Goal: Information Seeking & Learning: Compare options

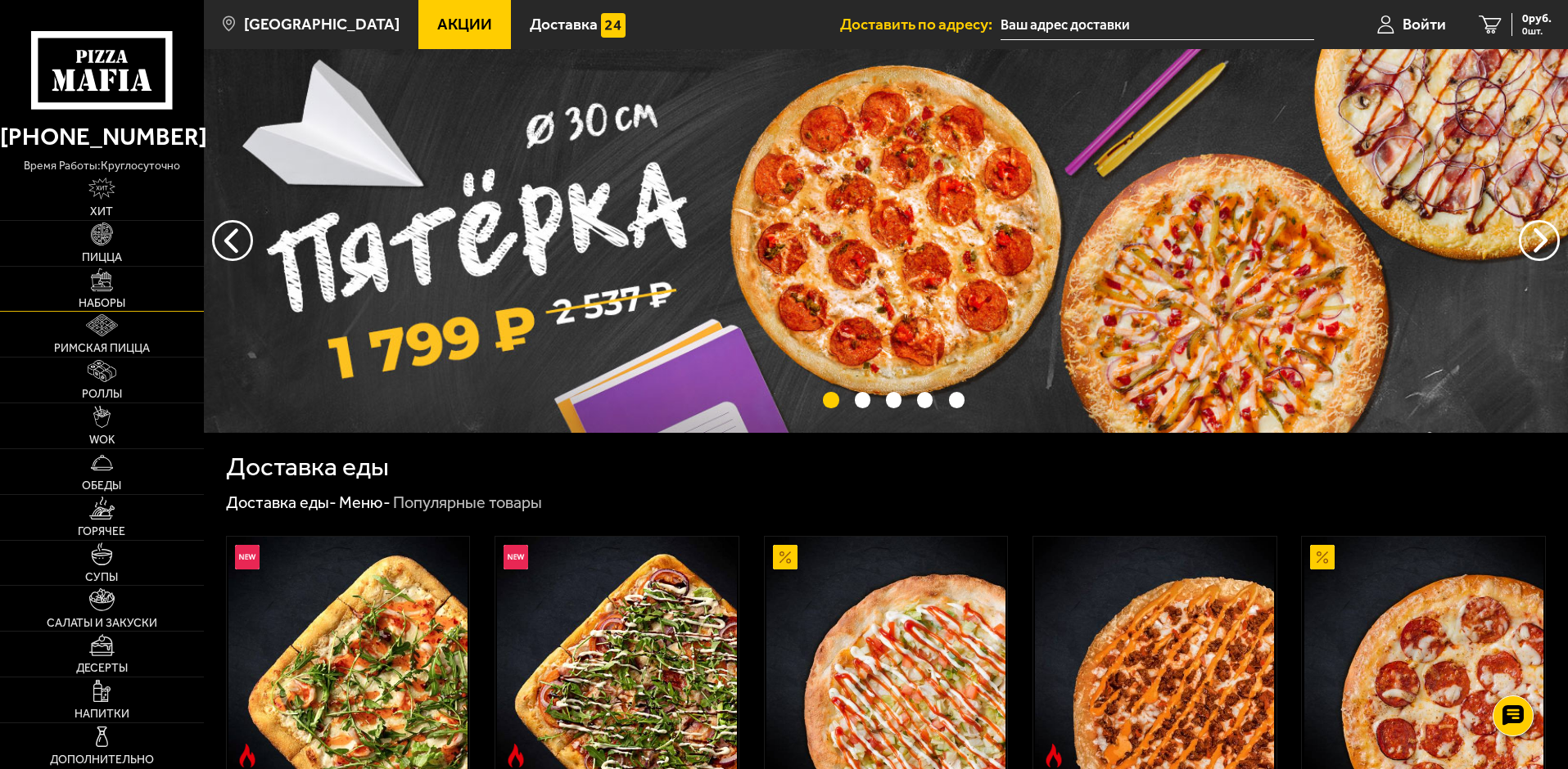
click at [133, 295] on link "Наборы" at bounding box center [102, 289] width 204 height 45
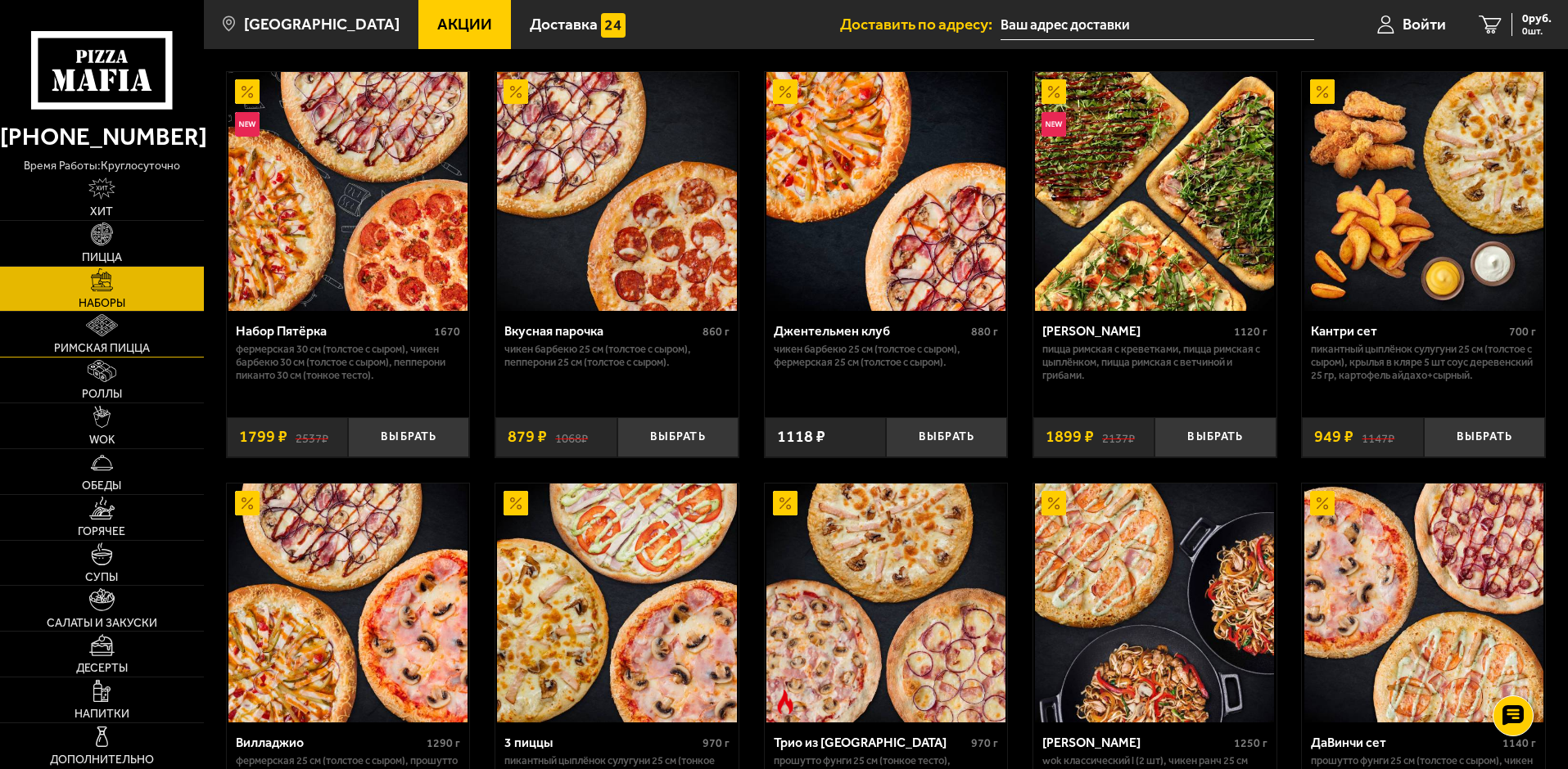
scroll to position [163, 0]
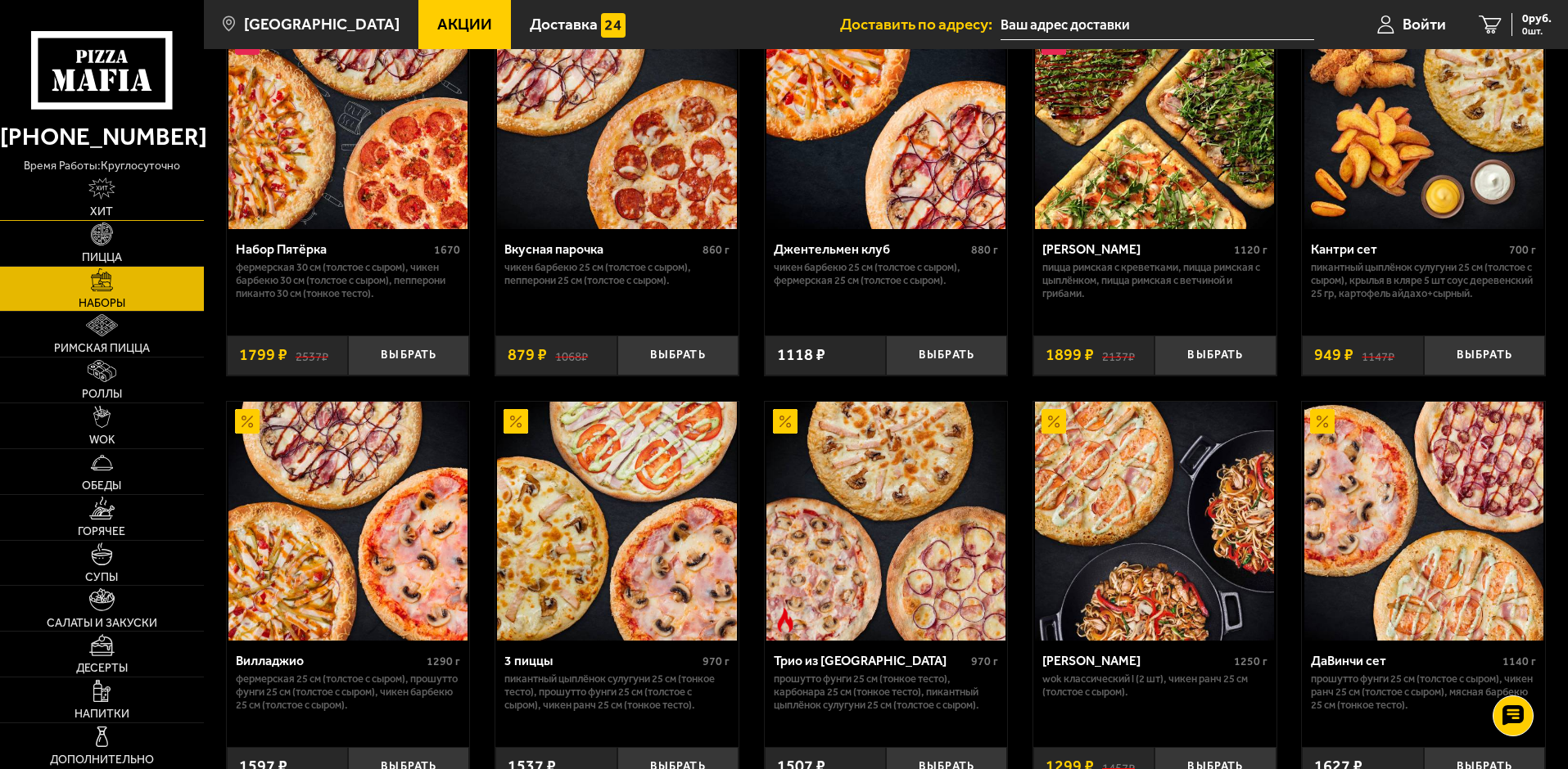
click at [152, 194] on link "Хит" at bounding box center [102, 198] width 204 height 45
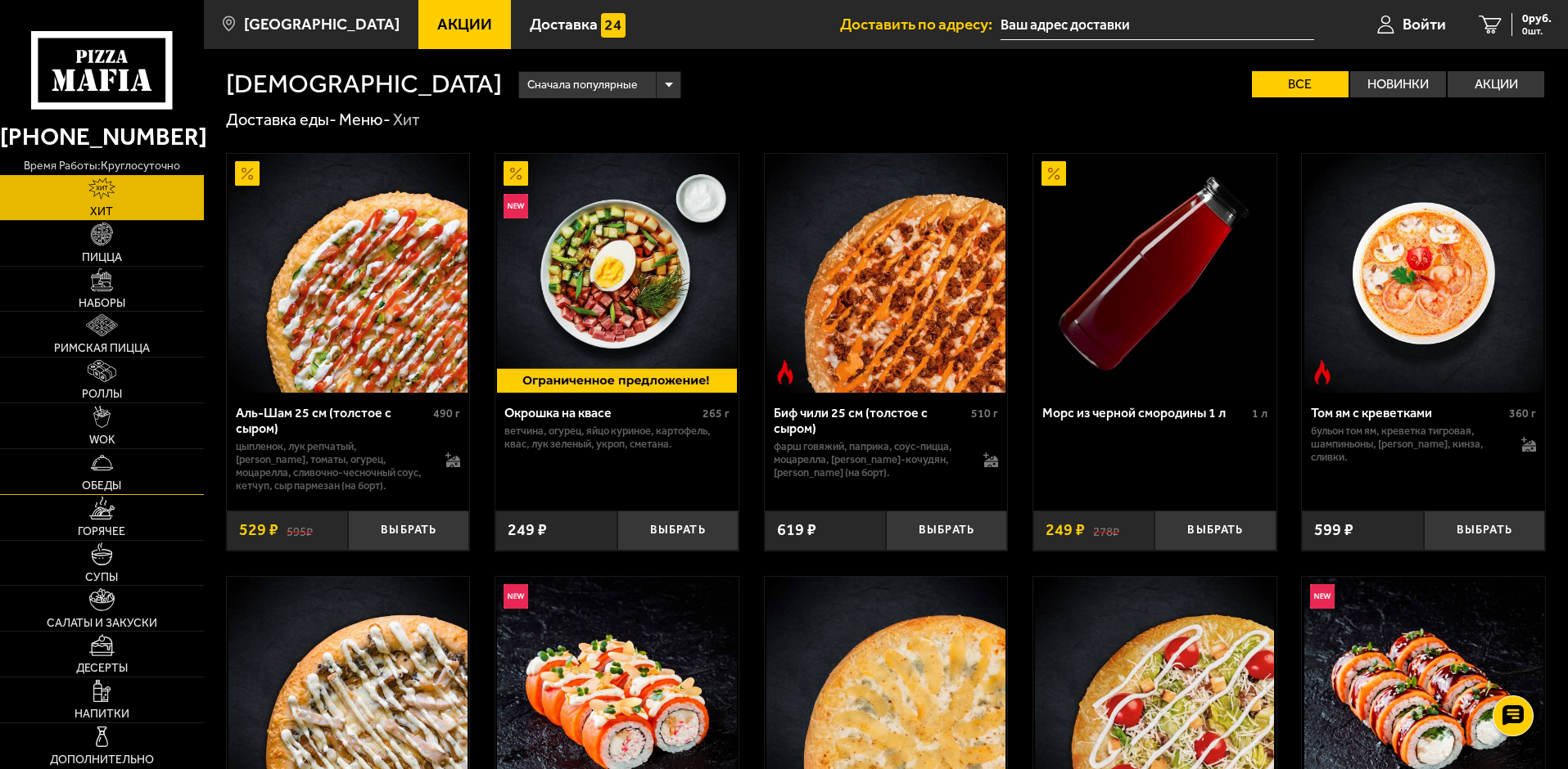
scroll to position [163, 0]
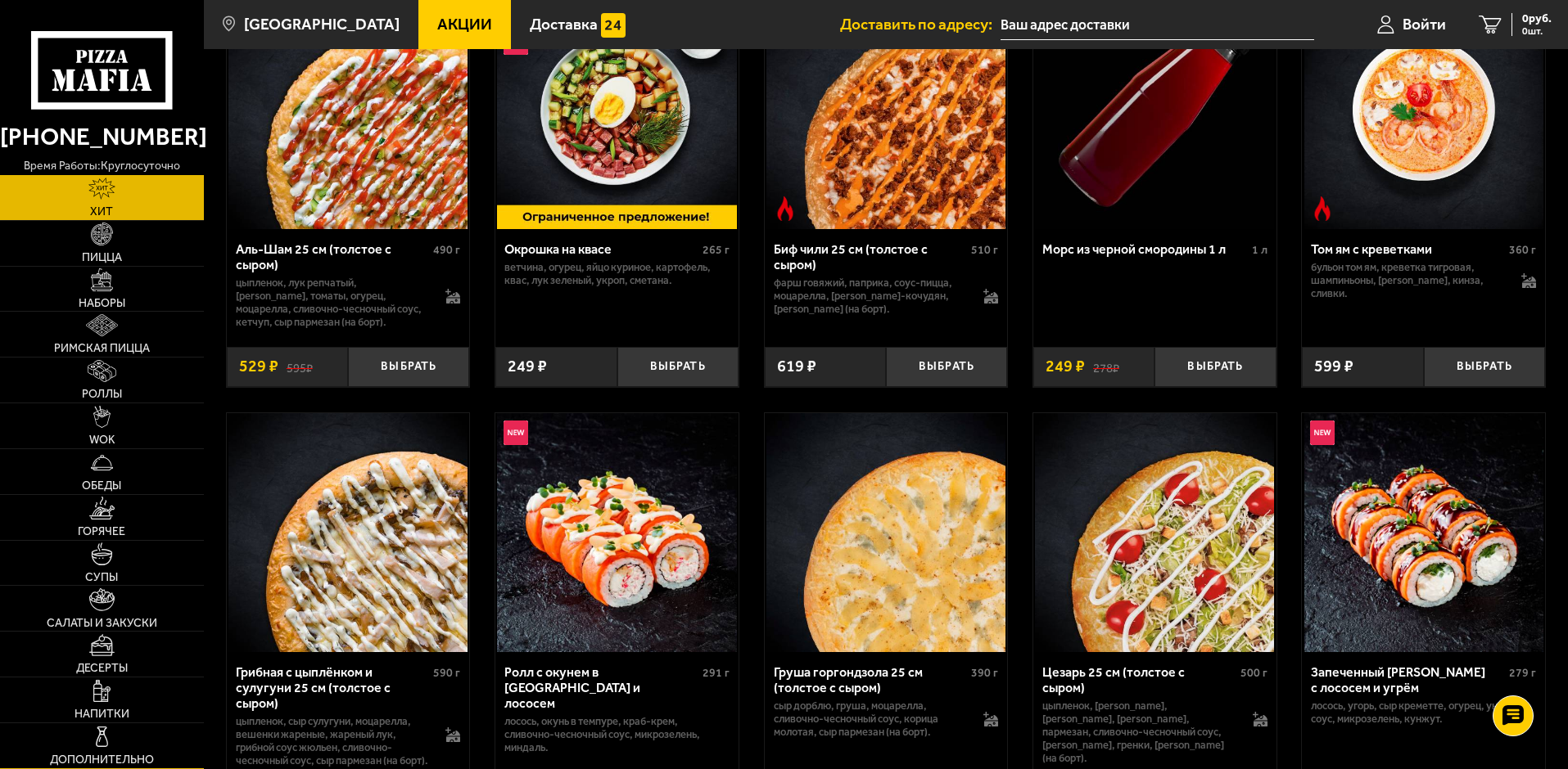
click at [119, 734] on link "Дополнительно" at bounding box center [102, 745] width 204 height 45
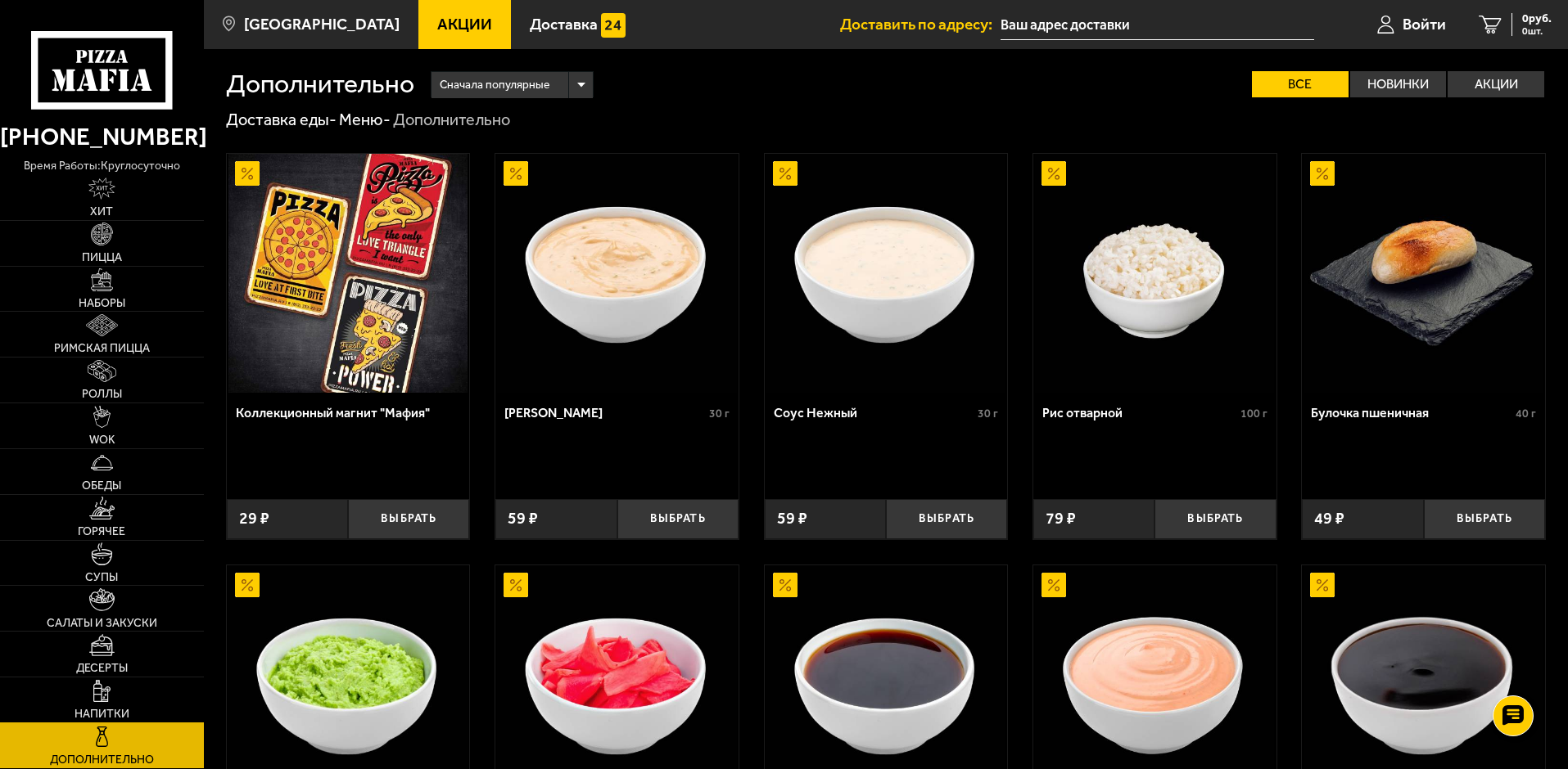
click at [142, 686] on link "Напитки" at bounding box center [102, 700] width 204 height 45
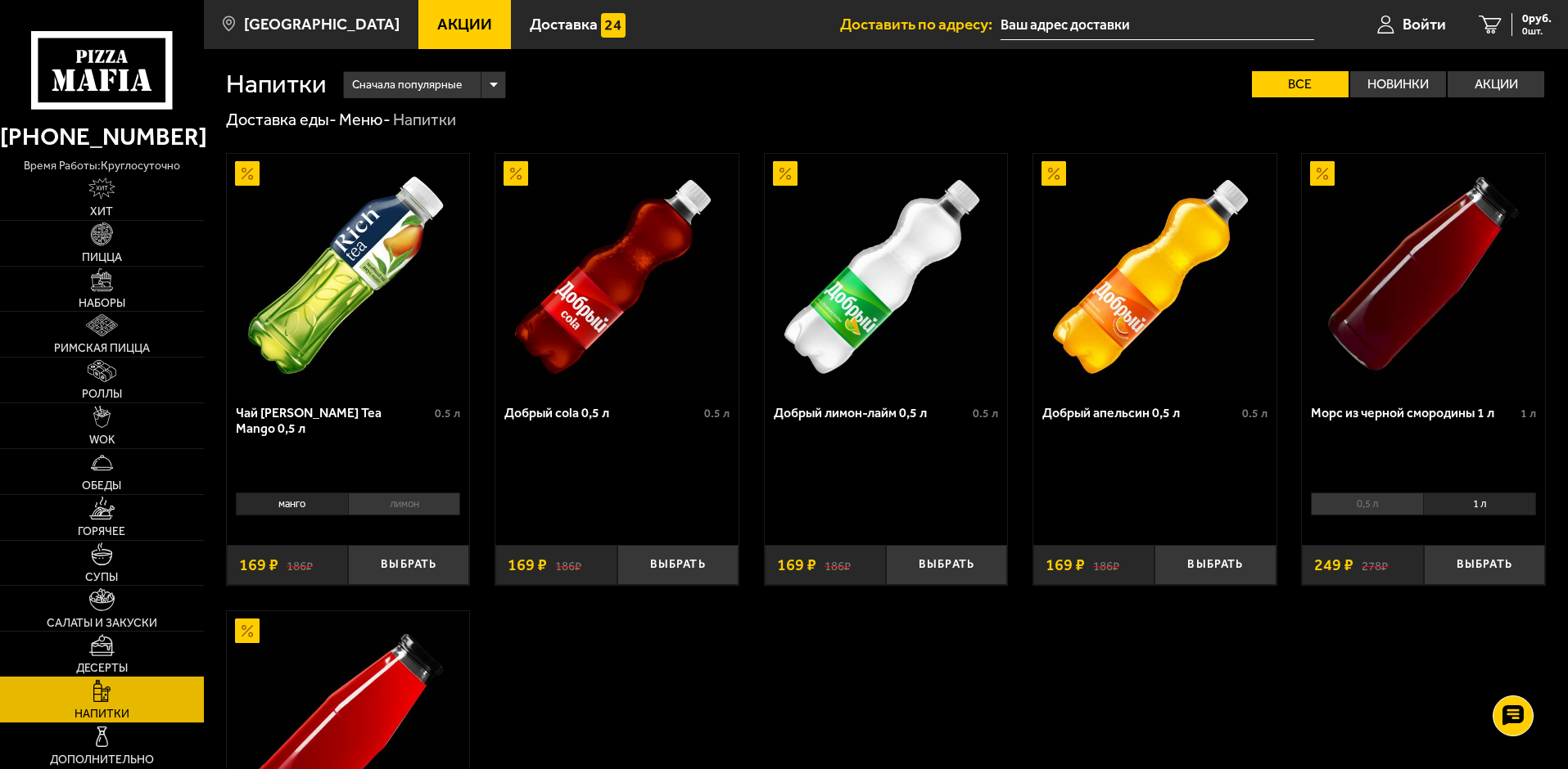
click at [146, 654] on link "Десерты" at bounding box center [102, 654] width 204 height 45
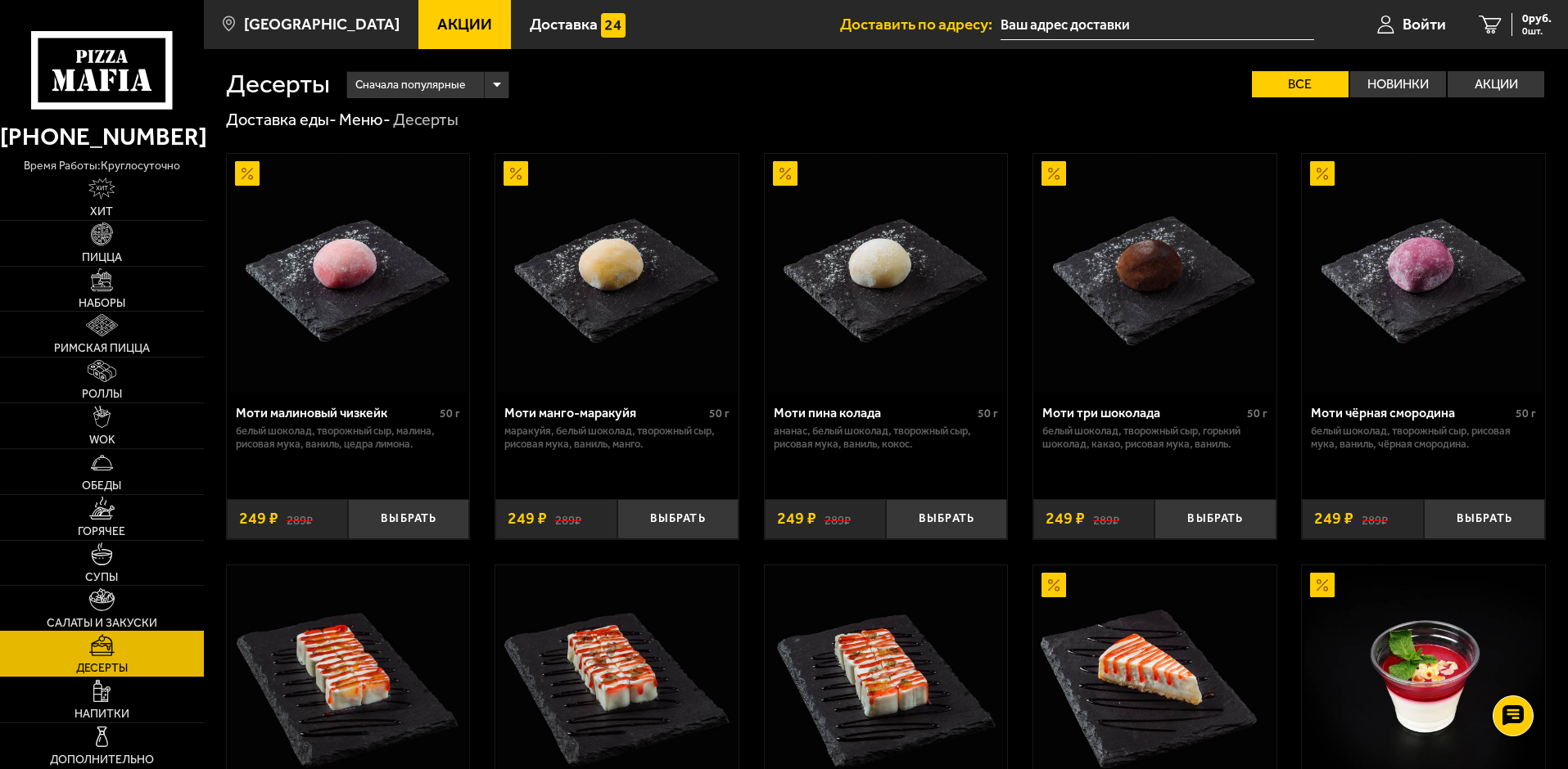
click at [156, 608] on link "Салаты и закуски" at bounding box center [102, 608] width 204 height 45
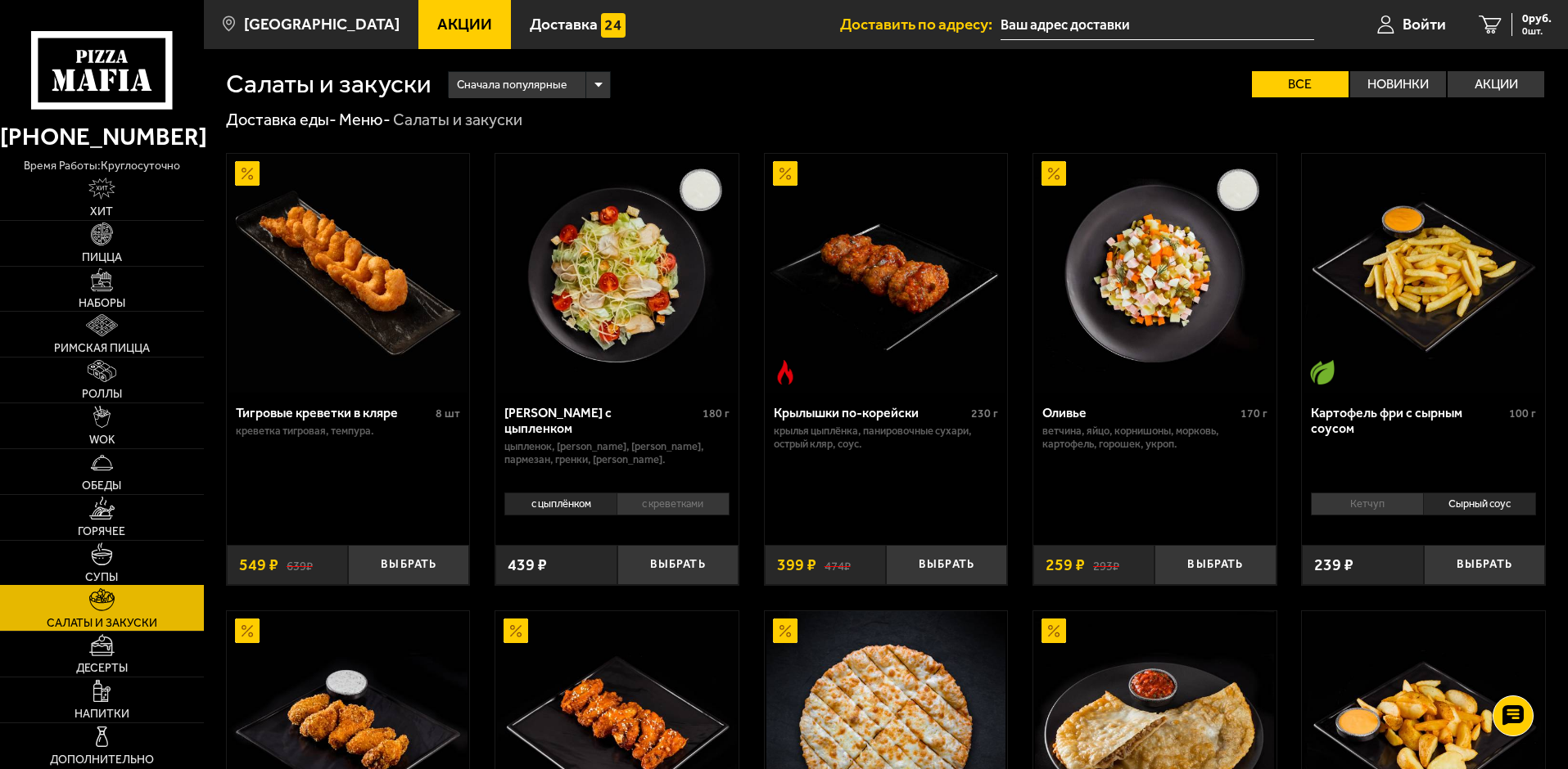
click at [167, 541] on link "Супы" at bounding box center [102, 563] width 204 height 45
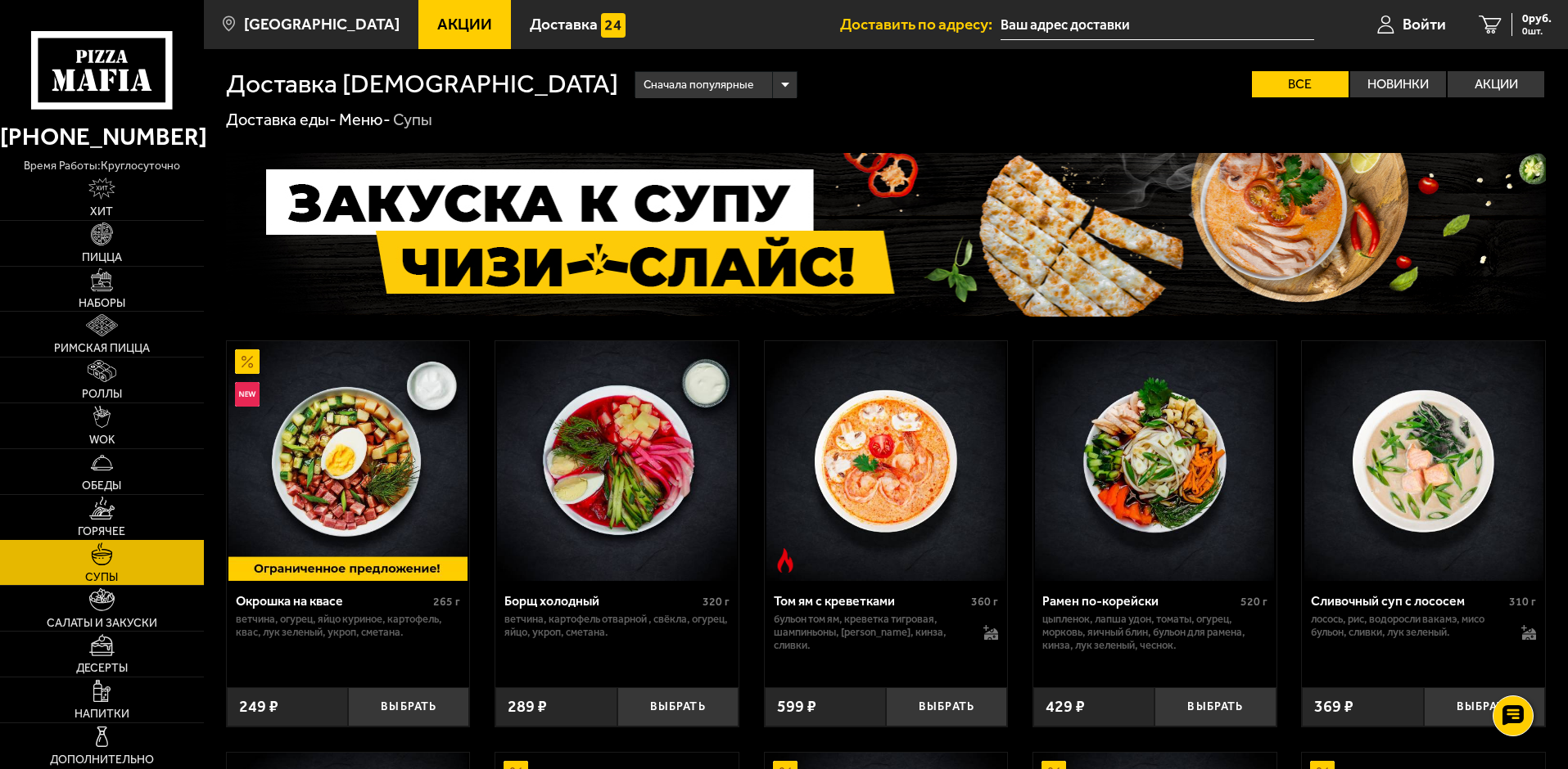
click at [164, 503] on link "Горячее" at bounding box center [102, 518] width 204 height 45
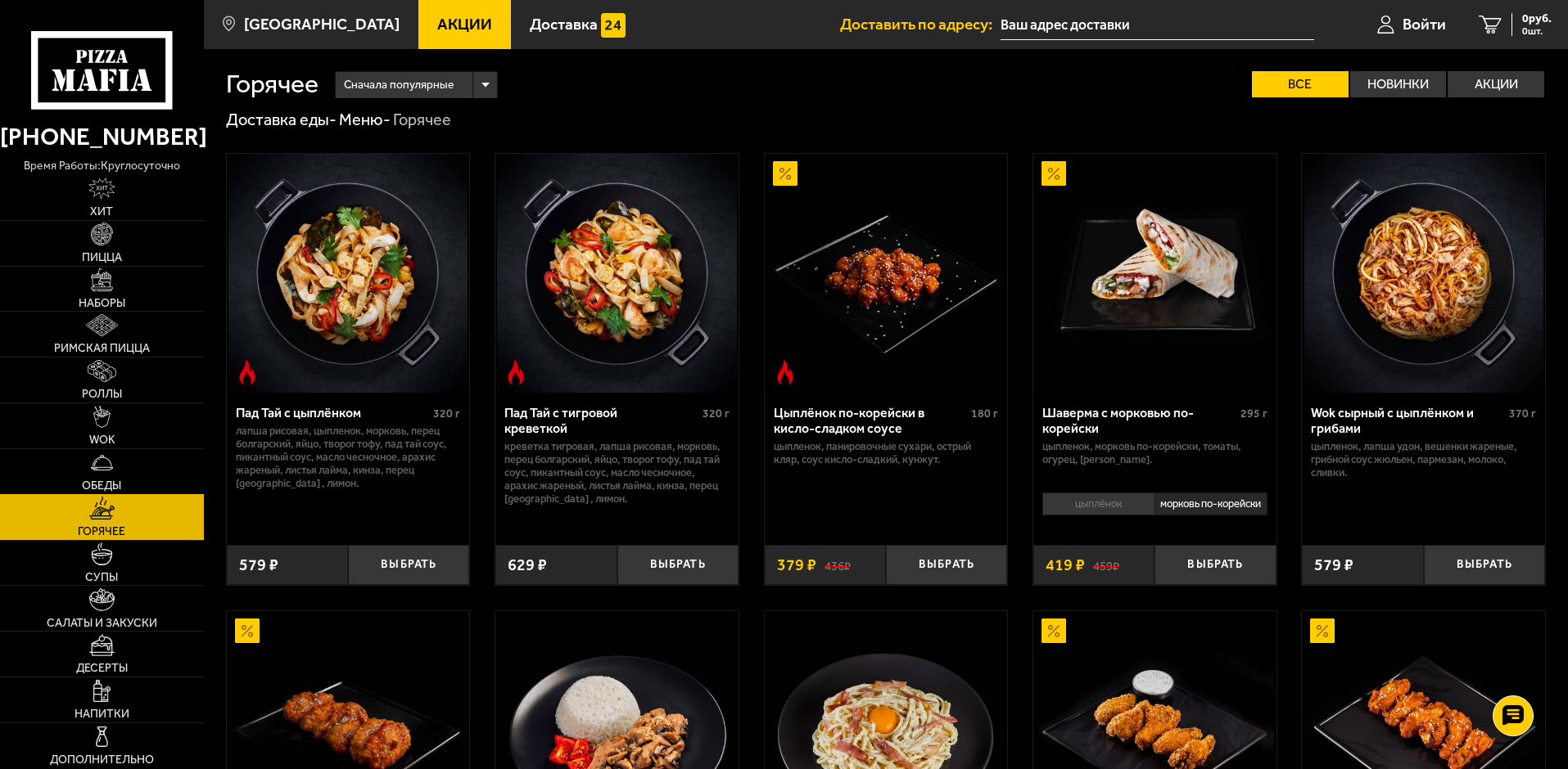
click at [158, 461] on link "Обеды" at bounding box center [102, 472] width 204 height 45
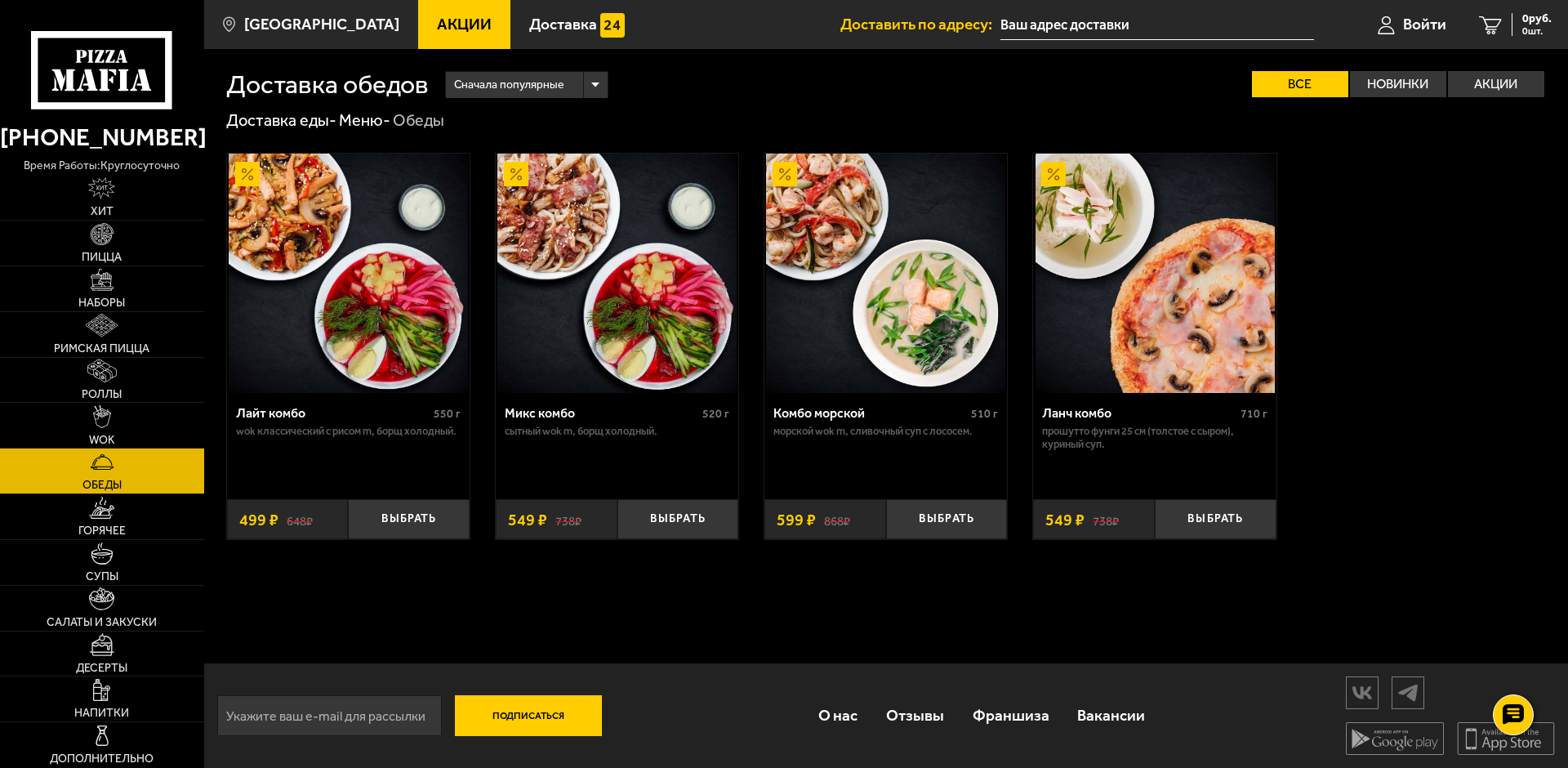
click at [334, 323] on img at bounding box center [349, 274] width 239 height 239
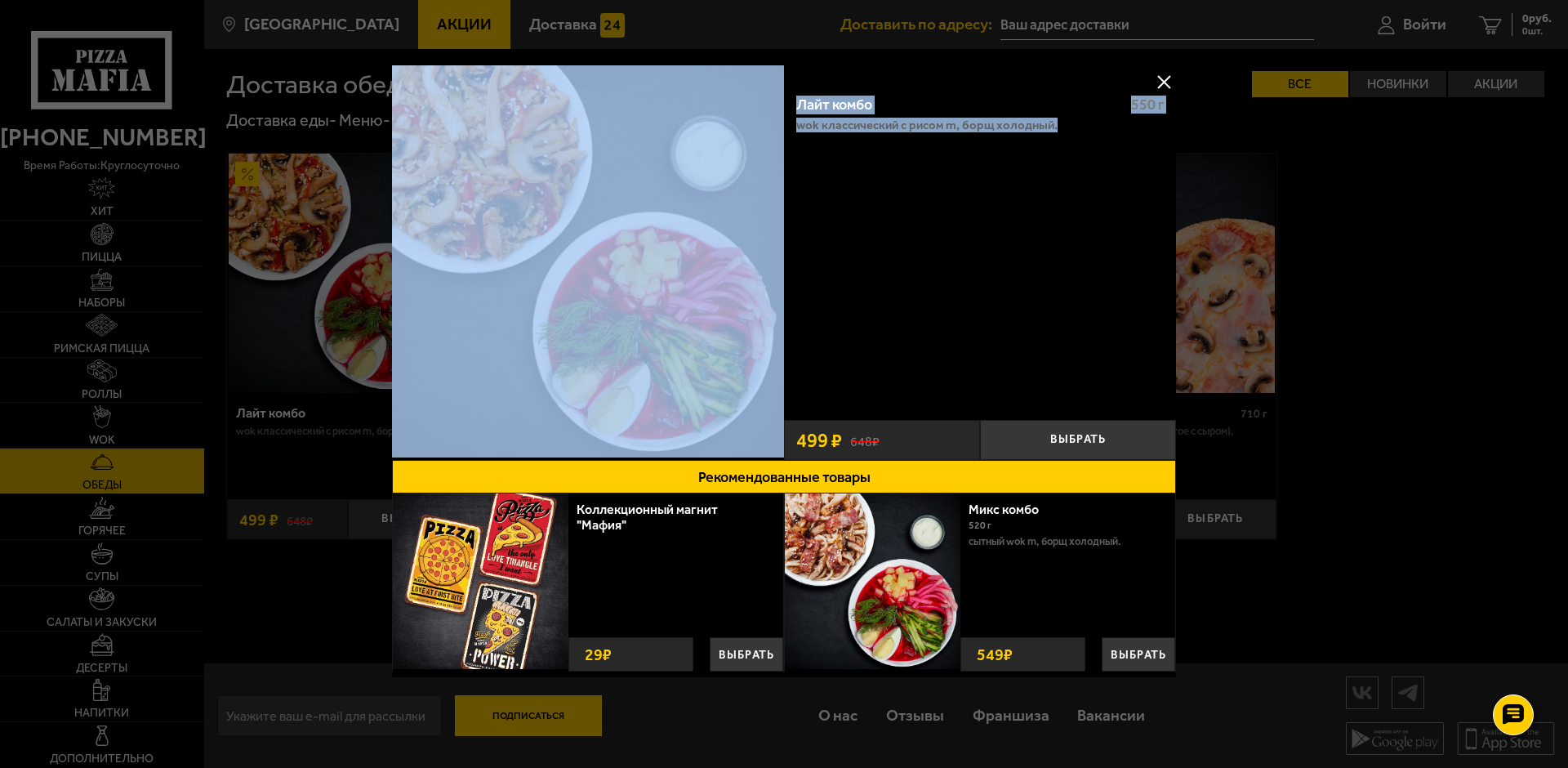
drag, startPoint x: 1072, startPoint y: 139, endPoint x: 781, endPoint y: 95, distance: 294.3
click at [781, 95] on div "Лайт комбо 550 г Wok классический с рисом M, Борщ холодный. Выбрать 648 ₽ 499 ₽" at bounding box center [784, 263] width 784 height 395
copy div "Лайт комбо 550 г Wok классический с рисом M, Борщ холодный."
click at [1153, 80] on button at bounding box center [1163, 82] width 24 height 24
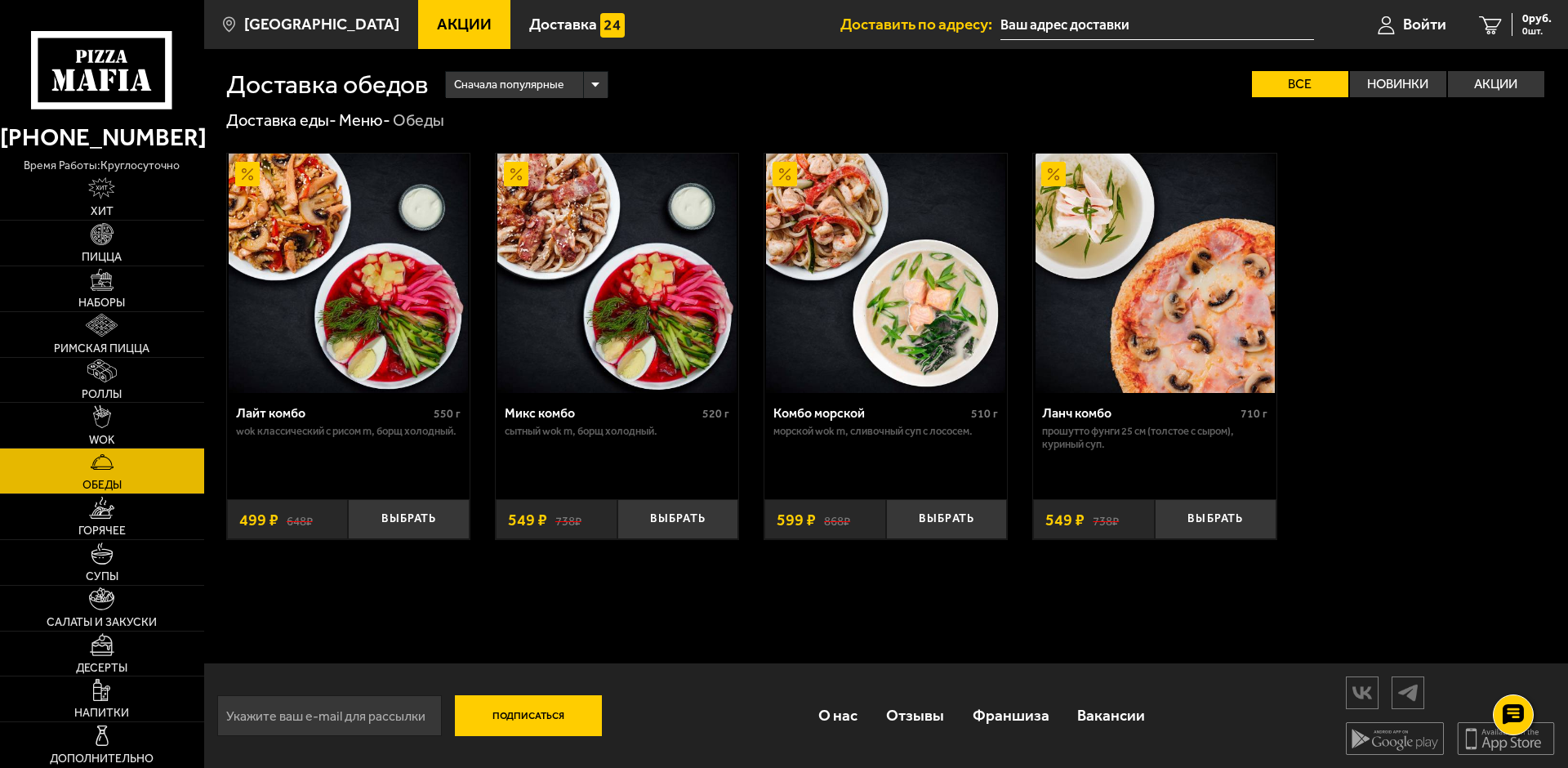
click at [629, 288] on img at bounding box center [617, 274] width 239 height 239
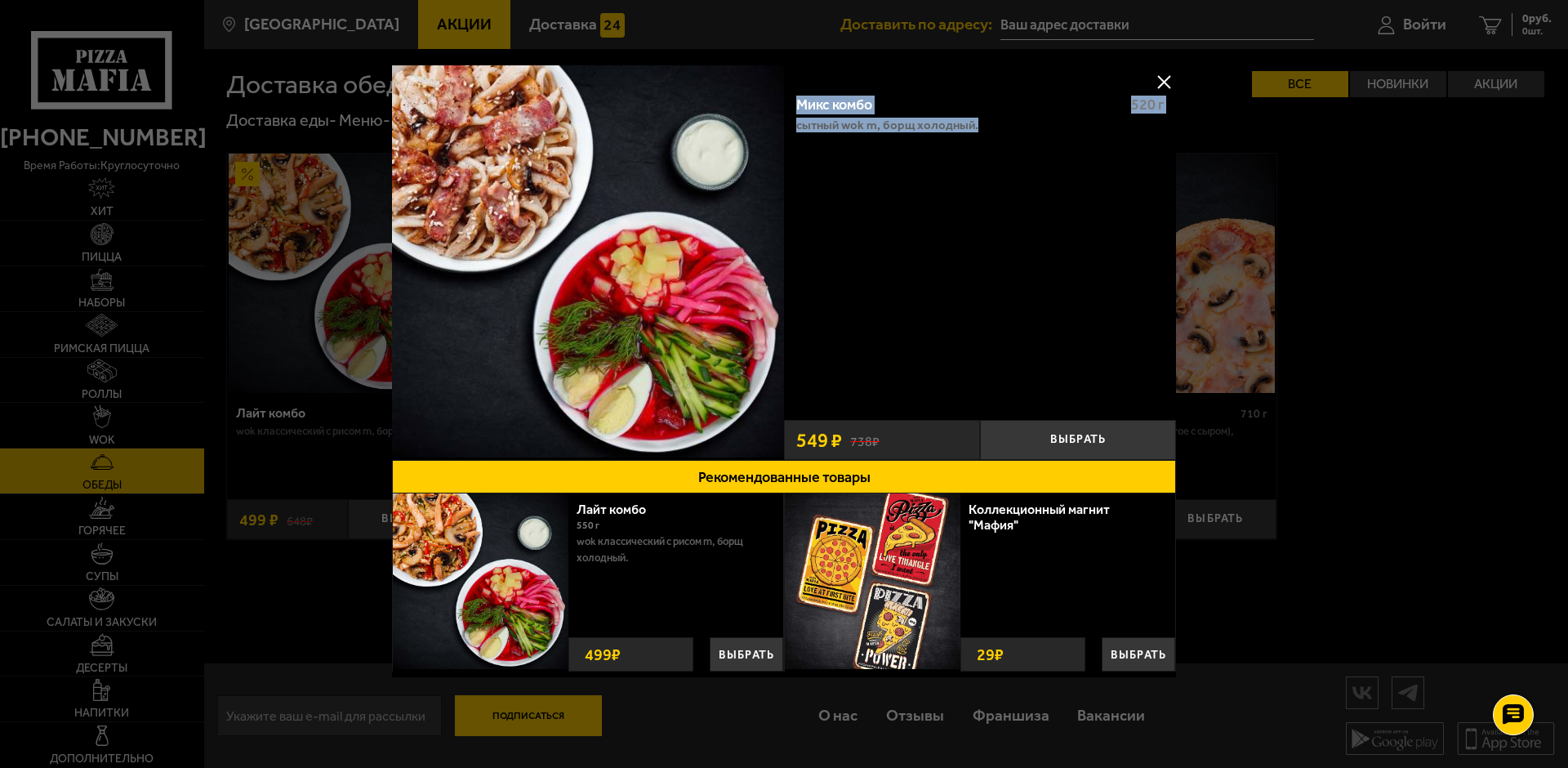
drag, startPoint x: 988, startPoint y: 137, endPoint x: 785, endPoint y: 91, distance: 208.1
click at [785, 91] on div "Микс комбо 520 г Сытный Wok M, Борщ холодный." at bounding box center [980, 246] width 392 height 330
copy div "Микс комбо 520 г Сытный Wok M, Борщ холодный."
click at [1167, 82] on button at bounding box center [1163, 82] width 24 height 24
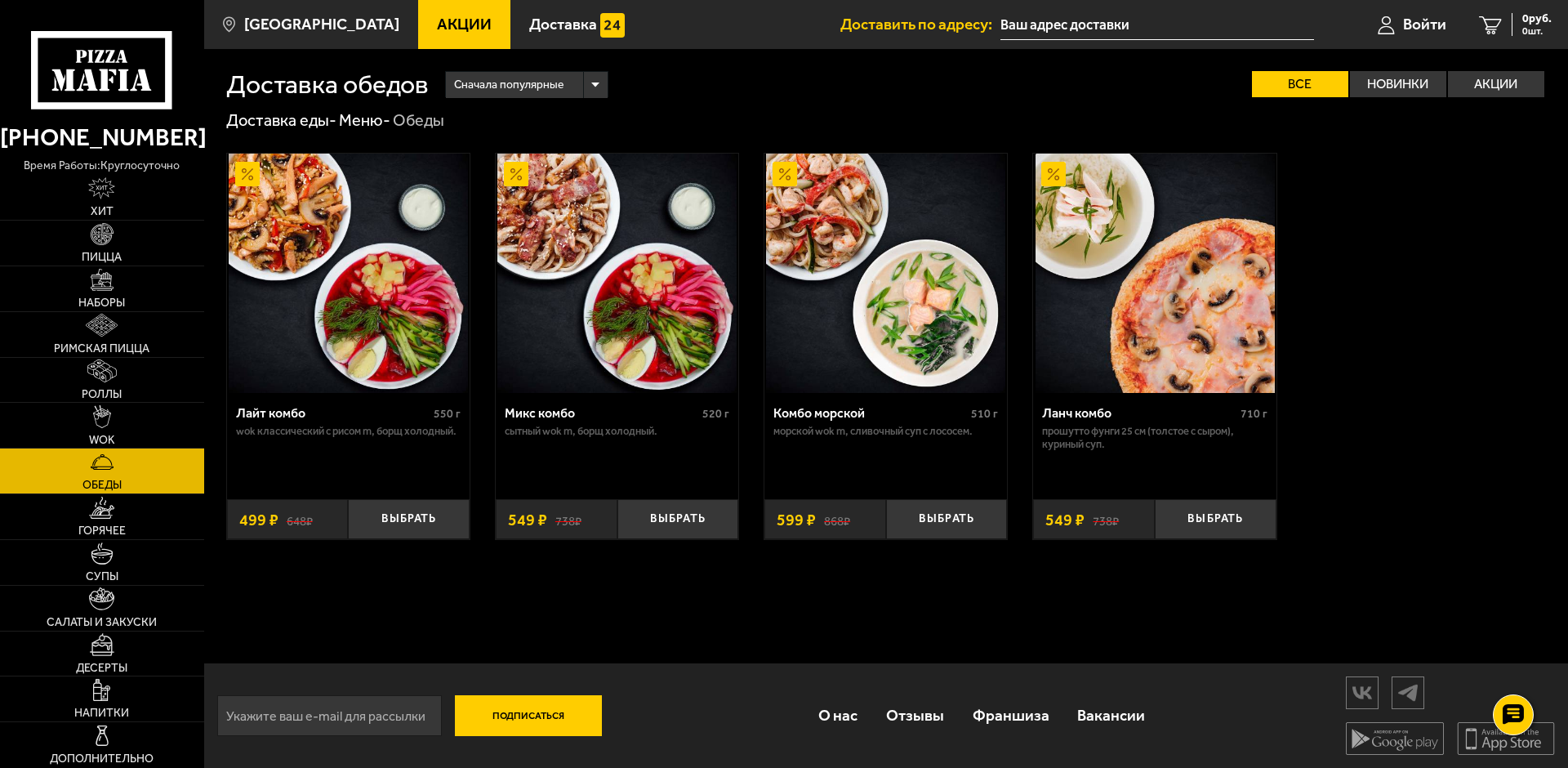
click at [896, 241] on img at bounding box center [885, 274] width 239 height 239
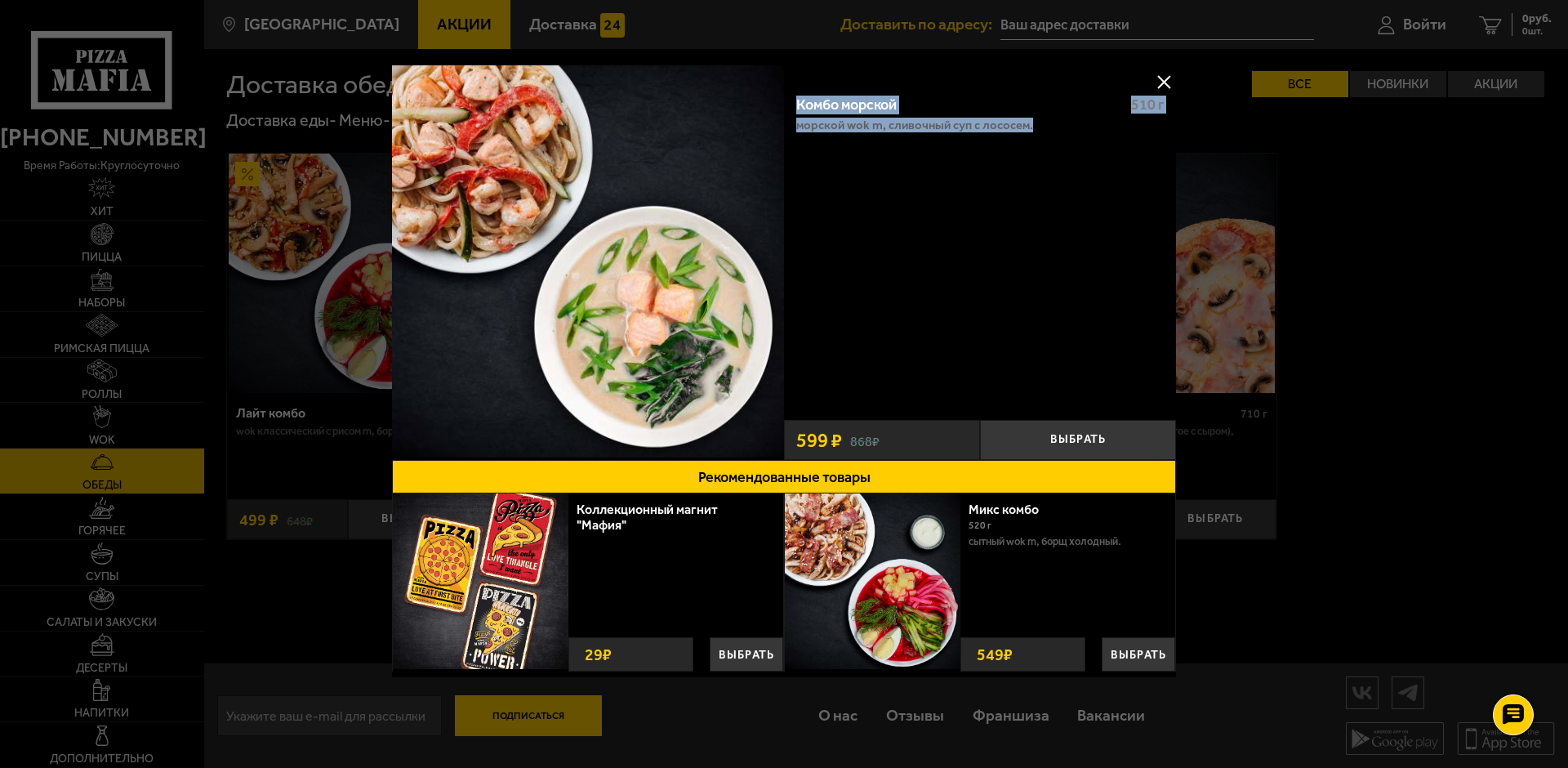
drag, startPoint x: 1044, startPoint y: 162, endPoint x: 788, endPoint y: 83, distance: 267.9
click at [788, 83] on div "Комбо морской 510 г Морской Wok M, Сливочный суп с лососем." at bounding box center [980, 246] width 392 height 330
copy div "Комбо морской 510 г Морской Wok M, Сливочный суп с лососем."
click at [1168, 84] on button at bounding box center [1163, 82] width 24 height 24
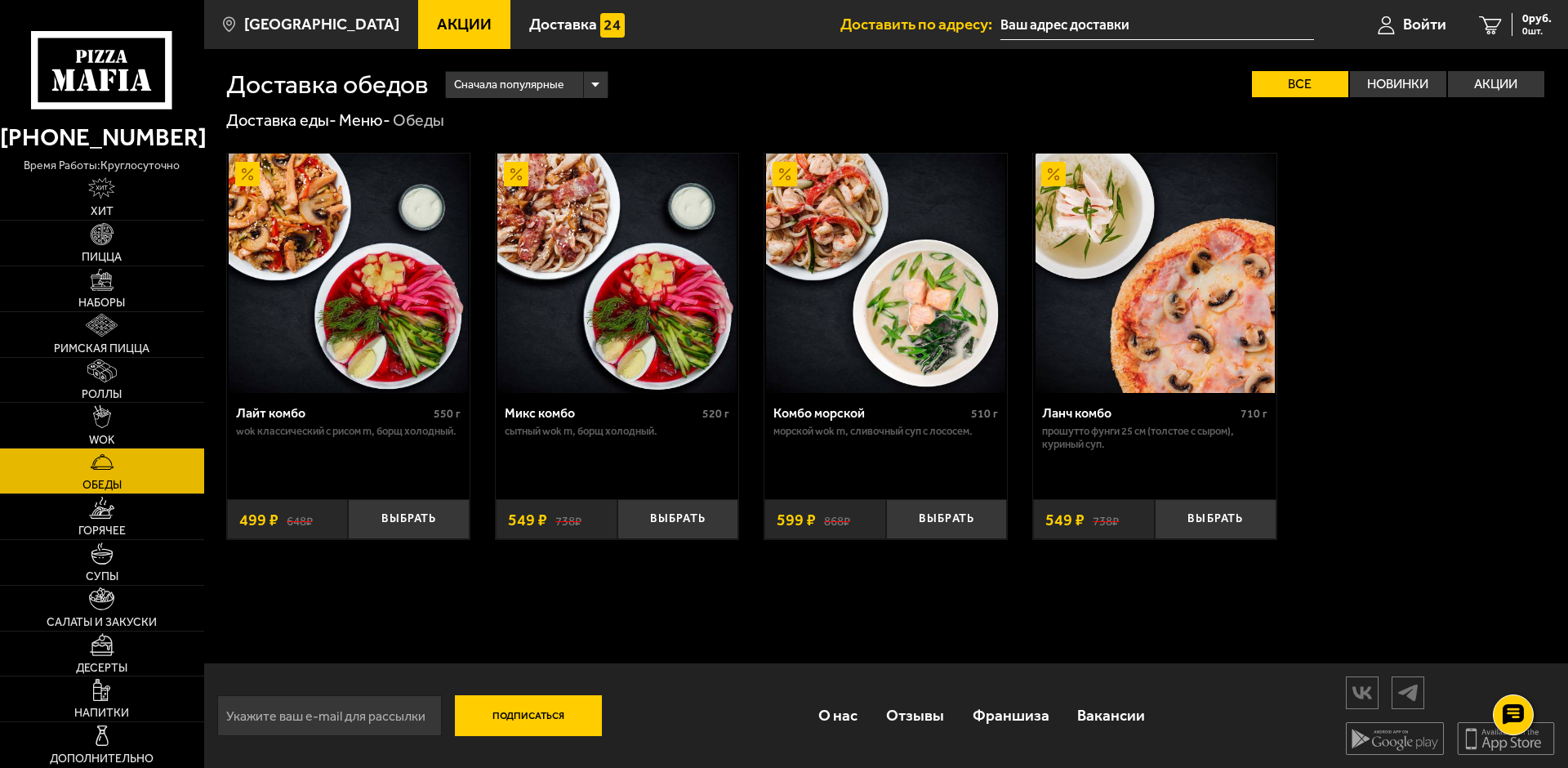
click at [1099, 293] on img at bounding box center [1155, 274] width 239 height 239
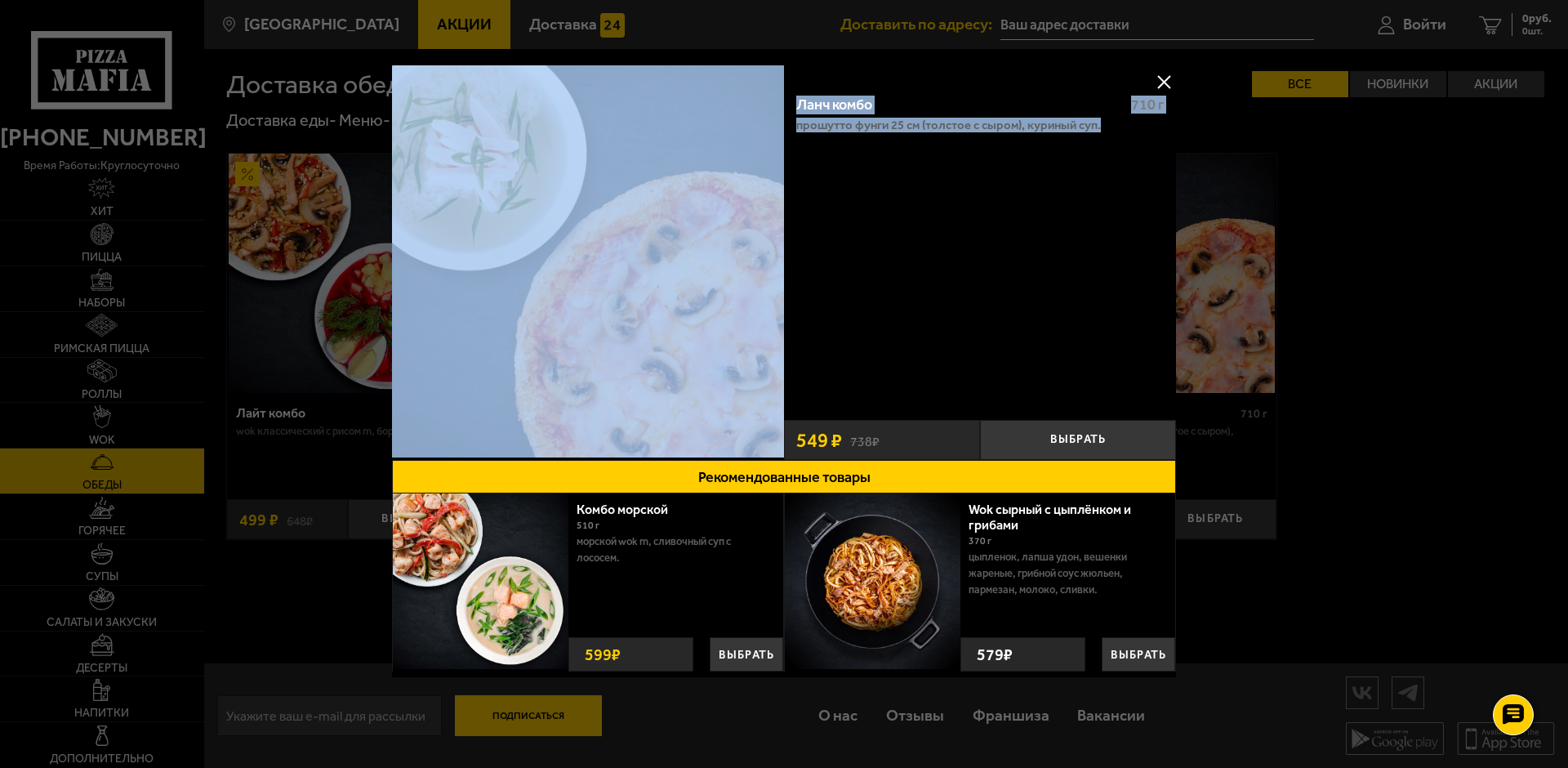
drag, startPoint x: 1128, startPoint y: 126, endPoint x: 756, endPoint y: 101, distance: 372.8
click at [756, 101] on div "Ланч комбо 710 г Прошутто Фунги 25 см (толстое с сыром), Куриный суп. Выбрать 7…" at bounding box center [784, 263] width 784 height 395
copy div "Ланч комбо 710 г Прошутто Фунги 25 см (толстое с сыром), Куриный суп."
click at [1163, 76] on button at bounding box center [1163, 82] width 24 height 24
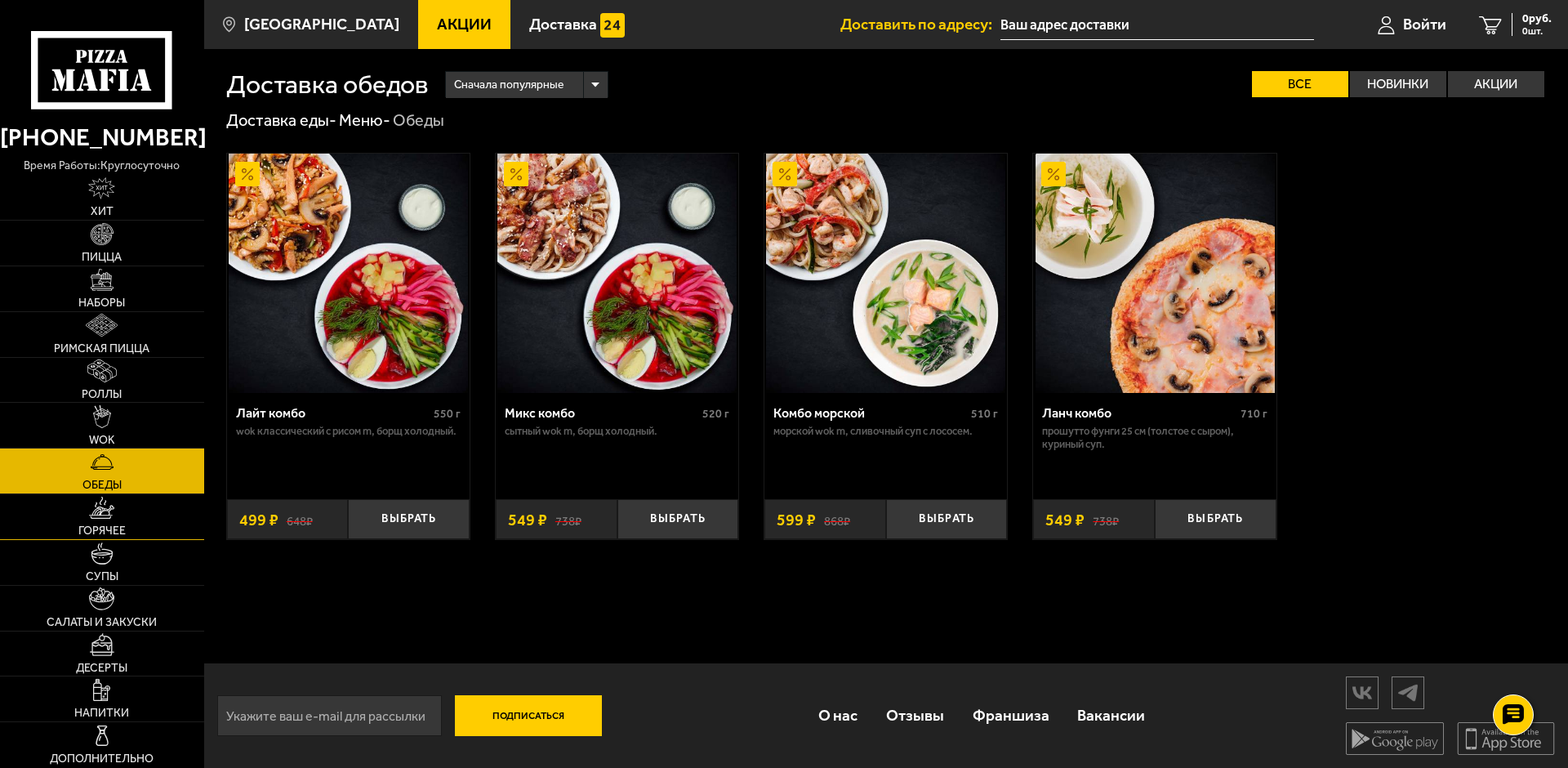
click at [102, 510] on img at bounding box center [101, 507] width 25 height 22
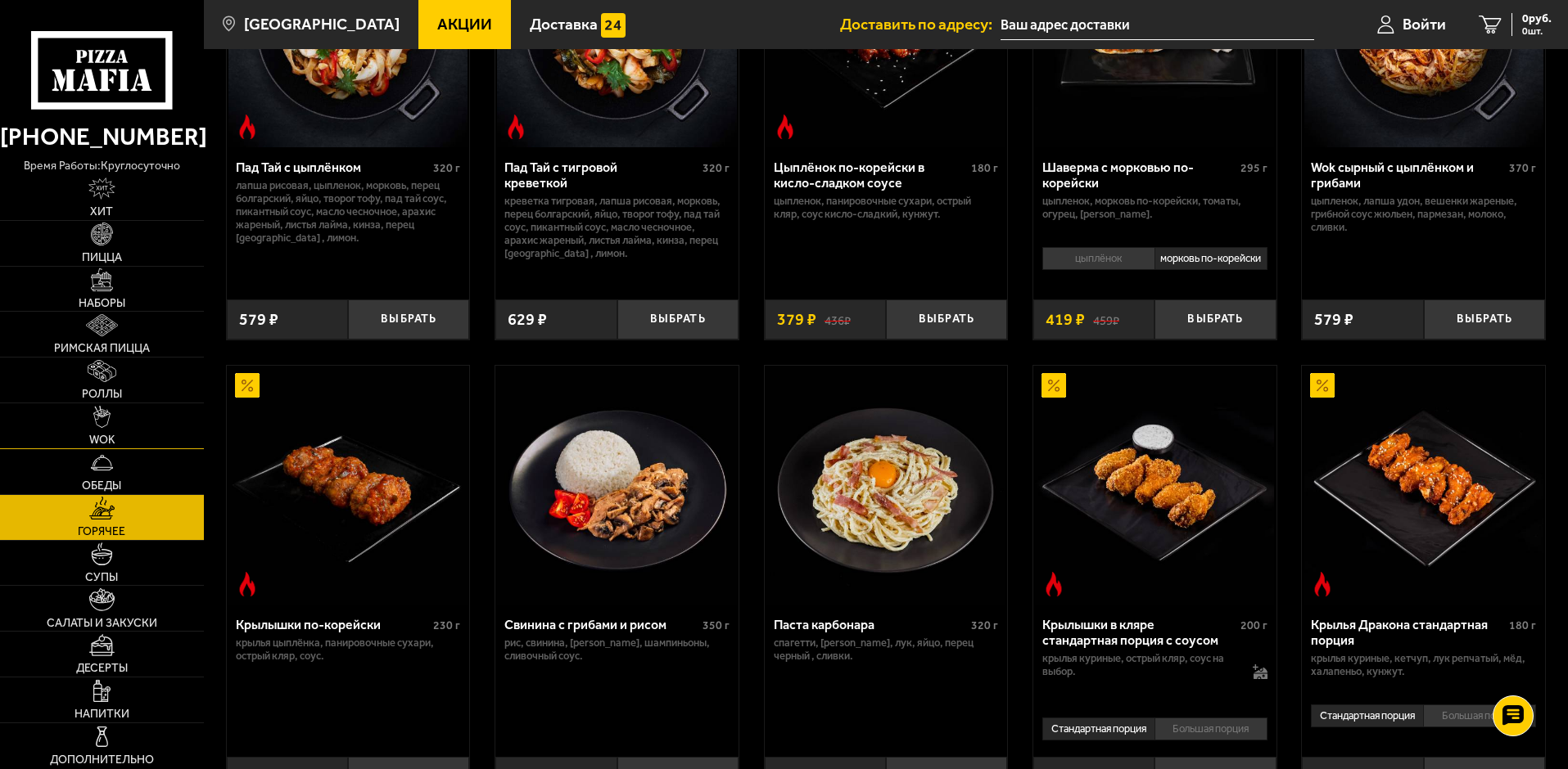
scroll to position [82, 0]
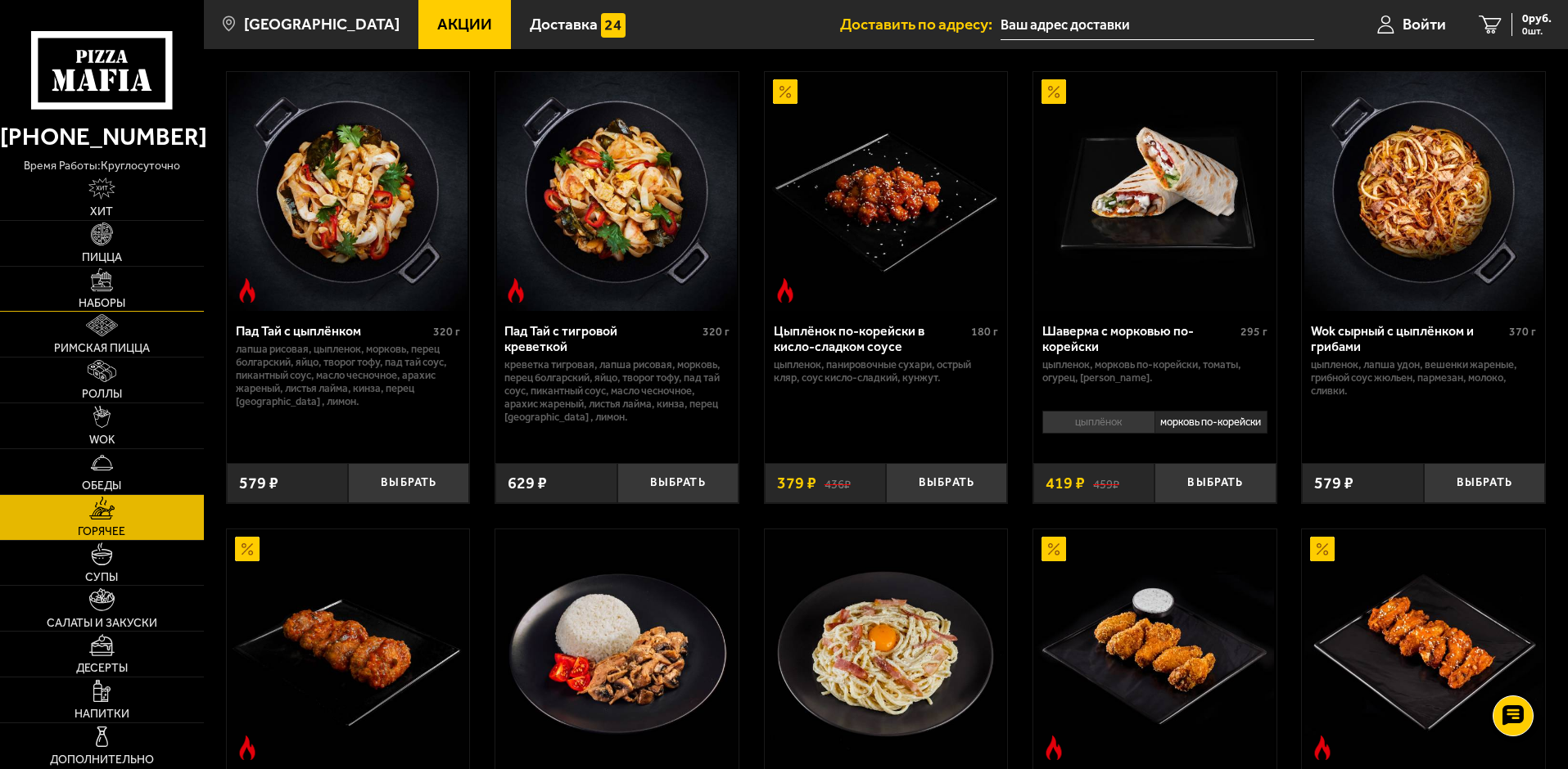
click at [117, 284] on link "Наборы" at bounding box center [102, 289] width 204 height 45
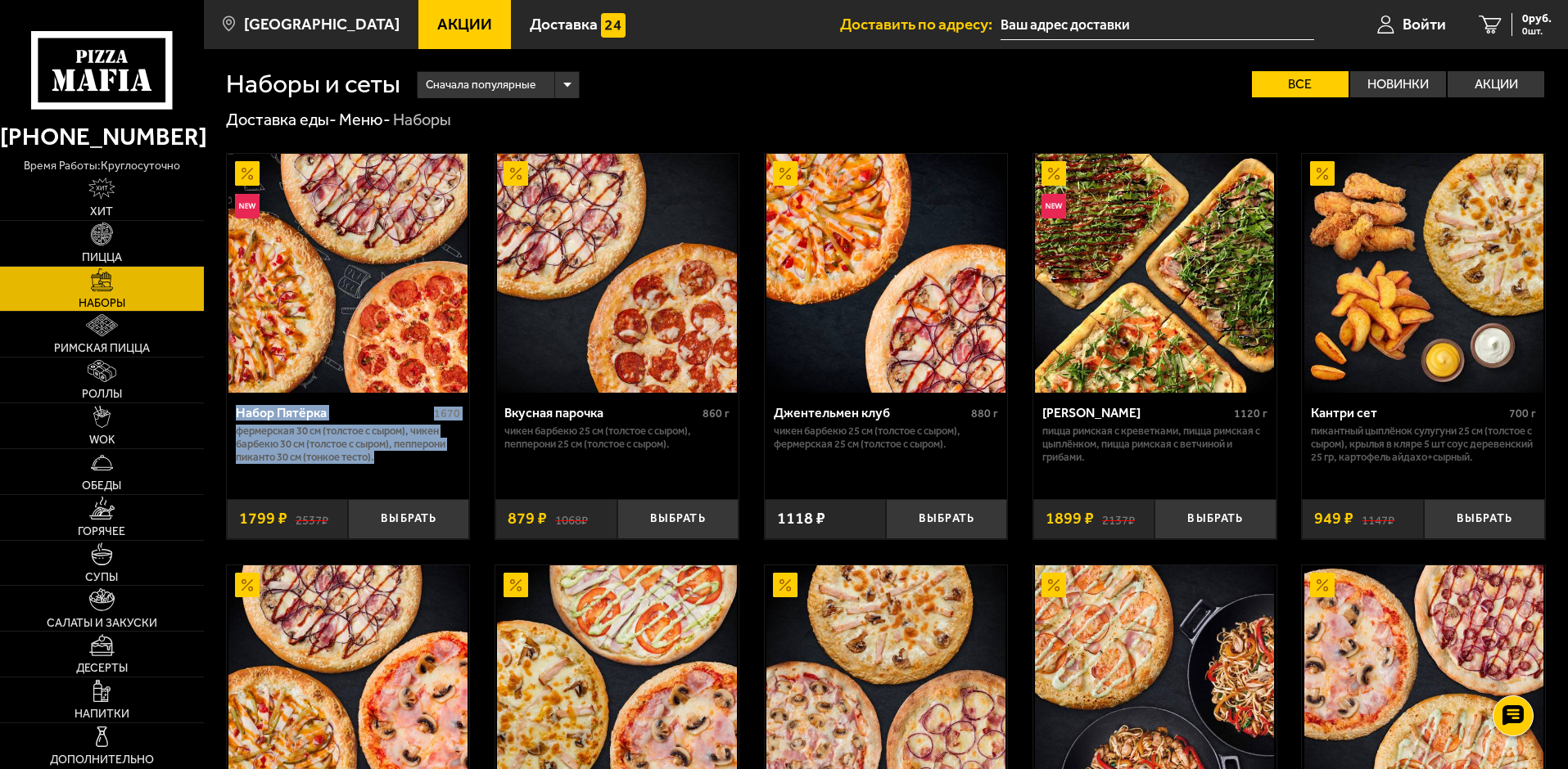
drag, startPoint x: 397, startPoint y: 469, endPoint x: 230, endPoint y: 408, distance: 177.8
click at [230, 408] on div "Набор Пятёрка 1670 Фермерская 30 см (толстое с сыром), Чикен Барбекю 30 см (тол…" at bounding box center [348, 440] width 243 height 94
copy div "Набор Пятёрка 1670 Фермерская 30 см (толстое с сыром), Чикен Барбекю 30 см (тол…"
click at [690, 454] on div "Вкусная парочка 860 г Чикен Барбекю 25 см (толстое с сыром), Пепперони 25 см (т…" at bounding box center [617, 440] width 243 height 94
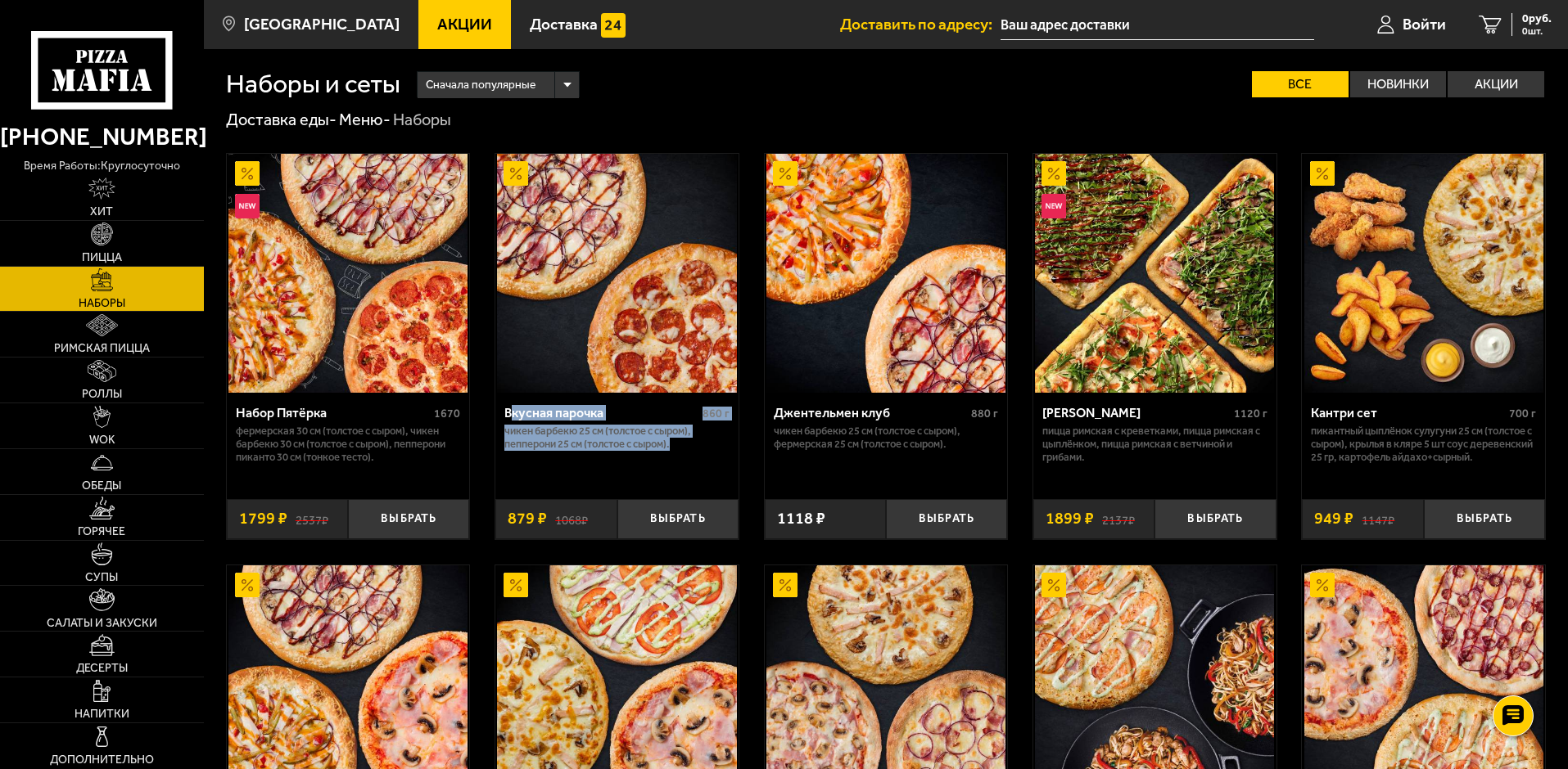
drag, startPoint x: 693, startPoint y: 454, endPoint x: 514, endPoint y: 404, distance: 185.9
click at [514, 404] on div "Вкусная парочка 860 г Чикен Барбекю 25 см (толстое с сыром), Пепперони 25 см (т…" at bounding box center [617, 440] width 243 height 94
click at [708, 448] on p "Чикен Барбекю 25 см (толстое с сыром), Пепперони 25 см (толстое с сыром)." at bounding box center [617, 437] width 225 height 26
drag, startPoint x: 708, startPoint y: 448, endPoint x: 540, endPoint y: 419, distance: 170.5
click at [569, 424] on div "Вкусная парочка 860 г Чикен Барбекю 25 см (толстое с сыром), Пепперони 25 см (т…" at bounding box center [617, 440] width 243 height 94
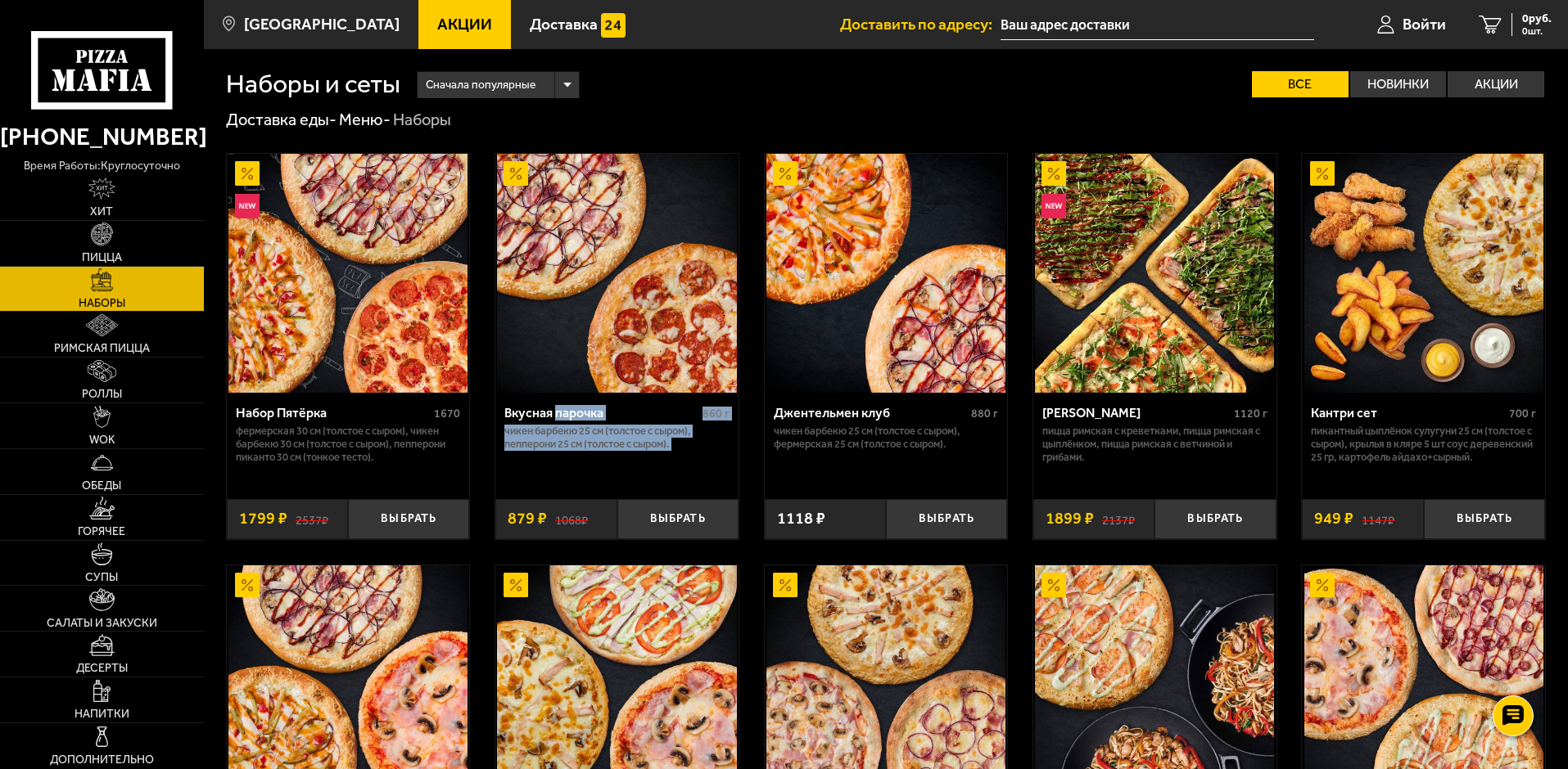
click at [696, 461] on div "Вкусная парочка 860 г Чикен Барбекю 25 см (толстое с сыром), Пепперони 25 см (т…" at bounding box center [617, 440] width 243 height 94
drag, startPoint x: 693, startPoint y: 454, endPoint x: 495, endPoint y: 418, distance: 201.2
copy div "Вкусная парочка 860 г Чикен Барбекю 25 см (толстое с сыром), Пепперони 25 см (т…"
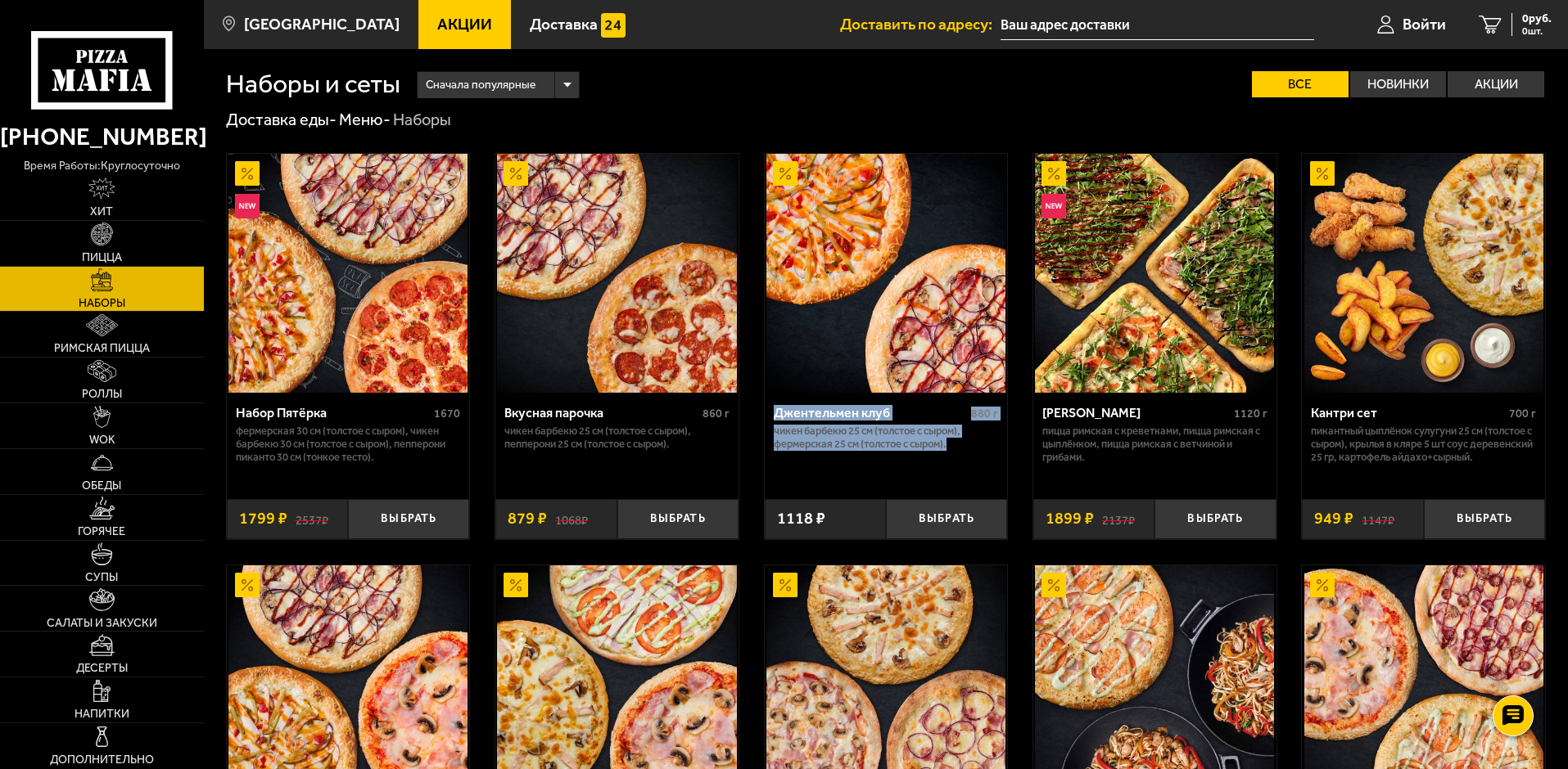
drag, startPoint x: 968, startPoint y: 450, endPoint x: 776, endPoint y: 414, distance: 195.3
click at [776, 414] on div "Джентельмен клуб 880 г Чикен Барбекю 25 см (толстое с сыром), Фермерская 25 см …" at bounding box center [887, 440] width 243 height 94
copy div "Джентельмен клуб 880 г Чикен Барбекю 25 см (толстое с сыром), Фермерская 25 см …"
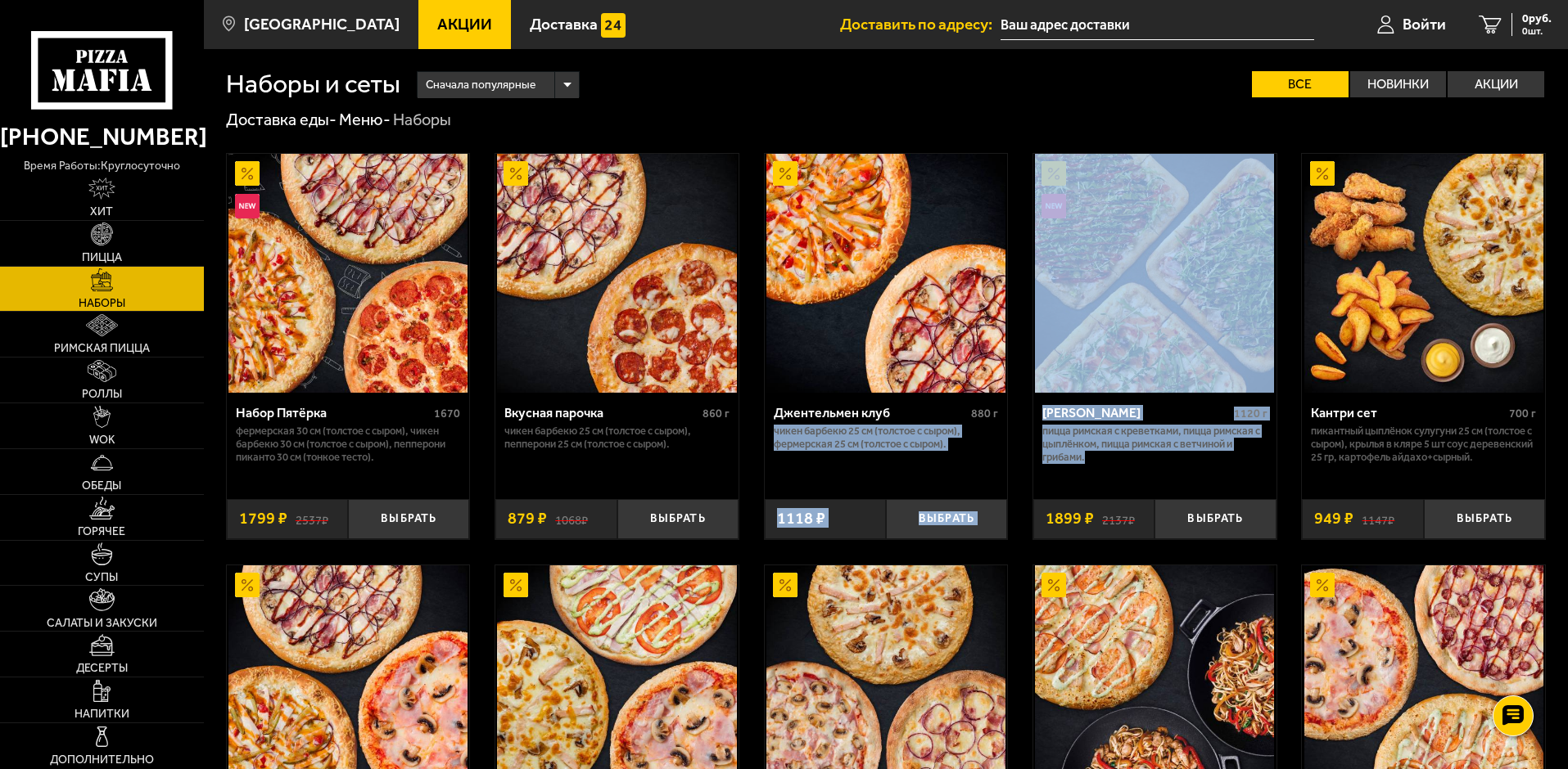
drag, startPoint x: 1130, startPoint y: 464, endPoint x: 1019, endPoint y: 424, distance: 118.0
click at [1142, 466] on div "Мама Миа 1120 г Пицца Римская с креветками, Пицца Римская с цыплёнком, Пицца Ри…" at bounding box center [1154, 440] width 243 height 94
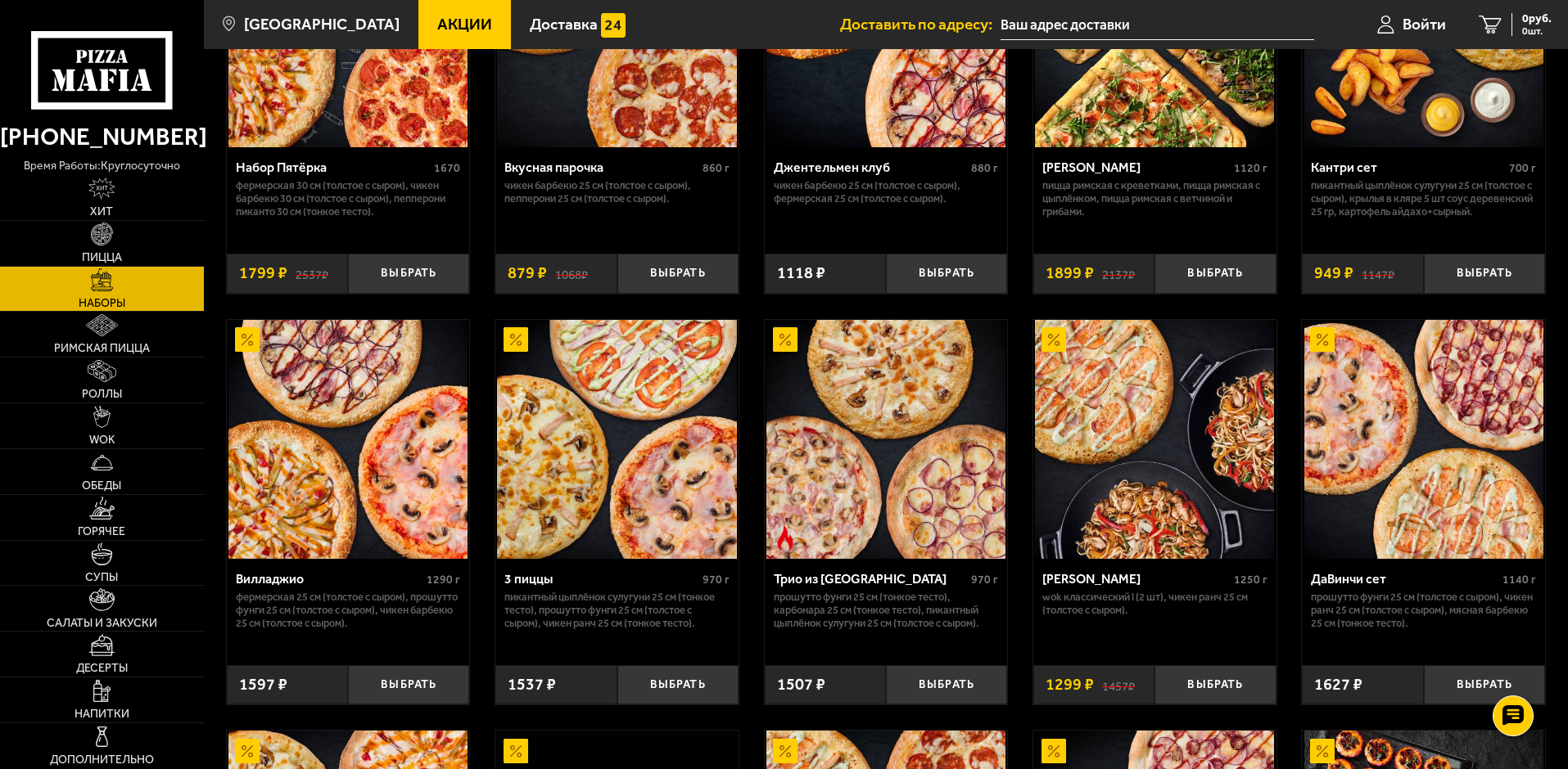
scroll to position [327, 0]
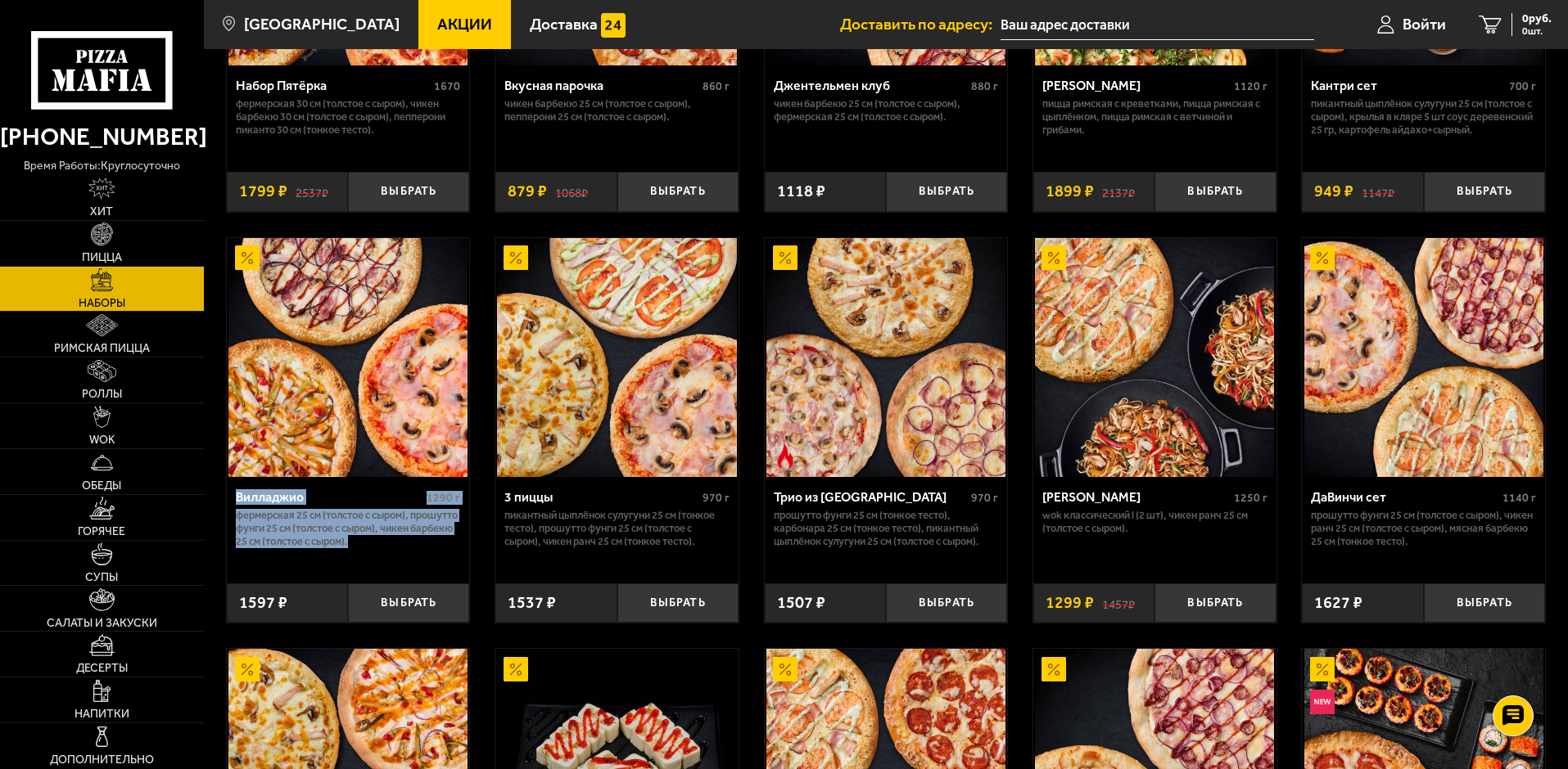
drag, startPoint x: 436, startPoint y: 548, endPoint x: 238, endPoint y: 497, distance: 204.5
click at [238, 497] on div "Вилладжио 1290 г Фермерская 25 см (толстое с сыром), Прошутто Фунги 25 см (толс…" at bounding box center [348, 524] width 243 height 94
copy div "Вилладжио 1290 г Фермерская 25 см (толстое с сыром), Прошутто Фунги 25 см (толс…"
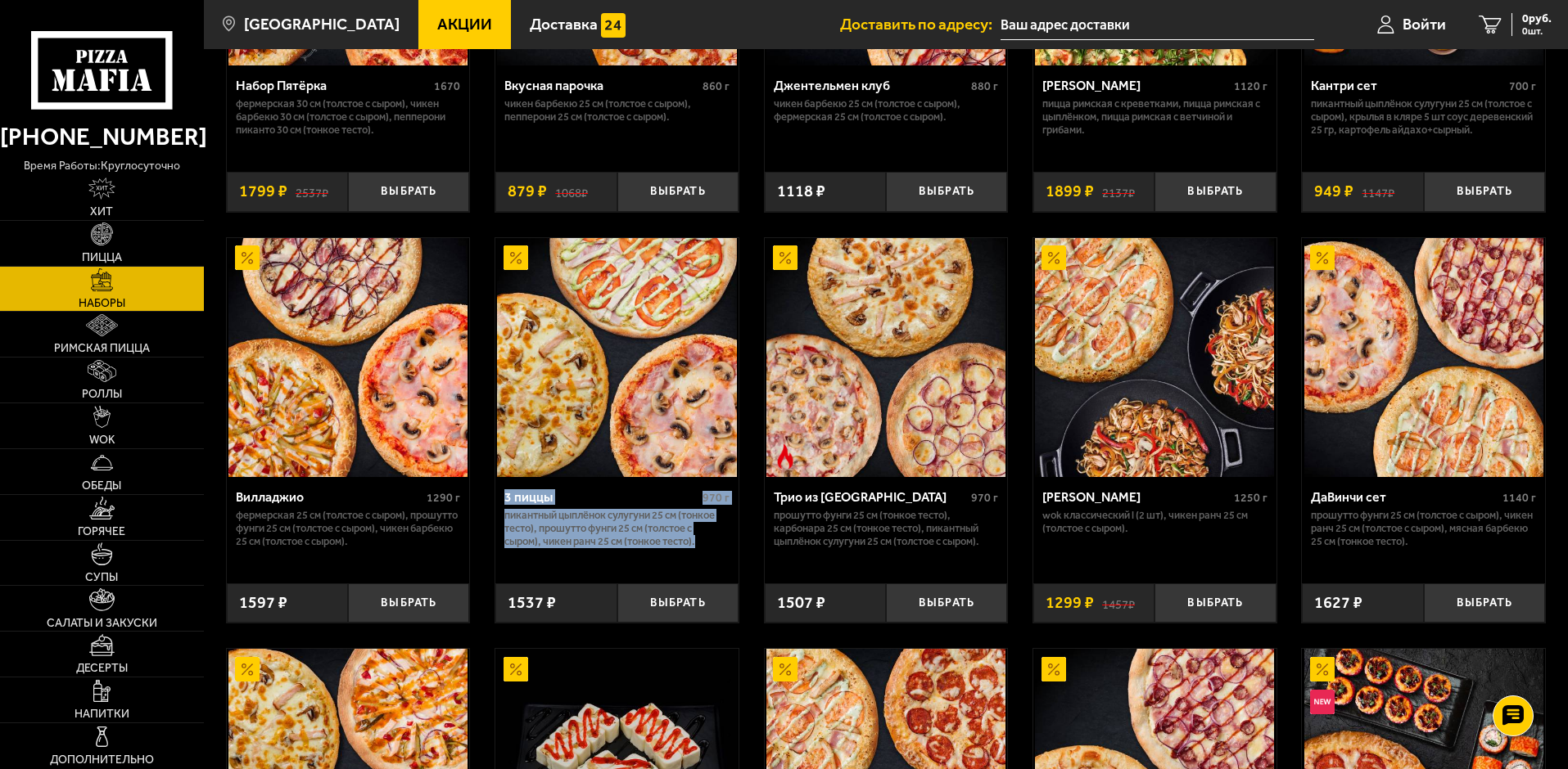
drag, startPoint x: 706, startPoint y: 553, endPoint x: 504, endPoint y: 504, distance: 207.9
click at [504, 504] on div "3 пиццы 970 г Пикантный цыплёнок сулугуни 25 см (тонкое тесто), Прошутто Фунги …" at bounding box center [617, 524] width 243 height 94
copy div "3 пиццы 970 г Пикантный цыплёнок сулугуни 25 см (тонкое тесто), Прошутто Фунги …"
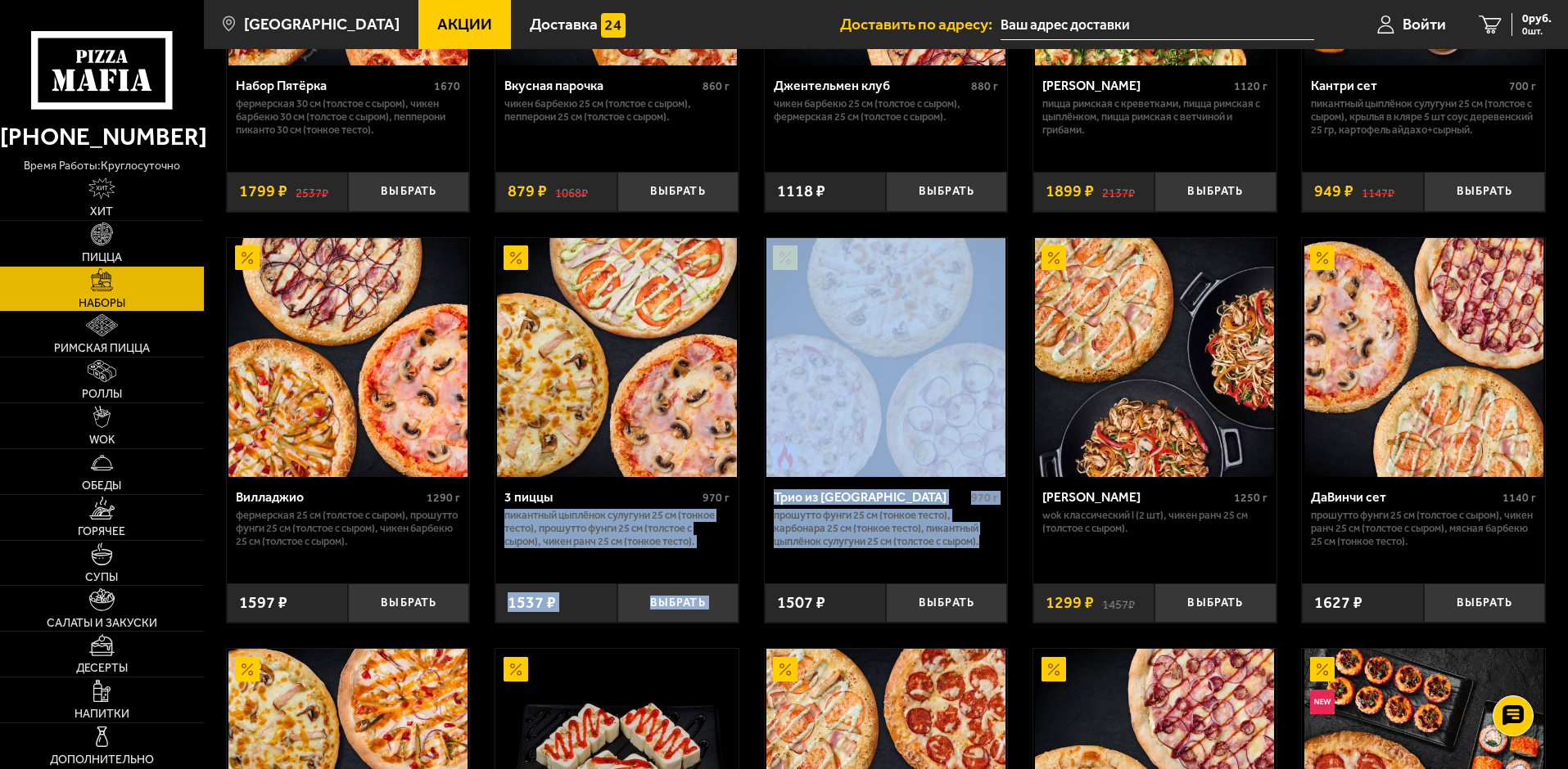
drag, startPoint x: 990, startPoint y: 546, endPoint x: 750, endPoint y: 506, distance: 243.3
click at [903, 539] on p "Прошутто Фунги 25 см (тонкое тесто), Карбонара 25 см (тонкое тесто), Пикантный …" at bounding box center [886, 528] width 225 height 39
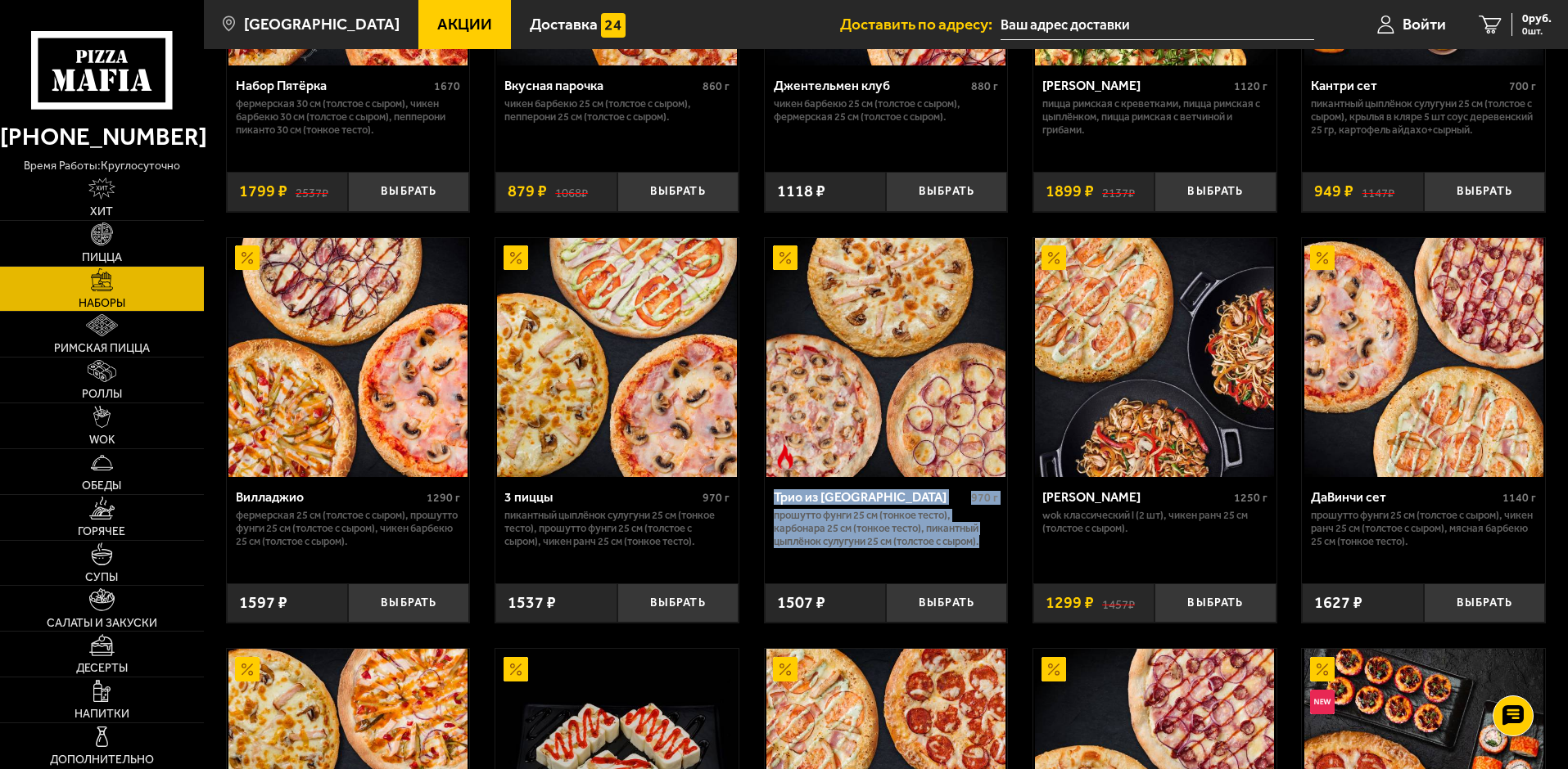
drag, startPoint x: 992, startPoint y: 541, endPoint x: 769, endPoint y: 501, distance: 226.6
click at [769, 501] on div "Трио из [GEOGRAPHIC_DATA] 970 г Прошутто Фунги 25 см (тонкое тесто), Карбонара …" at bounding box center [887, 524] width 243 height 94
copy div "Трио из [GEOGRAPHIC_DATA] 970 г Прошутто Фунги 25 см (тонкое тесто), Карбонара …"
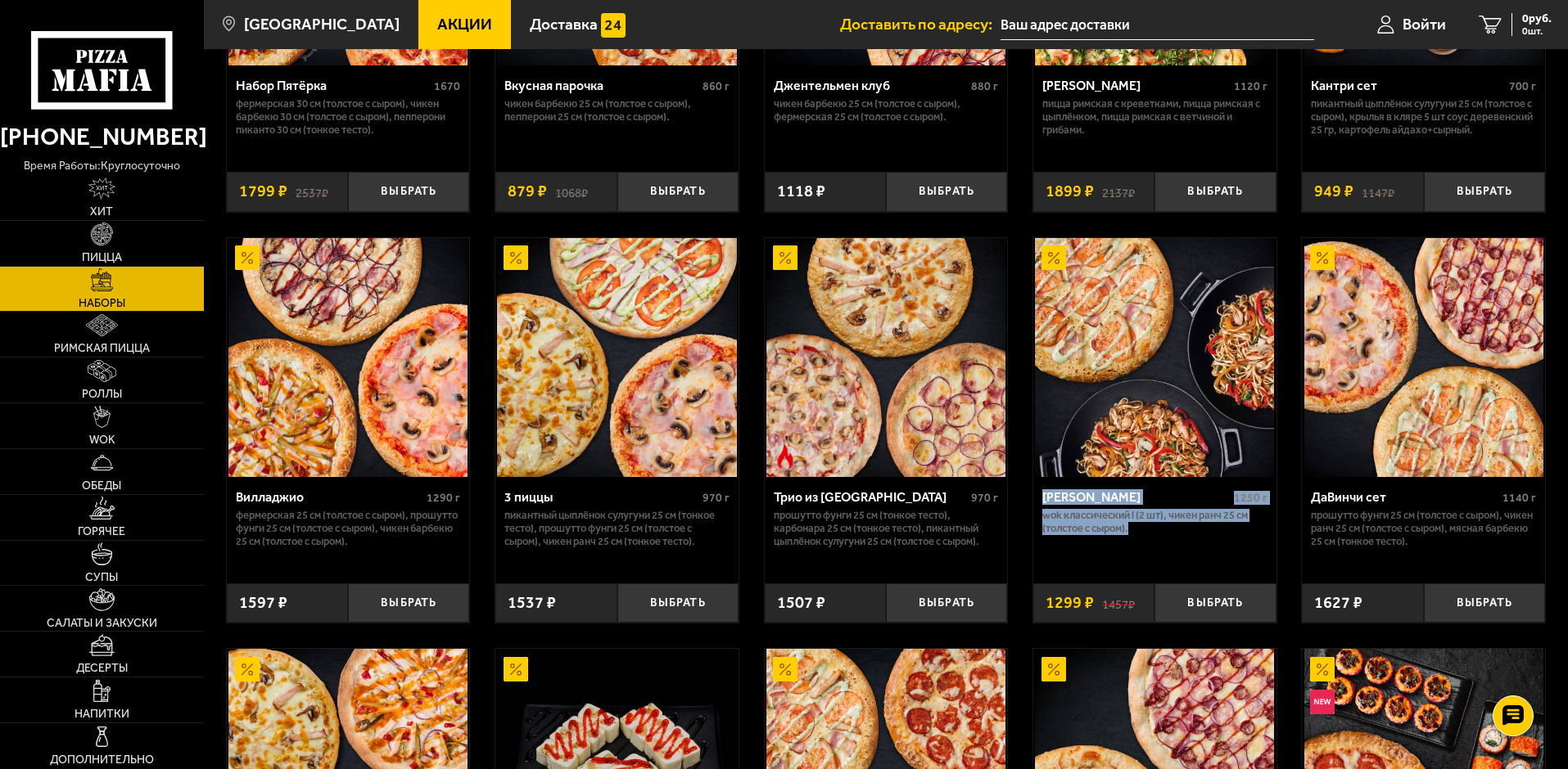
drag, startPoint x: 1171, startPoint y: 531, endPoint x: 1040, endPoint y: 503, distance: 134.0
click at [1040, 503] on div "[PERSON_NAME] 1250 г Wok классический L (2 шт), Чикен Ранч 25 см (толстое с сыр…" at bounding box center [1154, 524] width 243 height 94
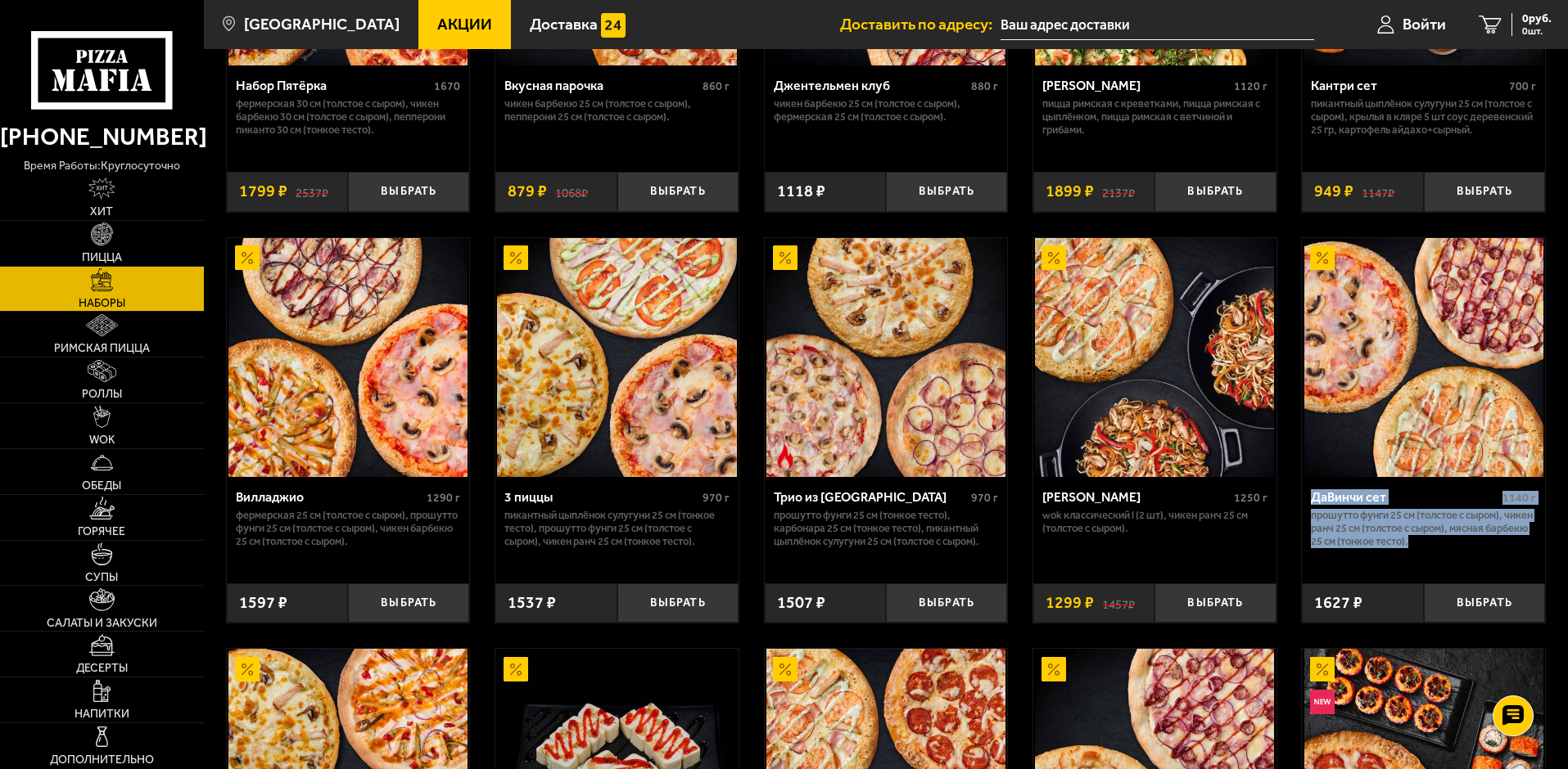
drag, startPoint x: 1482, startPoint y: 553, endPoint x: 1309, endPoint y: 497, distance: 181.8
click at [1309, 497] on div "ДаВинчи сет 1140 г Прошутто Фунги 25 см (толстое с сыром), Чикен Ранч 25 см (то…" at bounding box center [1423, 524] width 243 height 94
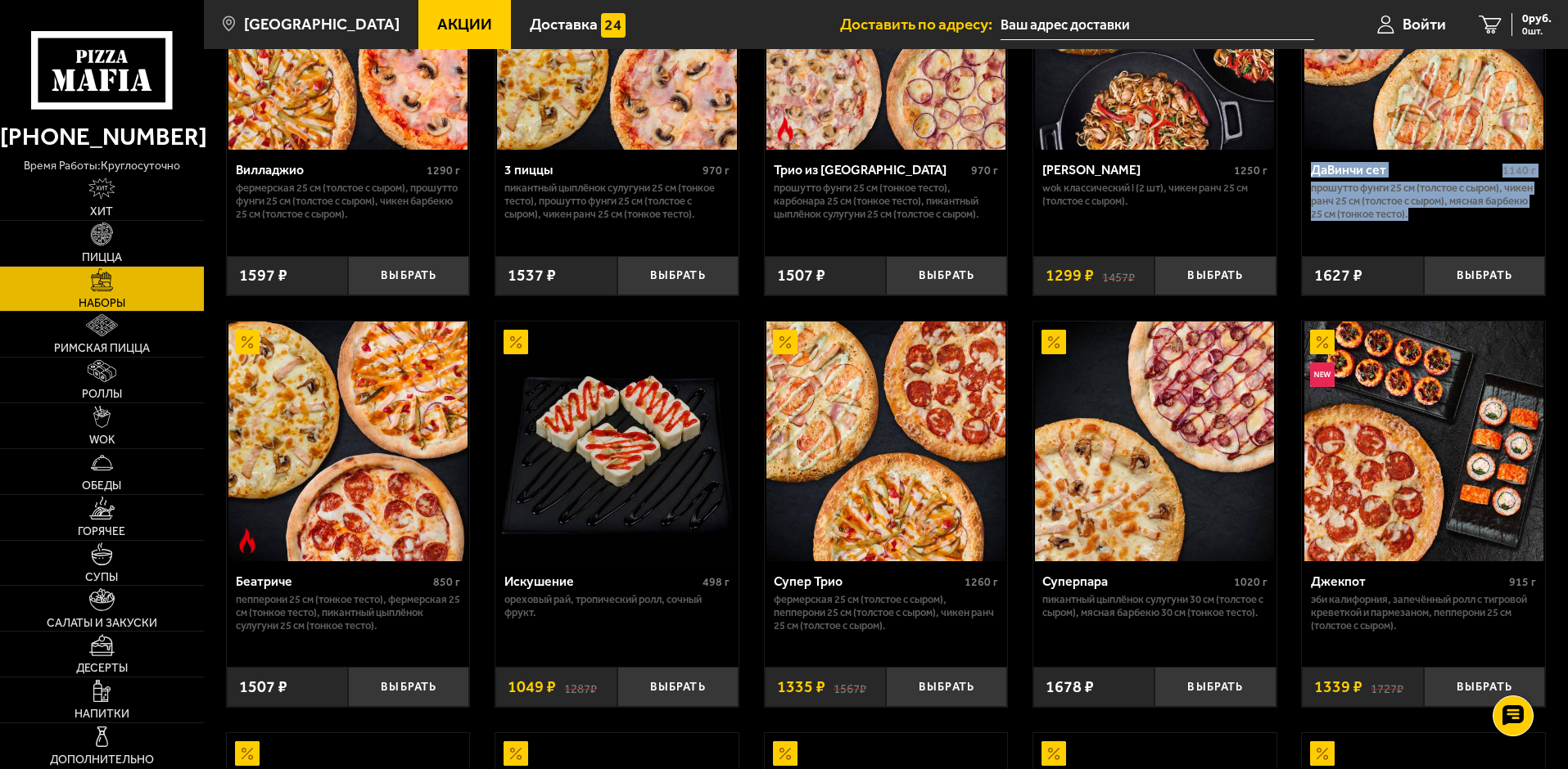
scroll to position [736, 0]
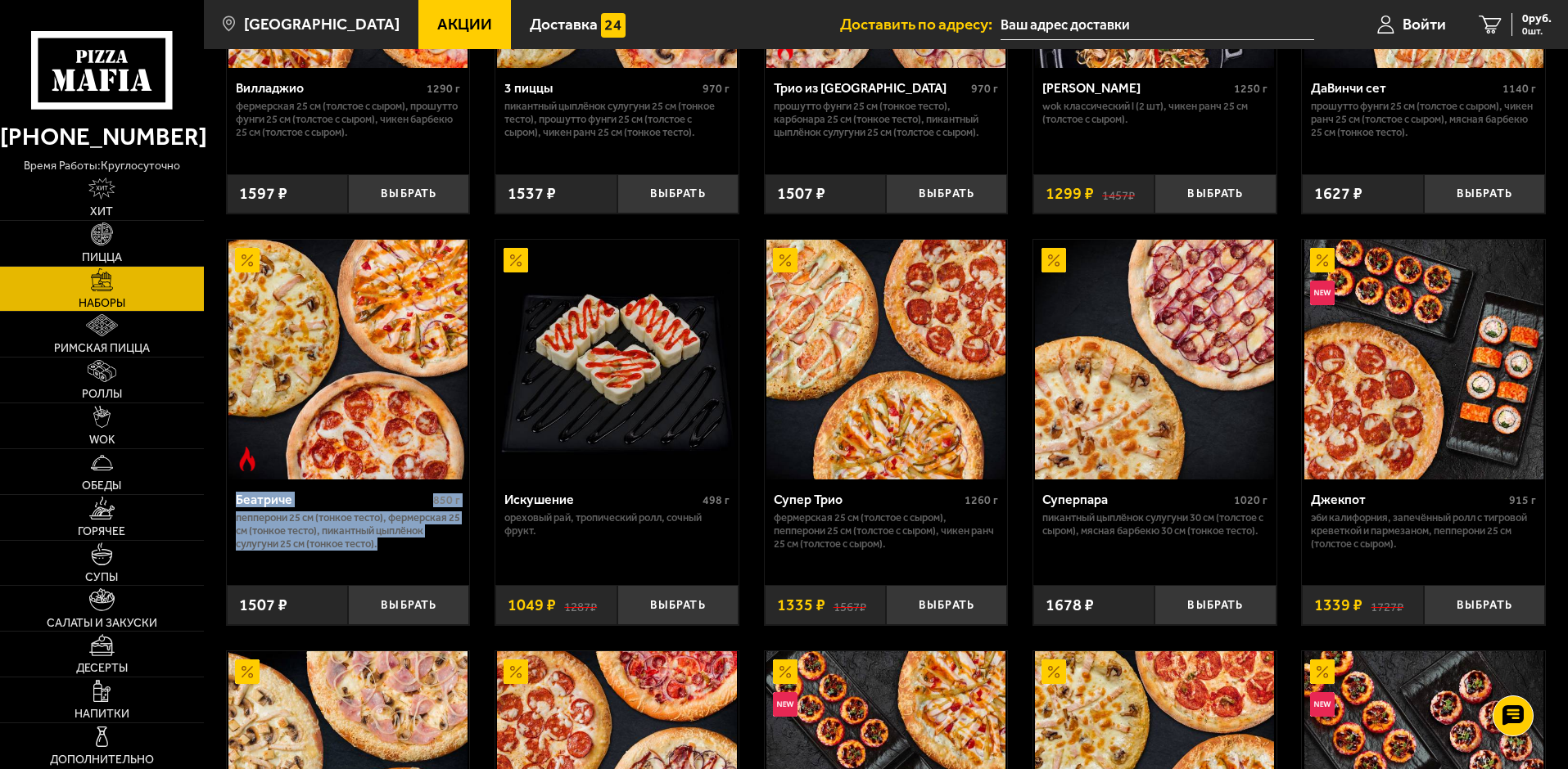
drag, startPoint x: 390, startPoint y: 547, endPoint x: 232, endPoint y: 501, distance: 164.6
click at [232, 501] on div "Беатриче 850 г Пепперони 25 см (тонкое тесто), Фермерская 25 см (тонкое тесто),…" at bounding box center [348, 527] width 243 height 94
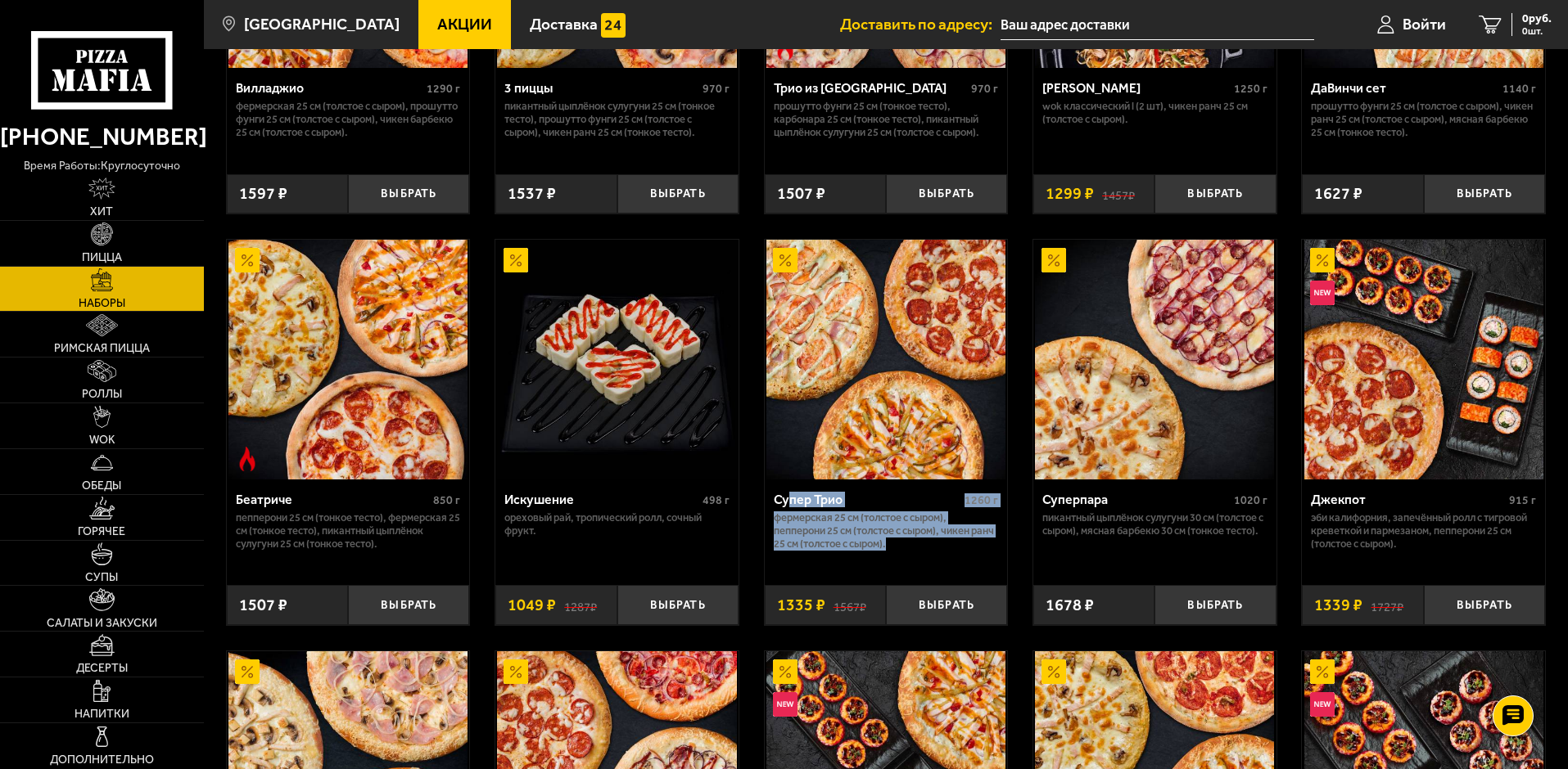
drag, startPoint x: 928, startPoint y: 554, endPoint x: 776, endPoint y: 511, distance: 158.0
click at [777, 511] on div "Супер Трио 1260 г Фермерская 25 см (толстое с сыром), Пепперони 25 см (толстое …" at bounding box center [887, 527] width 243 height 94
click at [775, 509] on div "Супер Трио 1260 г" at bounding box center [886, 501] width 225 height 20
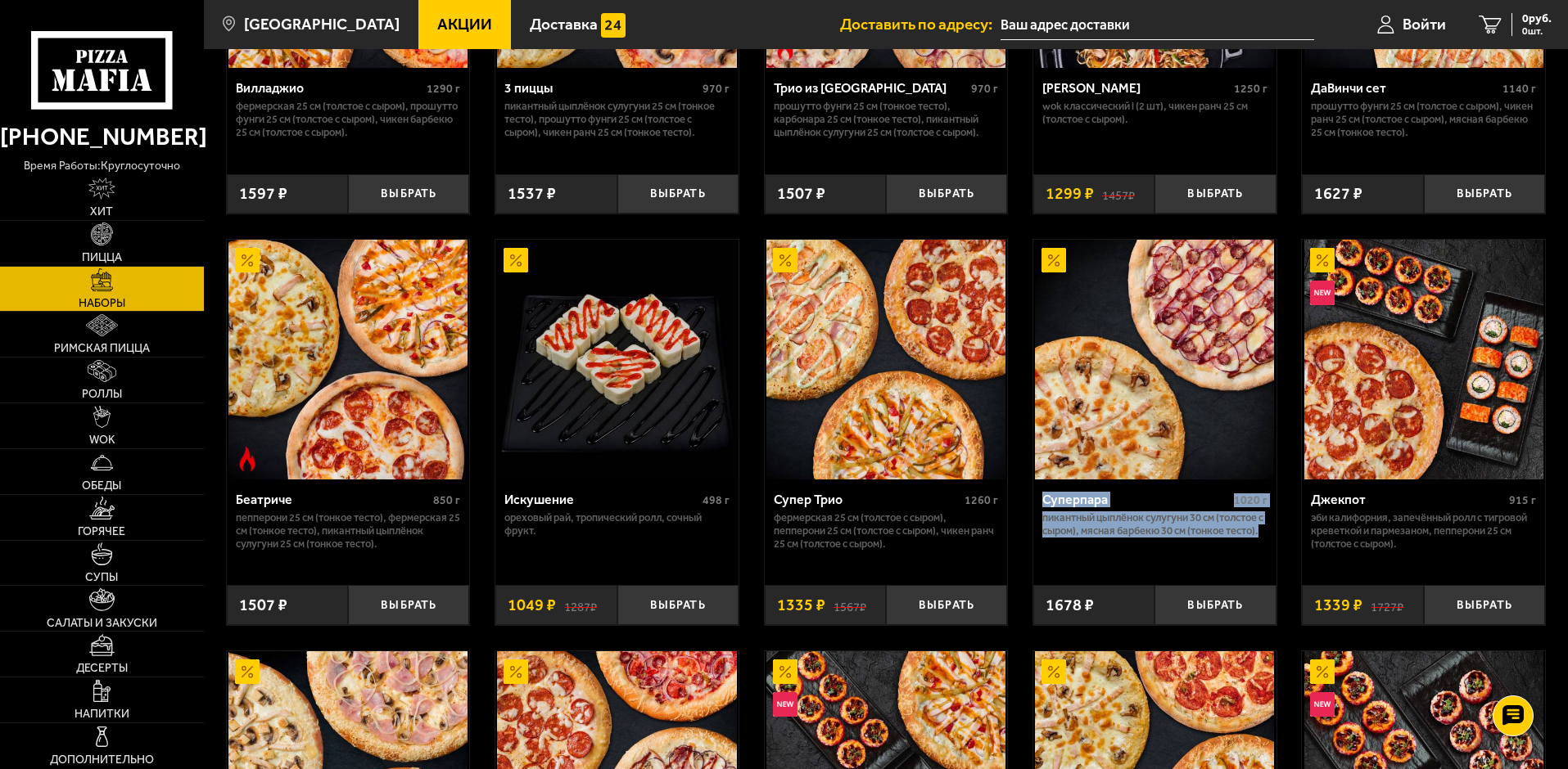
drag, startPoint x: 1149, startPoint y: 550, endPoint x: 1045, endPoint y: 506, distance: 112.9
click at [1045, 506] on div "Суперпара 1020 г Пикантный цыплёнок сулугуни 30 см (толстое с сыром), Мясная Ба…" at bounding box center [1154, 527] width 243 height 94
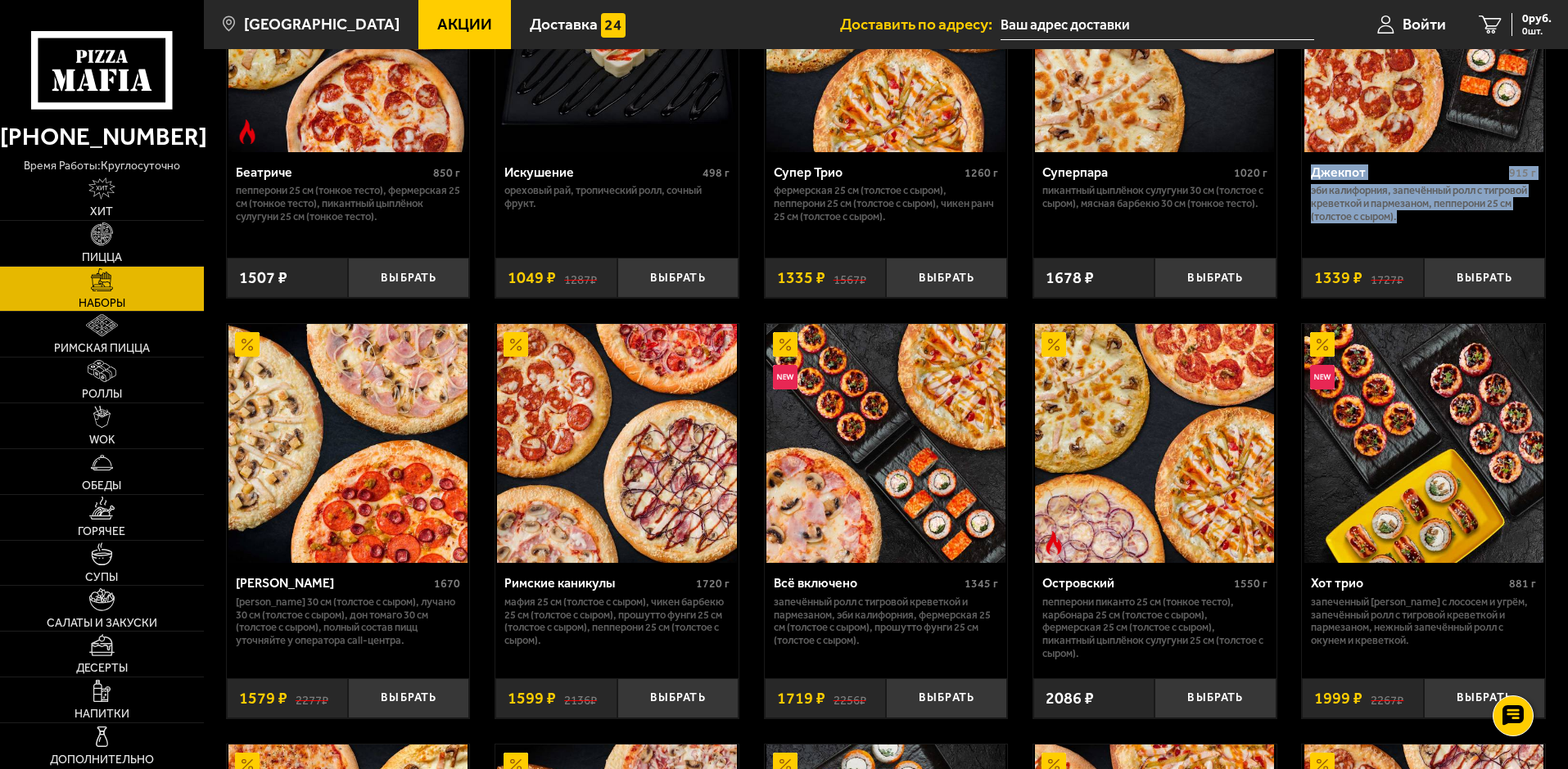
drag, startPoint x: 1421, startPoint y: 232, endPoint x: 1295, endPoint y: 163, distance: 143.7
click at [1295, 163] on div "Набор Пятёрка 1670 Фермерская 30 см (толстое с сыром), Чикен Барбекю 30 см (тол…" at bounding box center [886, 565] width 1364 height 2994
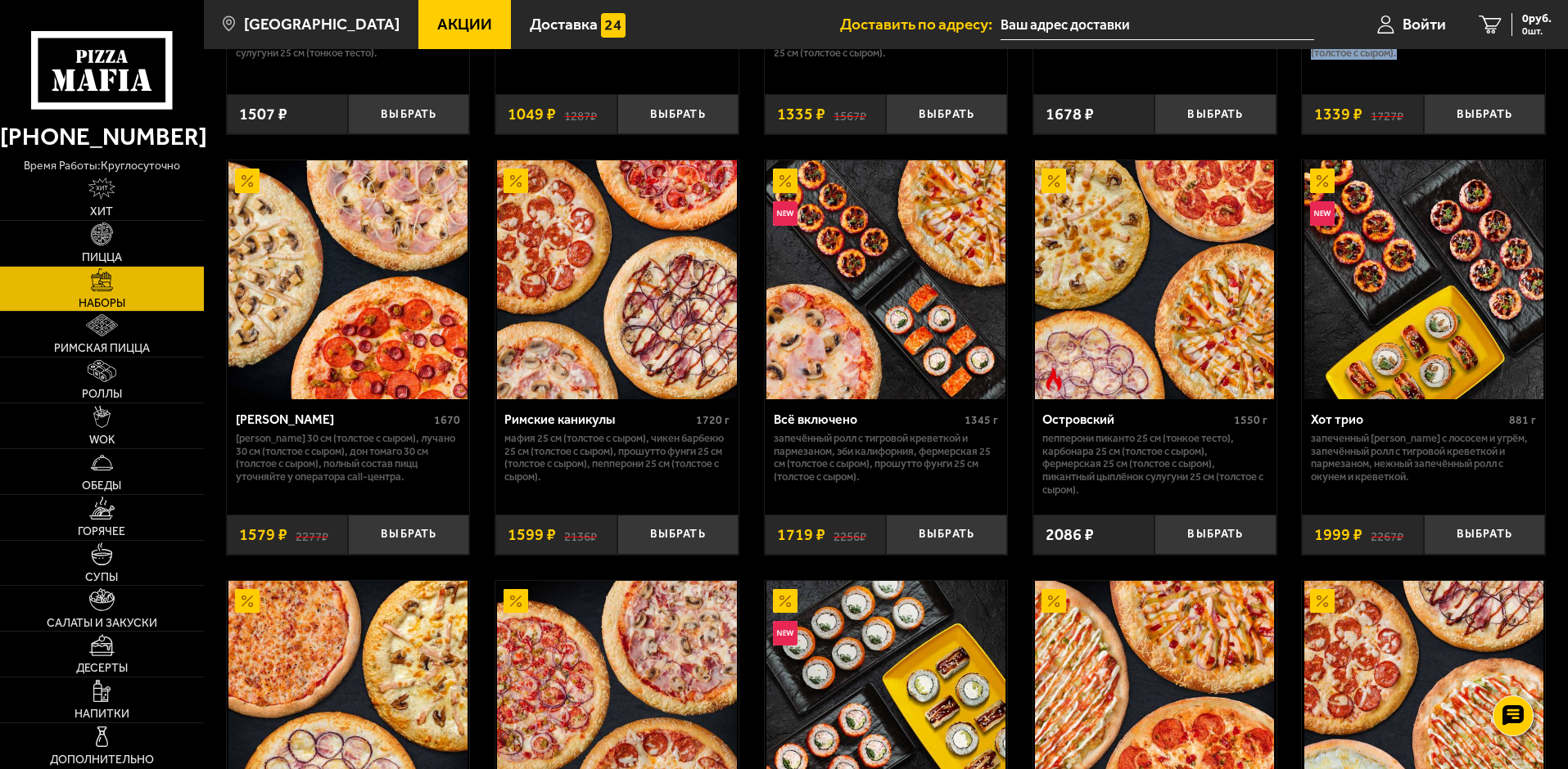
drag, startPoint x: 414, startPoint y: 483, endPoint x: 224, endPoint y: 431, distance: 197.0
click at [224, 431] on div "Набор Пятёрка 1670 Фермерская 30 см (толстое с сыром), Чикен Барбекю 30 см (тол…" at bounding box center [886, 401] width 1364 height 2994
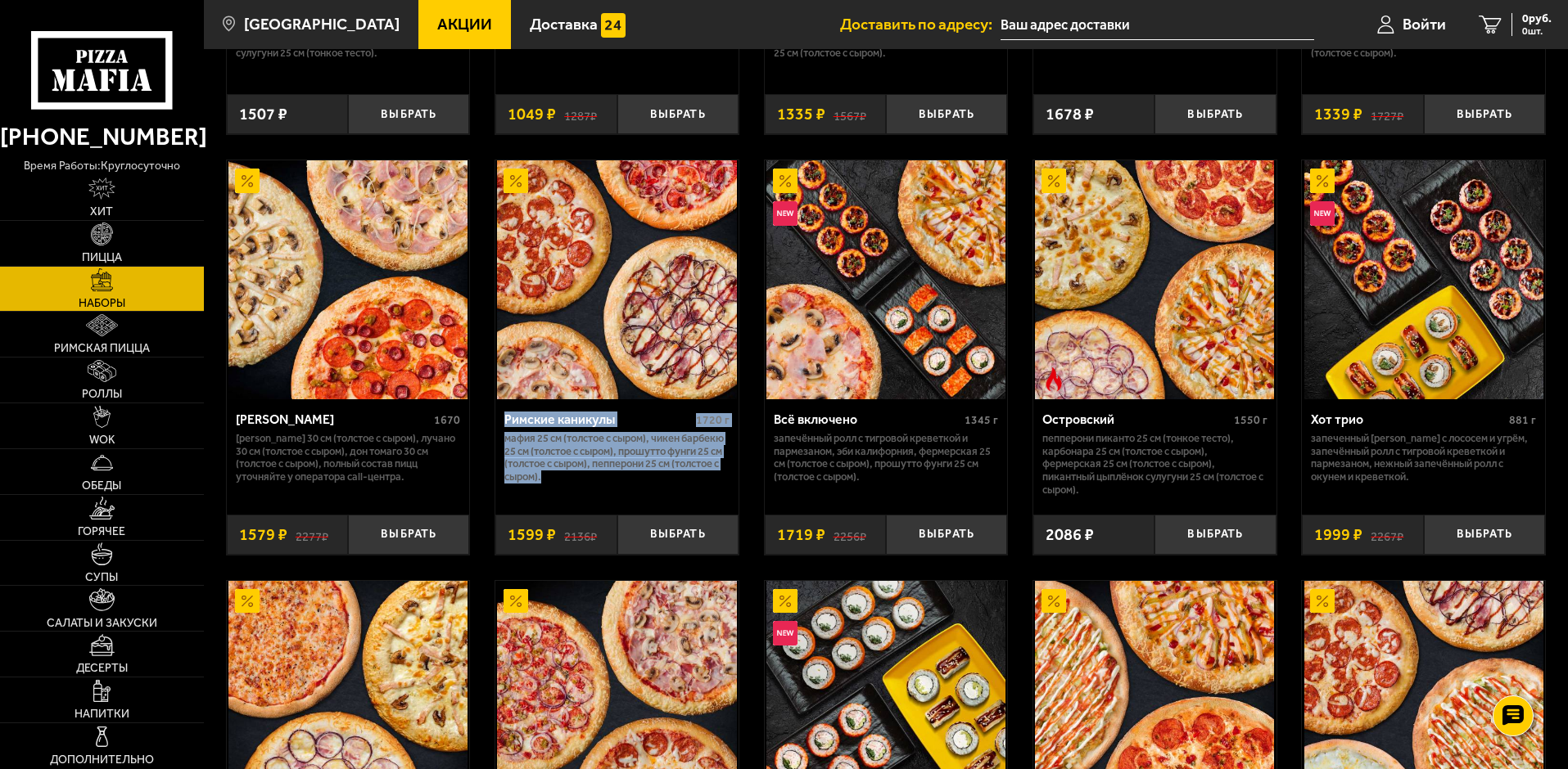
drag, startPoint x: 631, startPoint y: 482, endPoint x: 499, endPoint y: 425, distance: 143.8
click at [499, 425] on div "Римские каникулы 1720 г Мафия 25 см (толстое с сыром), Чикен Барбекю 25 см (тол…" at bounding box center [617, 451] width 243 height 103
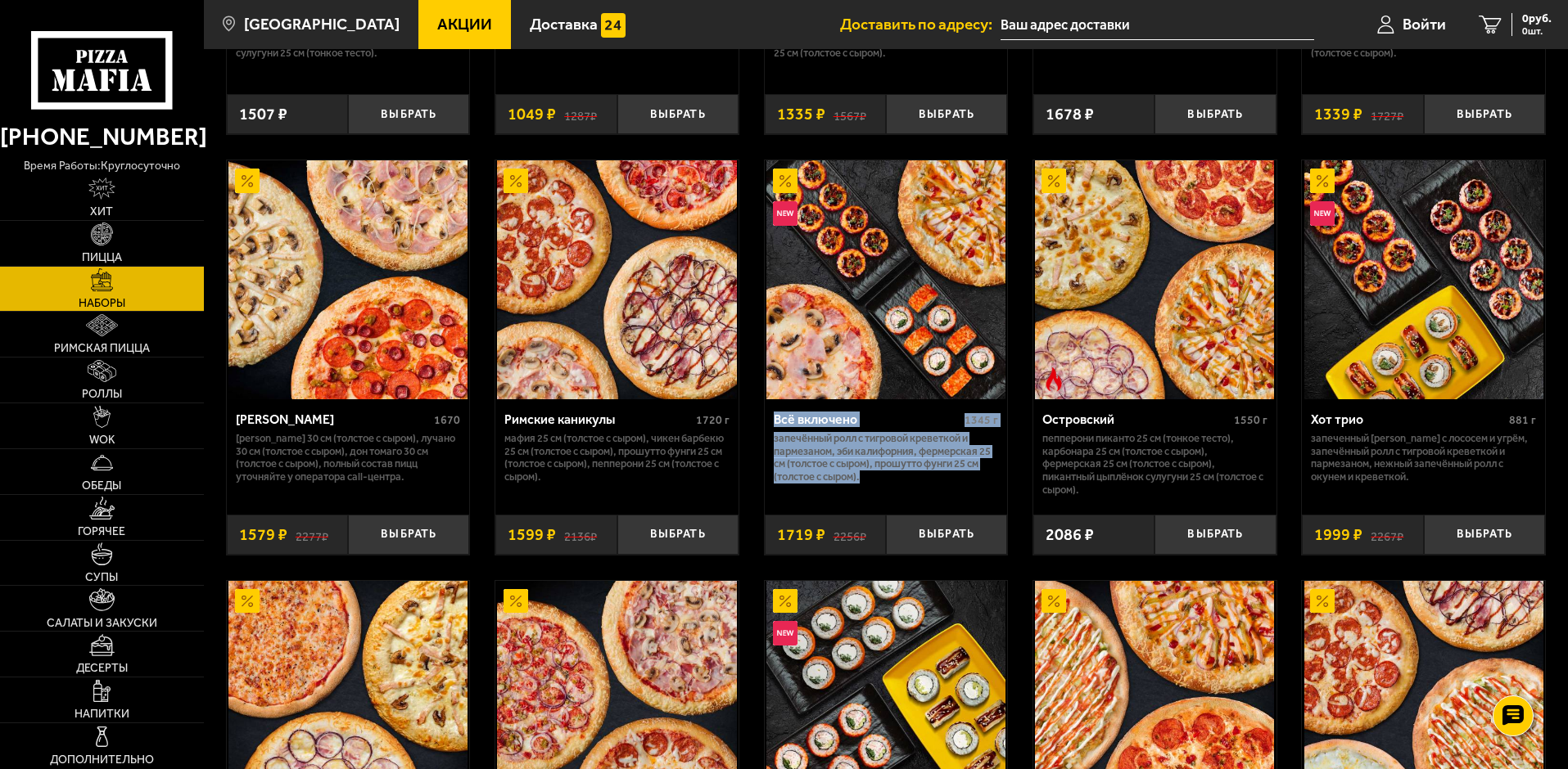
drag, startPoint x: 921, startPoint y: 483, endPoint x: 769, endPoint y: 424, distance: 163.0
click at [769, 424] on div "Всё включено 1345 г Запечённый ролл с тигровой креветкой и пармезаном, Эби Кали…" at bounding box center [887, 451] width 243 height 103
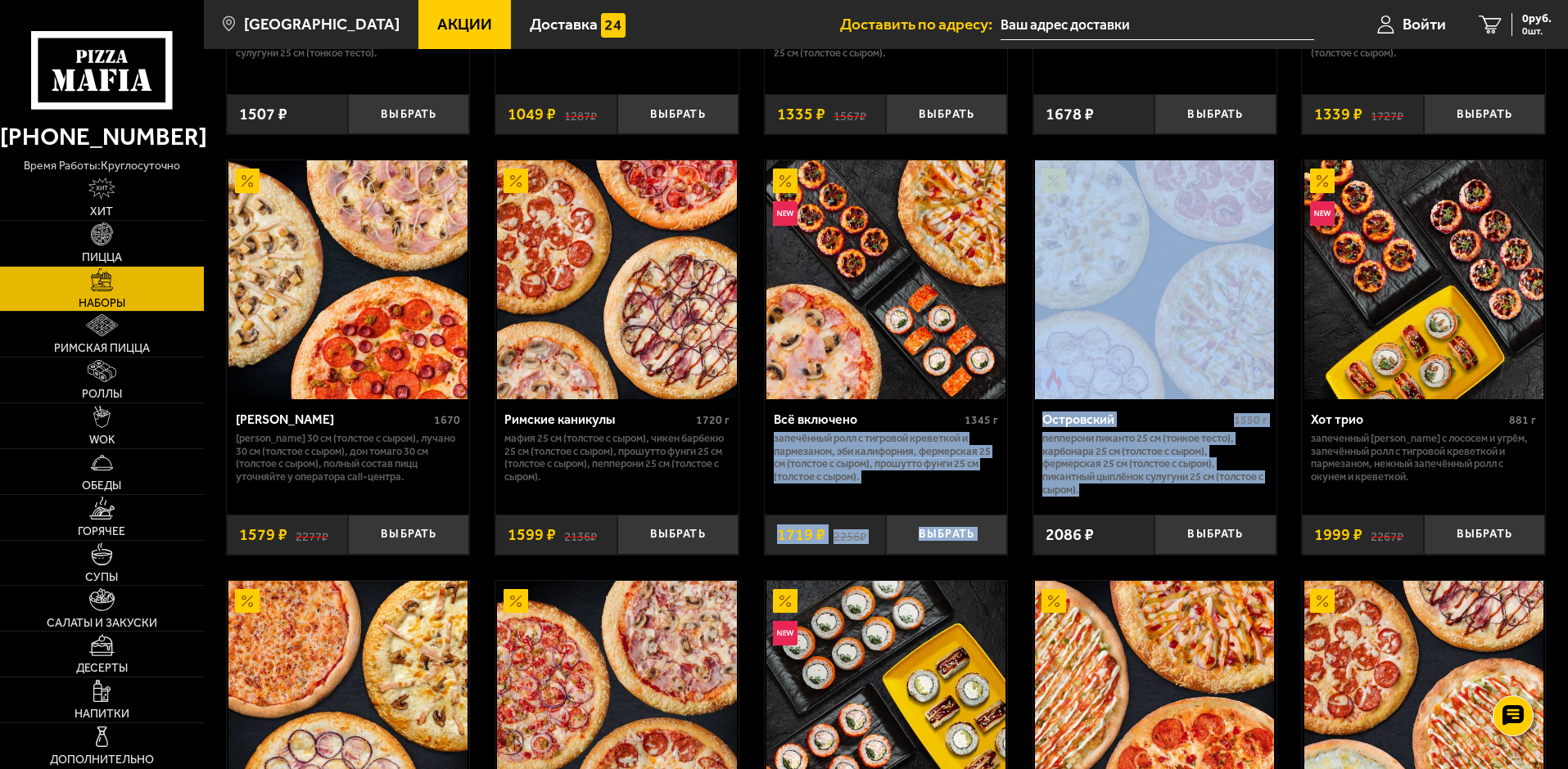
drag, startPoint x: 1148, startPoint y: 492, endPoint x: 1015, endPoint y: 421, distance: 150.8
click at [1015, 421] on div "Набор Пятёрка 1670 Фермерская 30 см (толстое с сыром), Чикен Барбекю 30 см (тол…" at bounding box center [886, 401] width 1364 height 2994
click at [1116, 488] on p "Пепперони Пиканто 25 см (тонкое тесто), Карбонара 25 см (толстое с сыром), Ферм…" at bounding box center [1154, 464] width 225 height 65
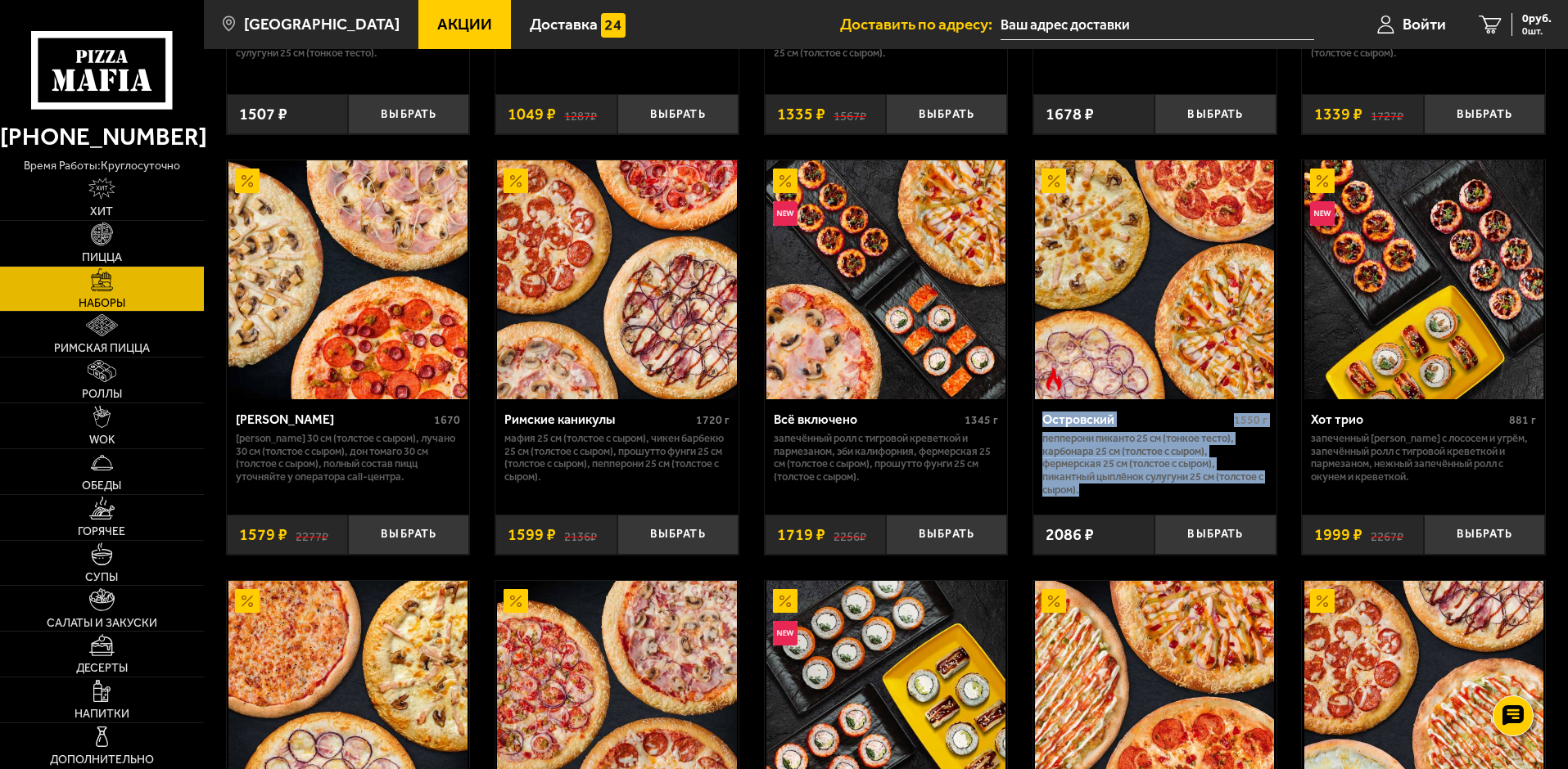
drag, startPoint x: 1108, startPoint y: 497, endPoint x: 1034, endPoint y: 421, distance: 106.1
click at [1034, 421] on div "Островский 1550 г Пепперони Пиканто 25 см (тонкое тесто), Карбонара 25 см (толс…" at bounding box center [1154, 451] width 243 height 103
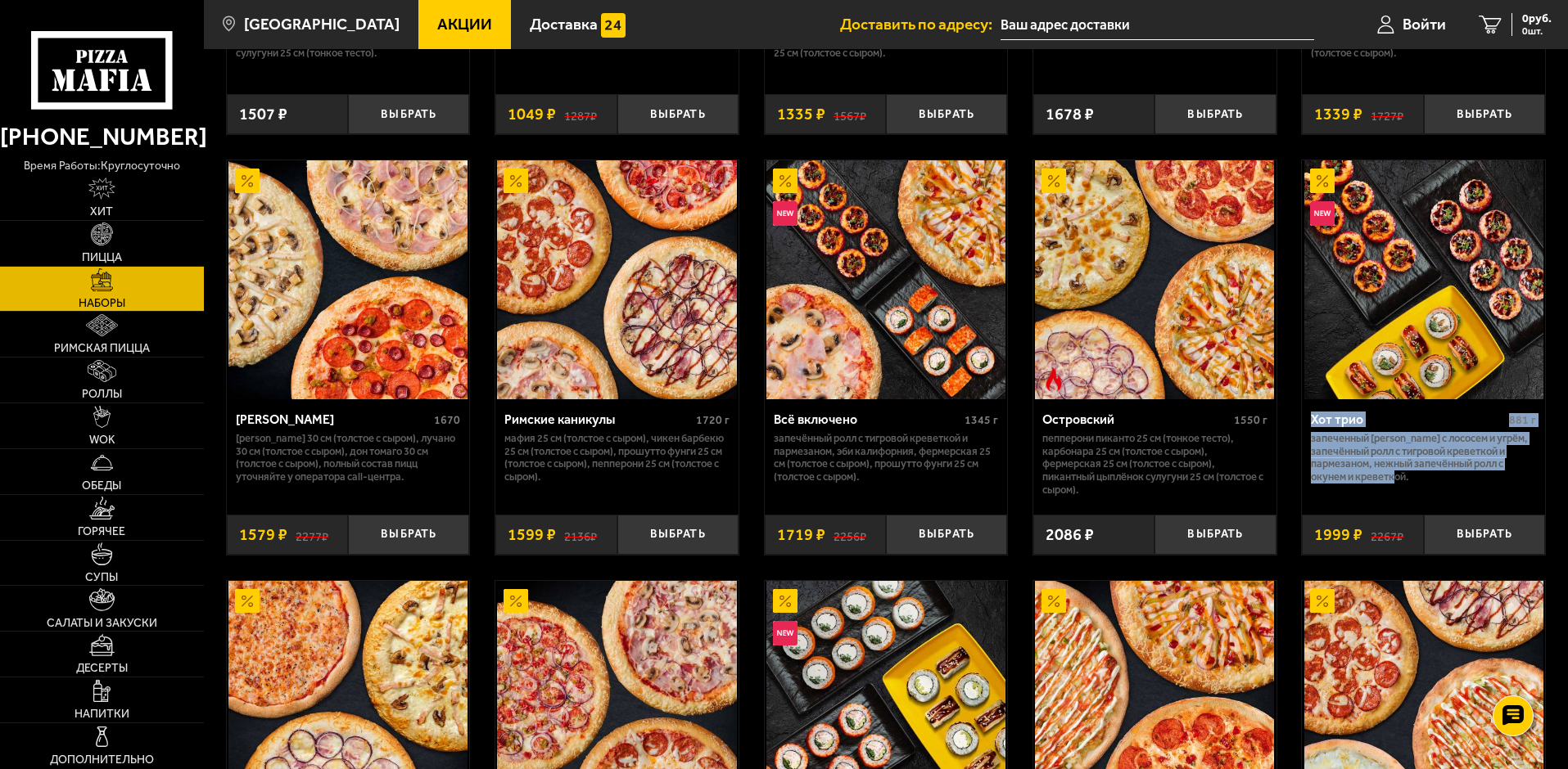
drag, startPoint x: 1435, startPoint y: 490, endPoint x: 1297, endPoint y: 430, distance: 150.5
click at [1297, 430] on div "Набор Пятёрка 1670 Фермерская 30 см (толстое с сыром), Чикен Барбекю 30 см (тол…" at bounding box center [886, 401] width 1364 height 2994
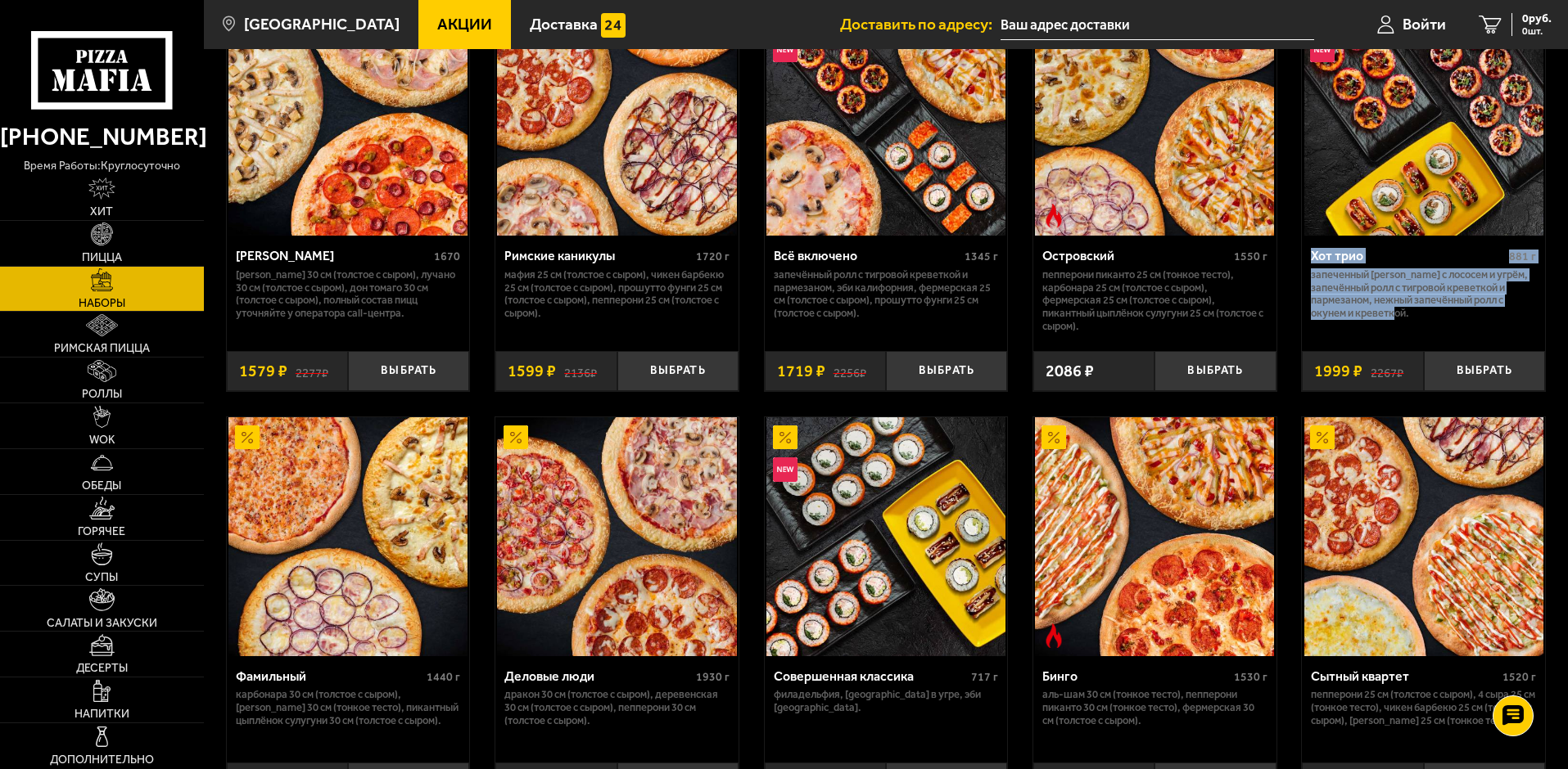
scroll to position [1636, 0]
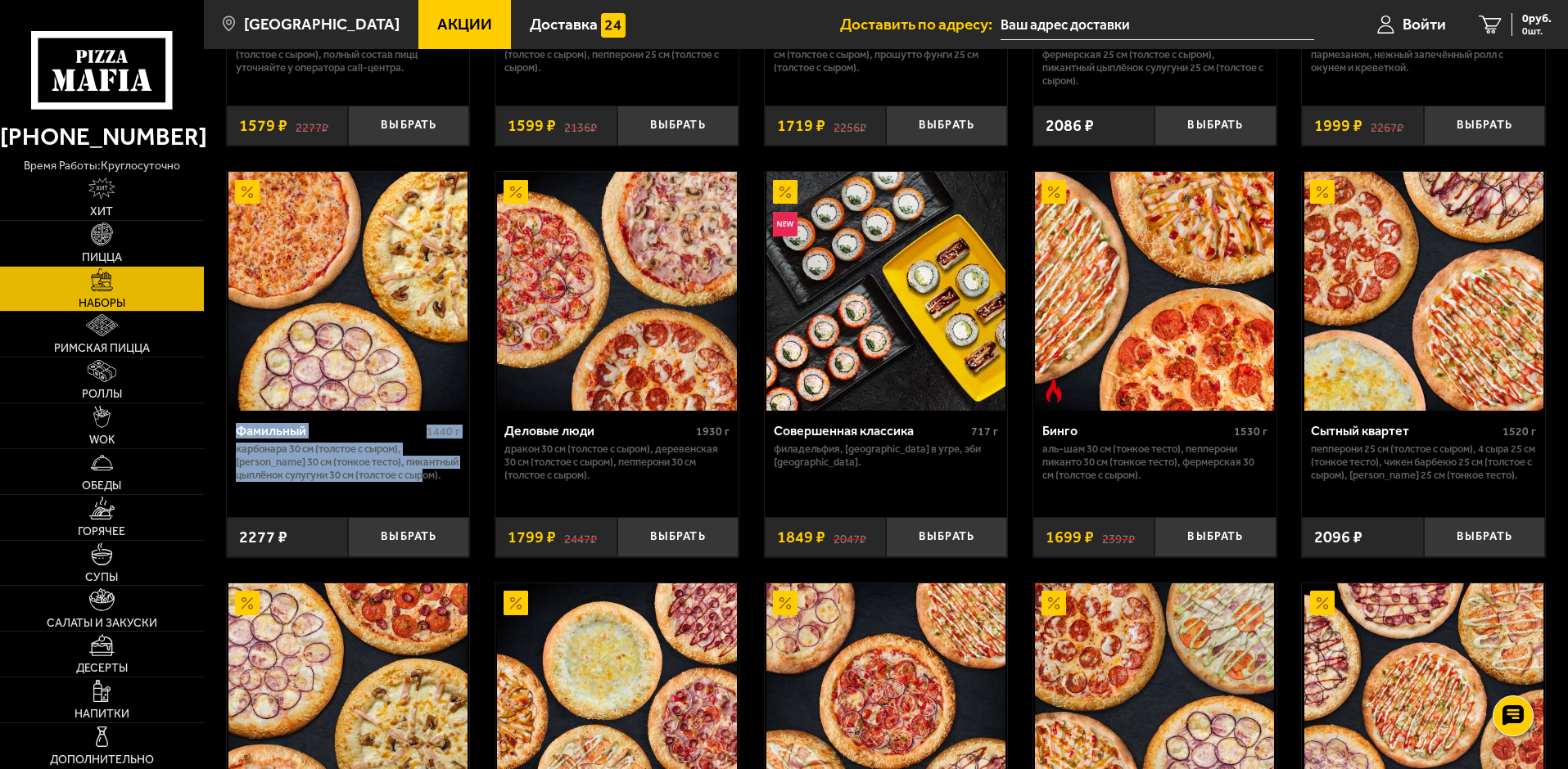
drag, startPoint x: 419, startPoint y: 489, endPoint x: 232, endPoint y: 431, distance: 195.8
click at [232, 431] on div "Фамильный 1440 г Карбонара 30 см (толстое с сыром), [PERSON_NAME] 30 см (тонкое…" at bounding box center [348, 458] width 243 height 94
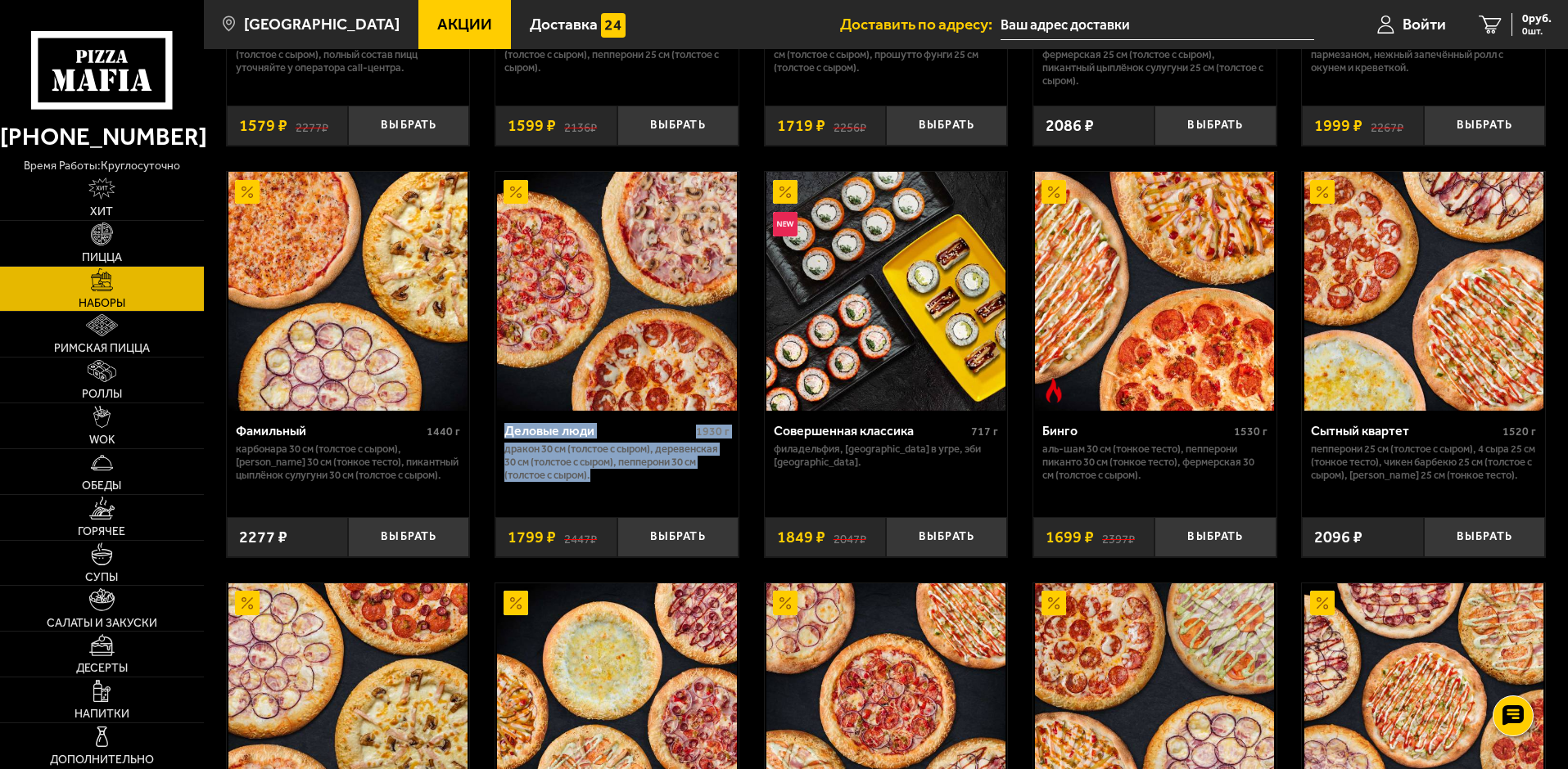
drag, startPoint x: 648, startPoint y: 488, endPoint x: 505, endPoint y: 443, distance: 149.9
click at [505, 443] on div "Деловые люди 1930 г Дракон 30 см (толстое с сыром), Деревенская 30 см (толстое …" at bounding box center [617, 458] width 243 height 94
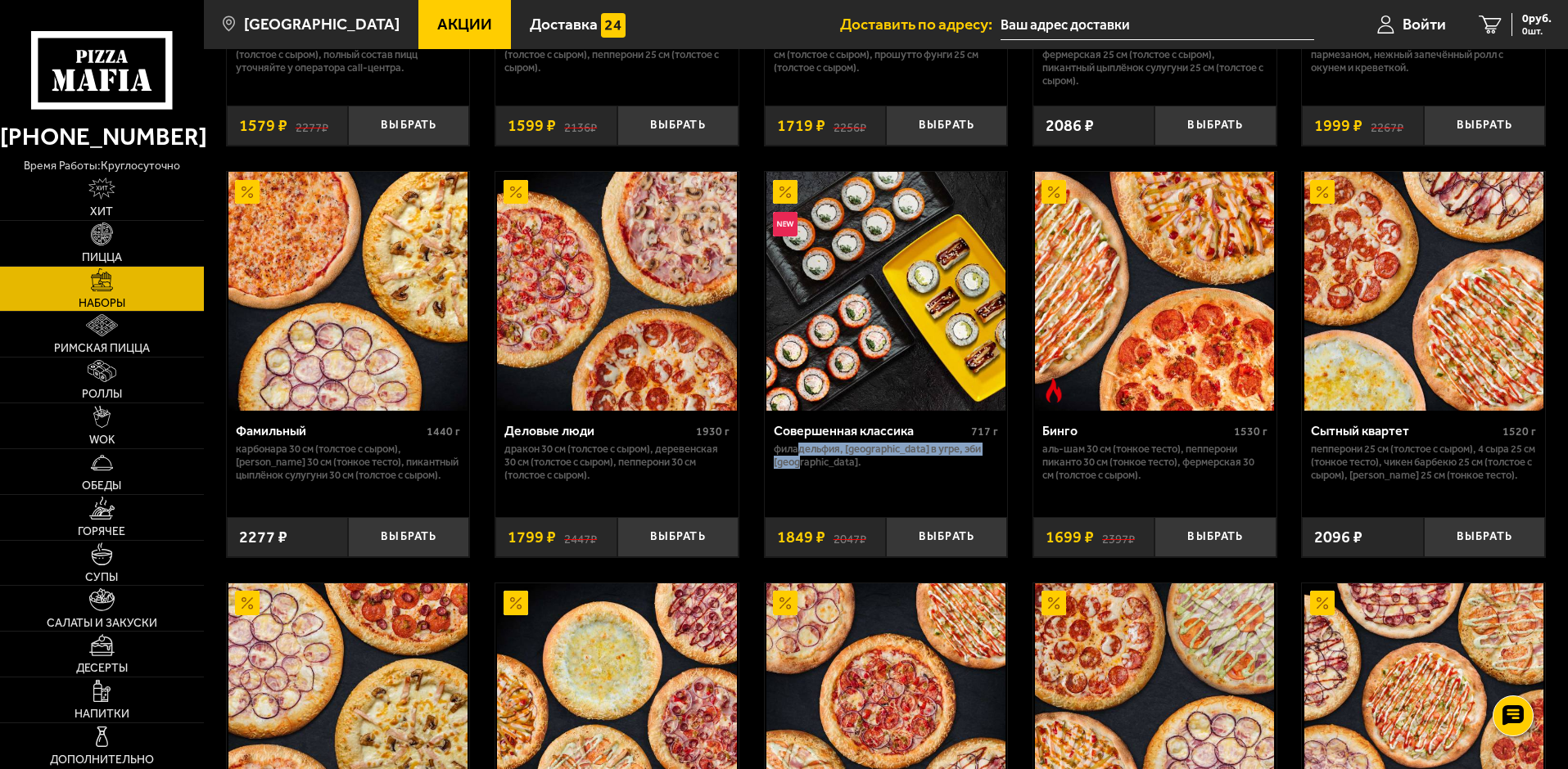
drag, startPoint x: 877, startPoint y: 480, endPoint x: 774, endPoint y: 439, distance: 110.9
click at [789, 446] on div "Совершенная классика 717 г [GEOGRAPHIC_DATA], [GEOGRAPHIC_DATA] в угре, Эби [GE…" at bounding box center [887, 458] width 243 height 94
click at [880, 482] on div "Совершенная классика 717 г [GEOGRAPHIC_DATA], [GEOGRAPHIC_DATA] в угре, Эби [GE…" at bounding box center [887, 458] width 243 height 94
drag, startPoint x: 866, startPoint y: 481, endPoint x: 776, endPoint y: 439, distance: 99.3
click at [776, 439] on div "Совершенная классика 717 г [GEOGRAPHIC_DATA], [GEOGRAPHIC_DATA] в угре, Эби [GE…" at bounding box center [887, 458] width 243 height 94
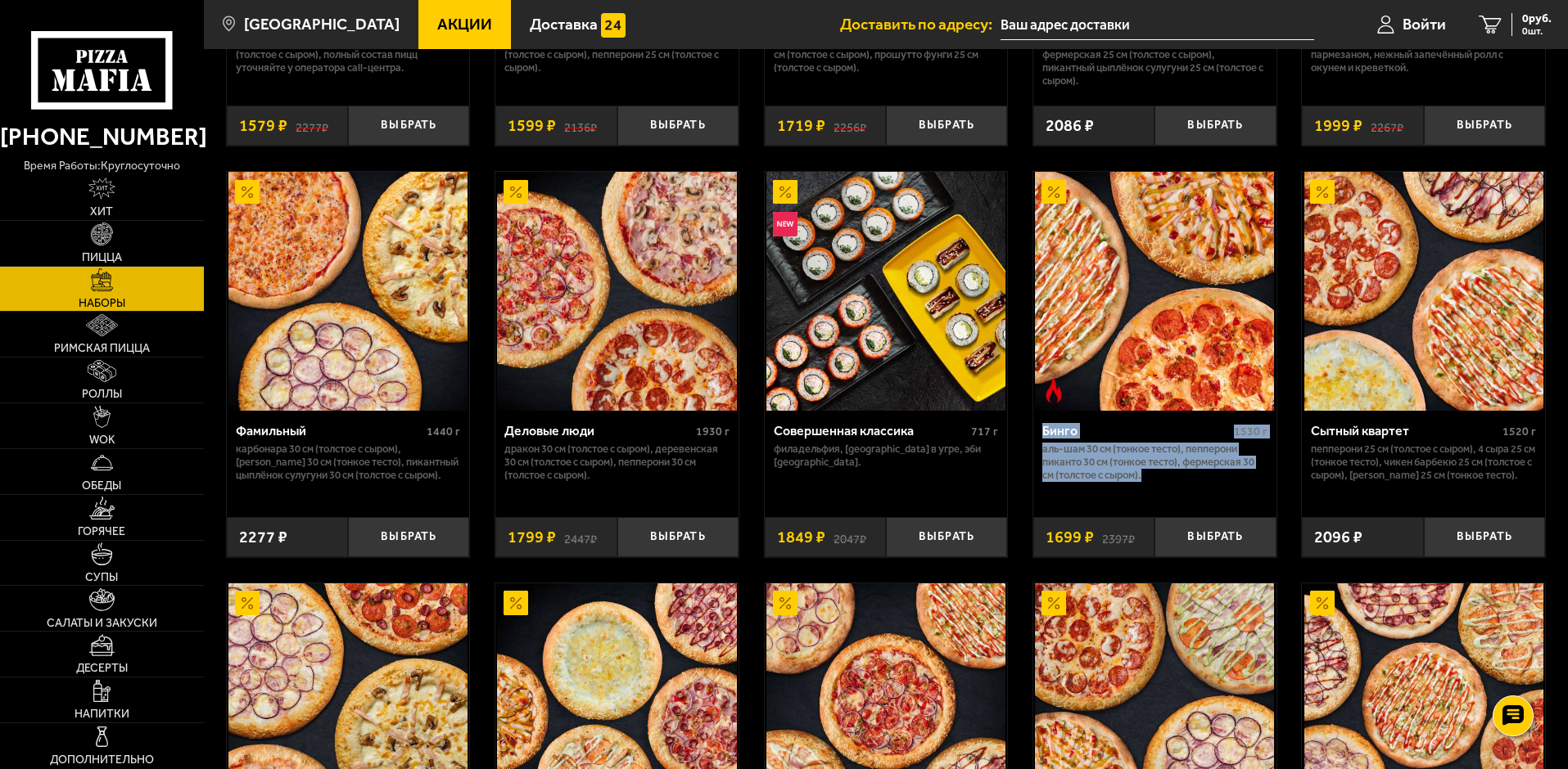
drag, startPoint x: 1160, startPoint y: 492, endPoint x: 1042, endPoint y: 440, distance: 128.9
click at [1042, 440] on div "Бинго 1530 г Аль-Шам 30 см (тонкое тесто), Пепперони Пиканто 30 см (тонкое тест…" at bounding box center [1154, 458] width 243 height 94
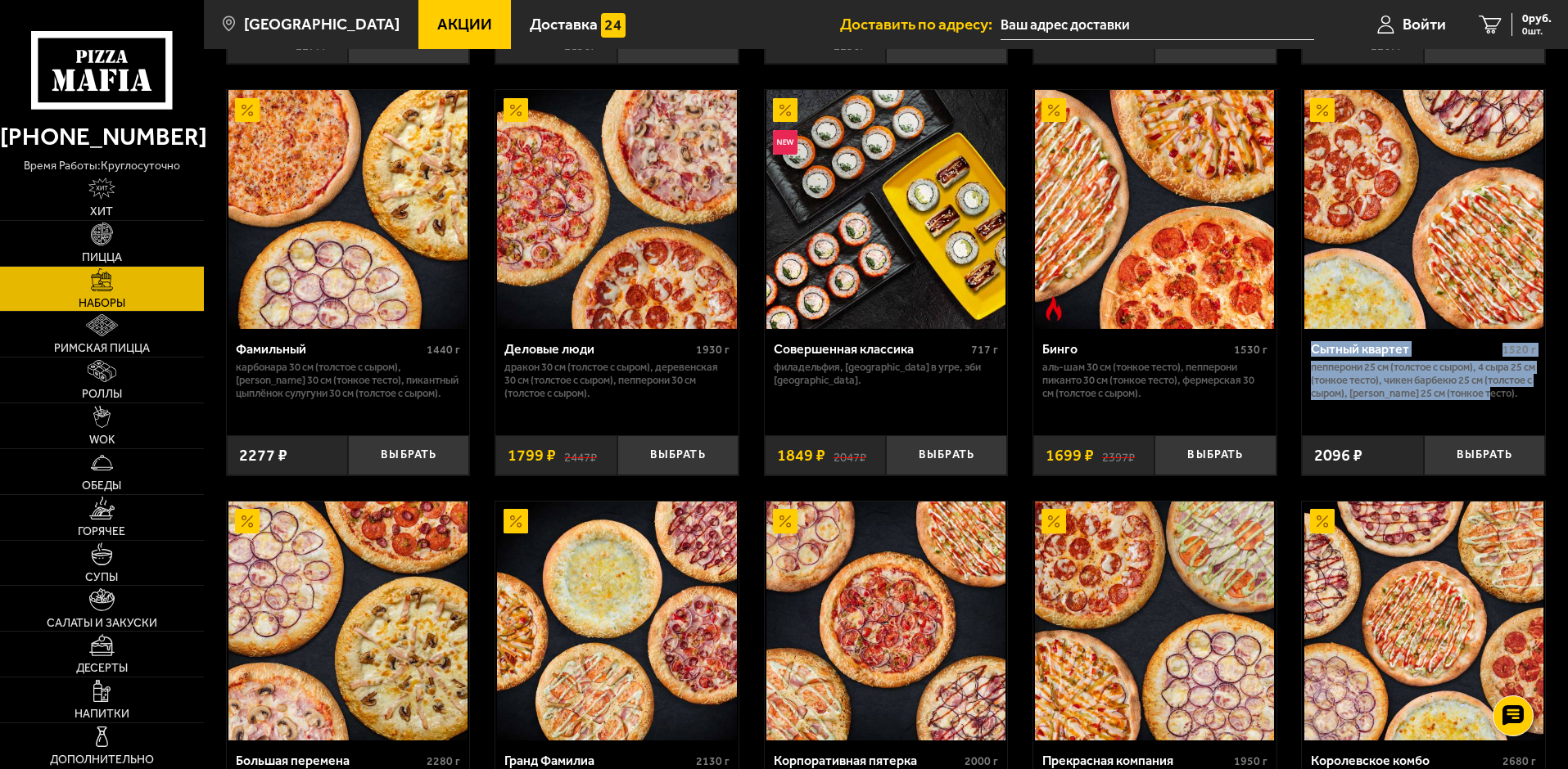
drag, startPoint x: 1356, startPoint y: 418, endPoint x: 1311, endPoint y: 362, distance: 71.8
click at [1311, 362] on div "Сытный квартет 1520 г Пепперони 25 см (толстое с сыром), 4 сыра 25 см (тонкое т…" at bounding box center [1423, 376] width 243 height 94
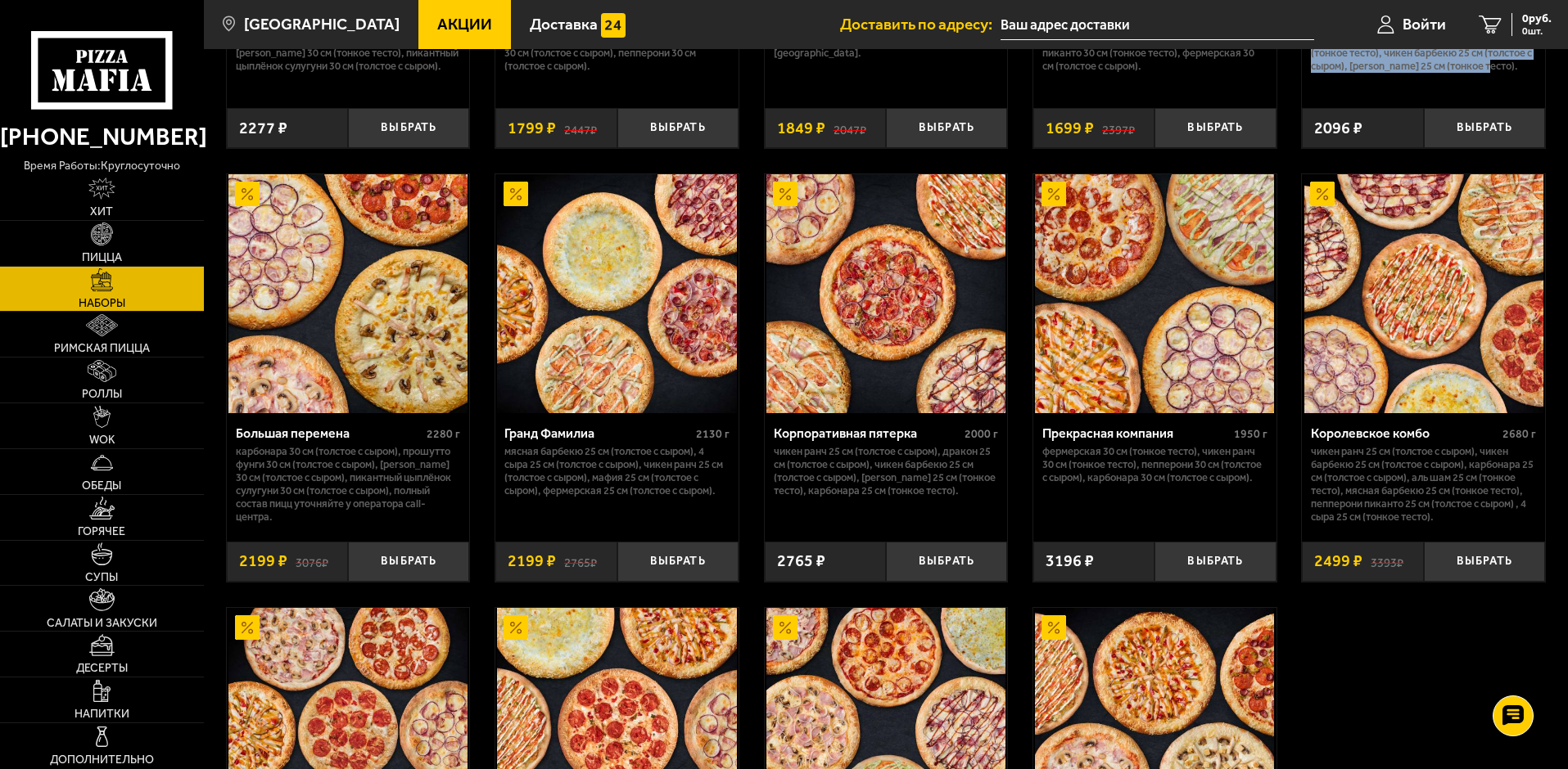
drag, startPoint x: 372, startPoint y: 525, endPoint x: 234, endPoint y: 446, distance: 159.0
click at [234, 446] on div "Большая перемена 2280 г Карбонара 30 см (толстое с сыром), Прошутто Фунги 30 см…" at bounding box center [348, 472] width 243 height 116
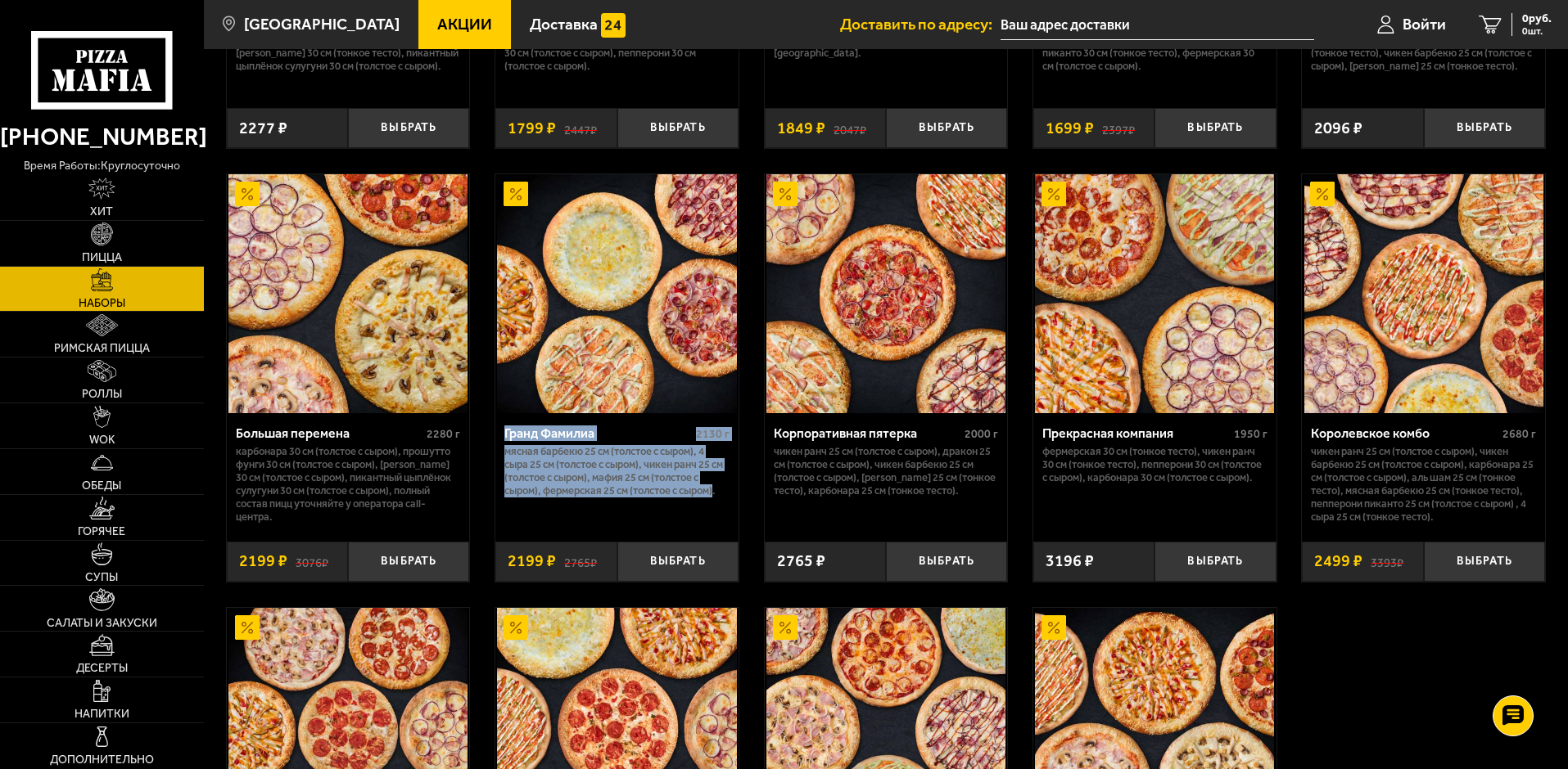
drag, startPoint x: 720, startPoint y: 508, endPoint x: 493, endPoint y: 424, distance: 242.0
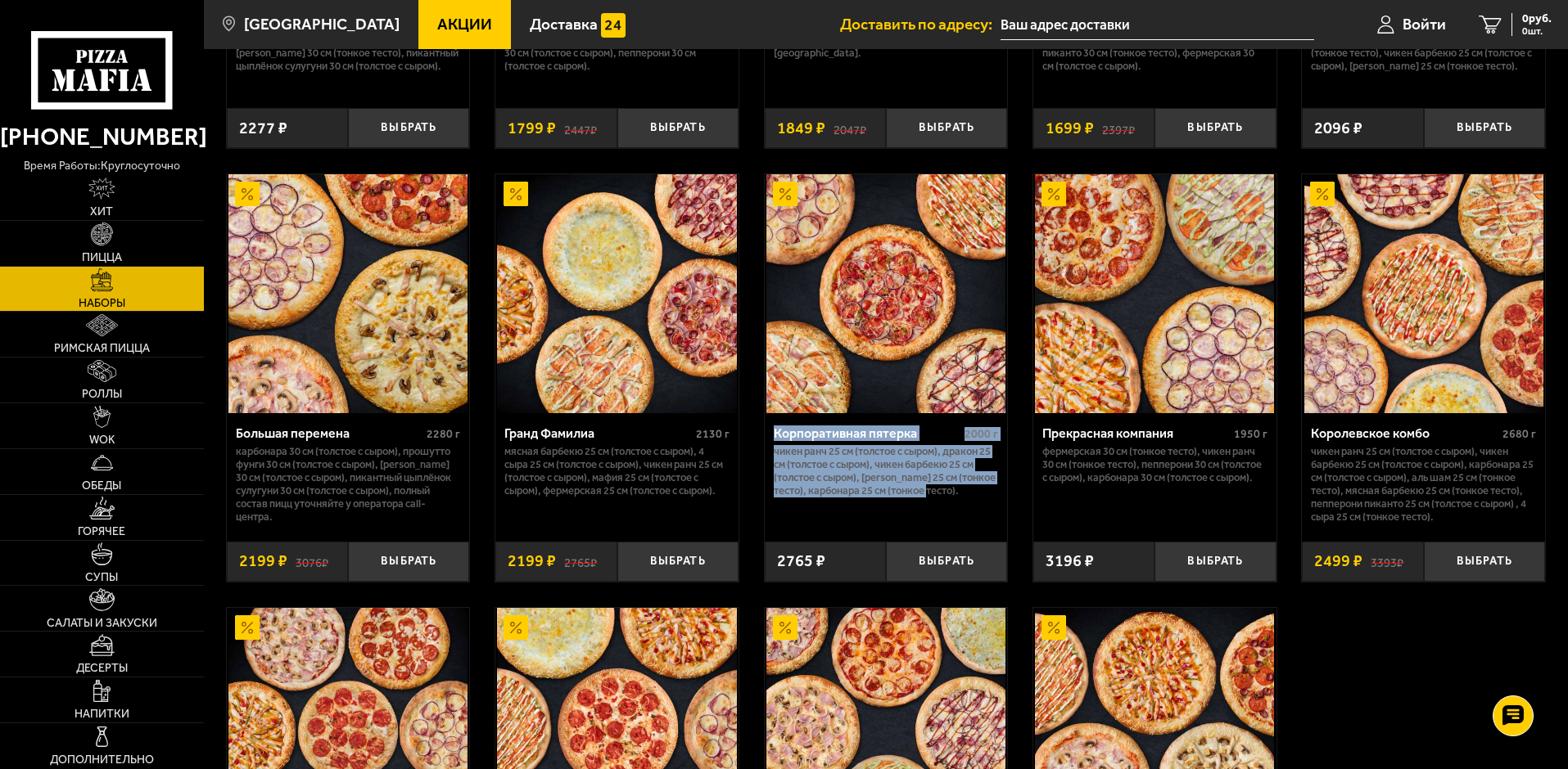
drag, startPoint x: 957, startPoint y: 511, endPoint x: 760, endPoint y: 434, distance: 211.5
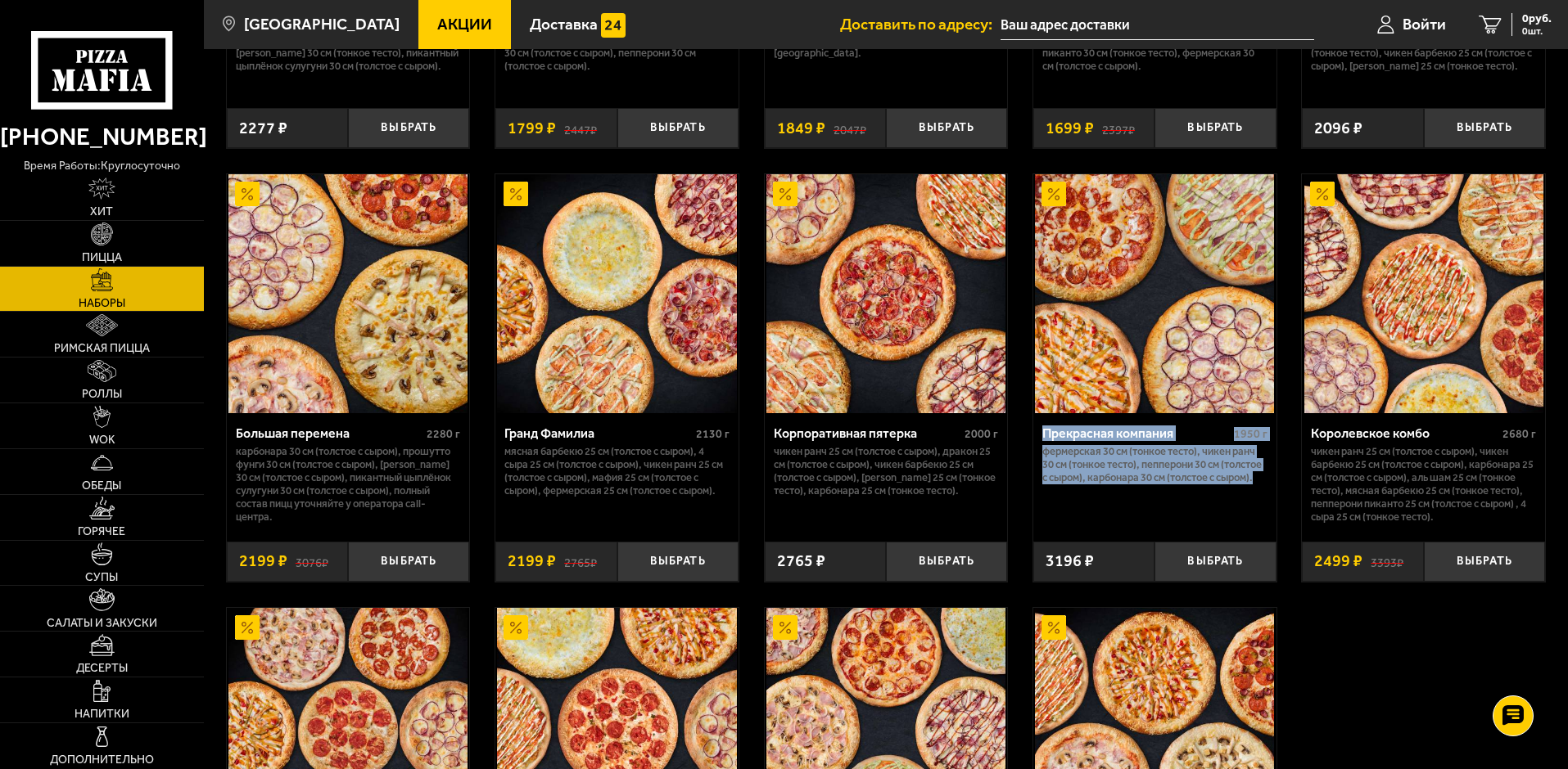
drag, startPoint x: 1133, startPoint y: 505, endPoint x: 1034, endPoint y: 443, distance: 116.8
click at [1034, 443] on div "Прекрасная компания 1950 г Фермерская 30 см (тонкое тесто), Чикен Ранч 30 см (т…" at bounding box center [1154, 472] width 243 height 116
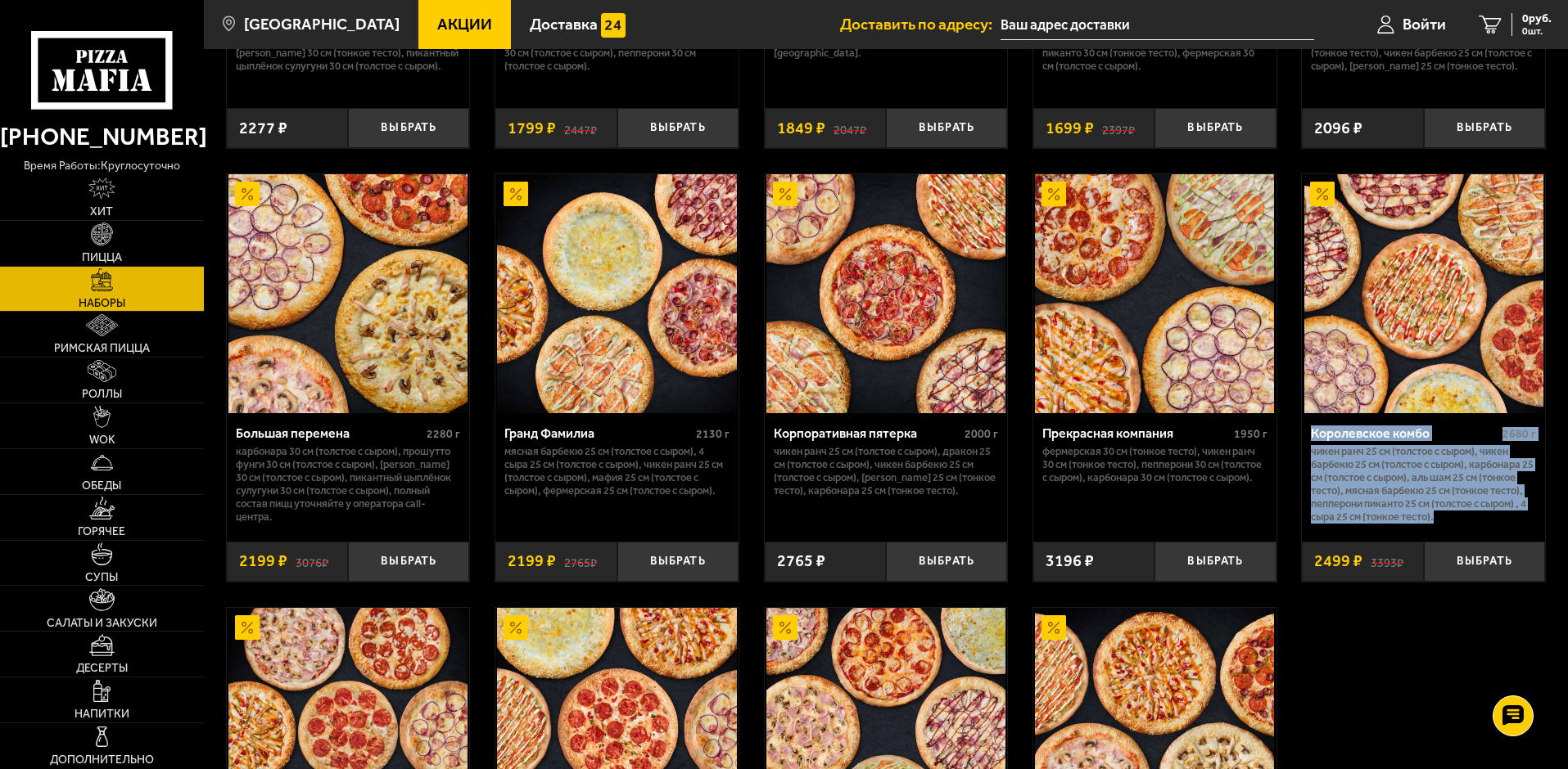
drag, startPoint x: 1443, startPoint y: 529, endPoint x: 1290, endPoint y: 431, distance: 181.7
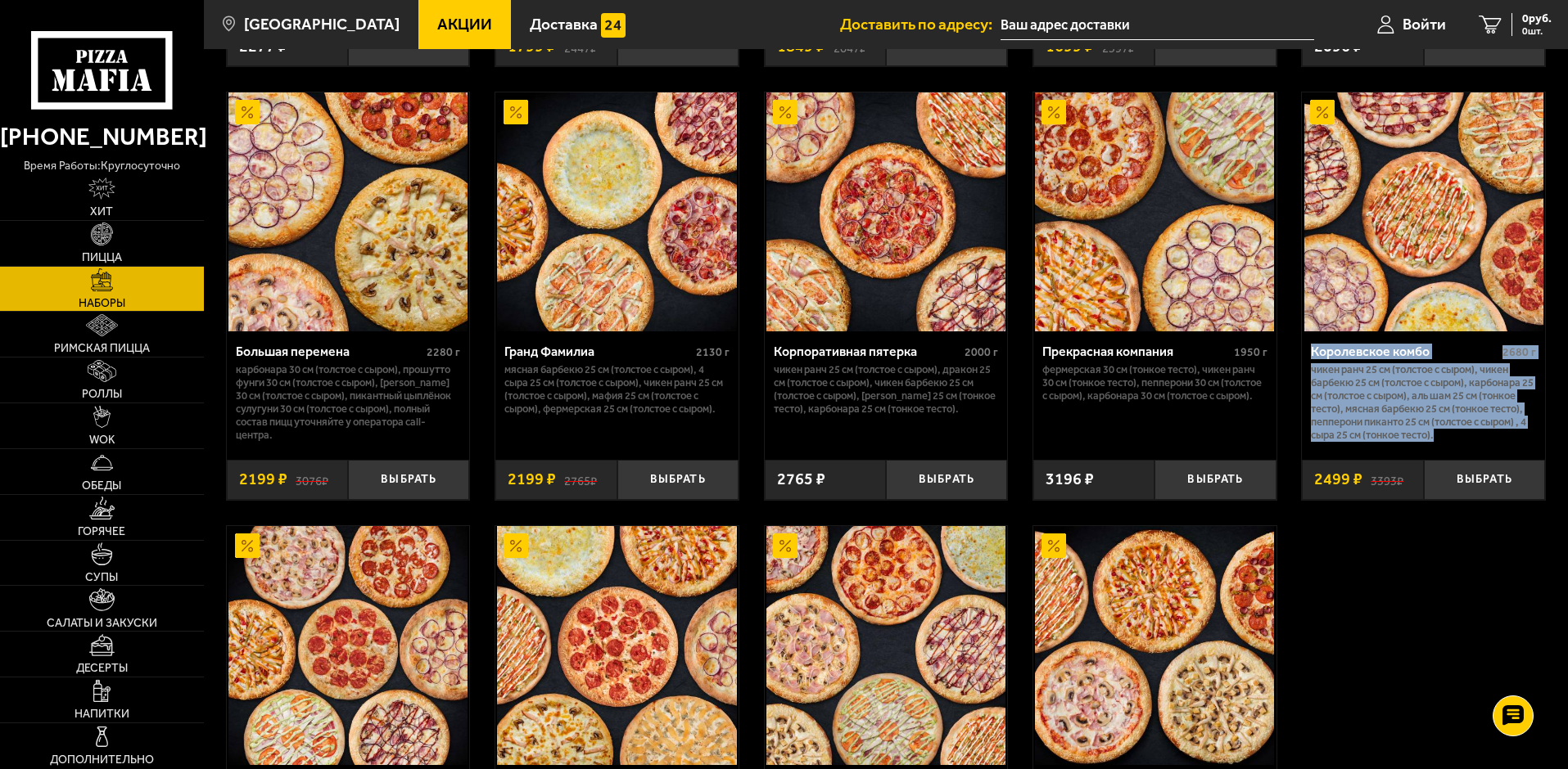
scroll to position [2454, 0]
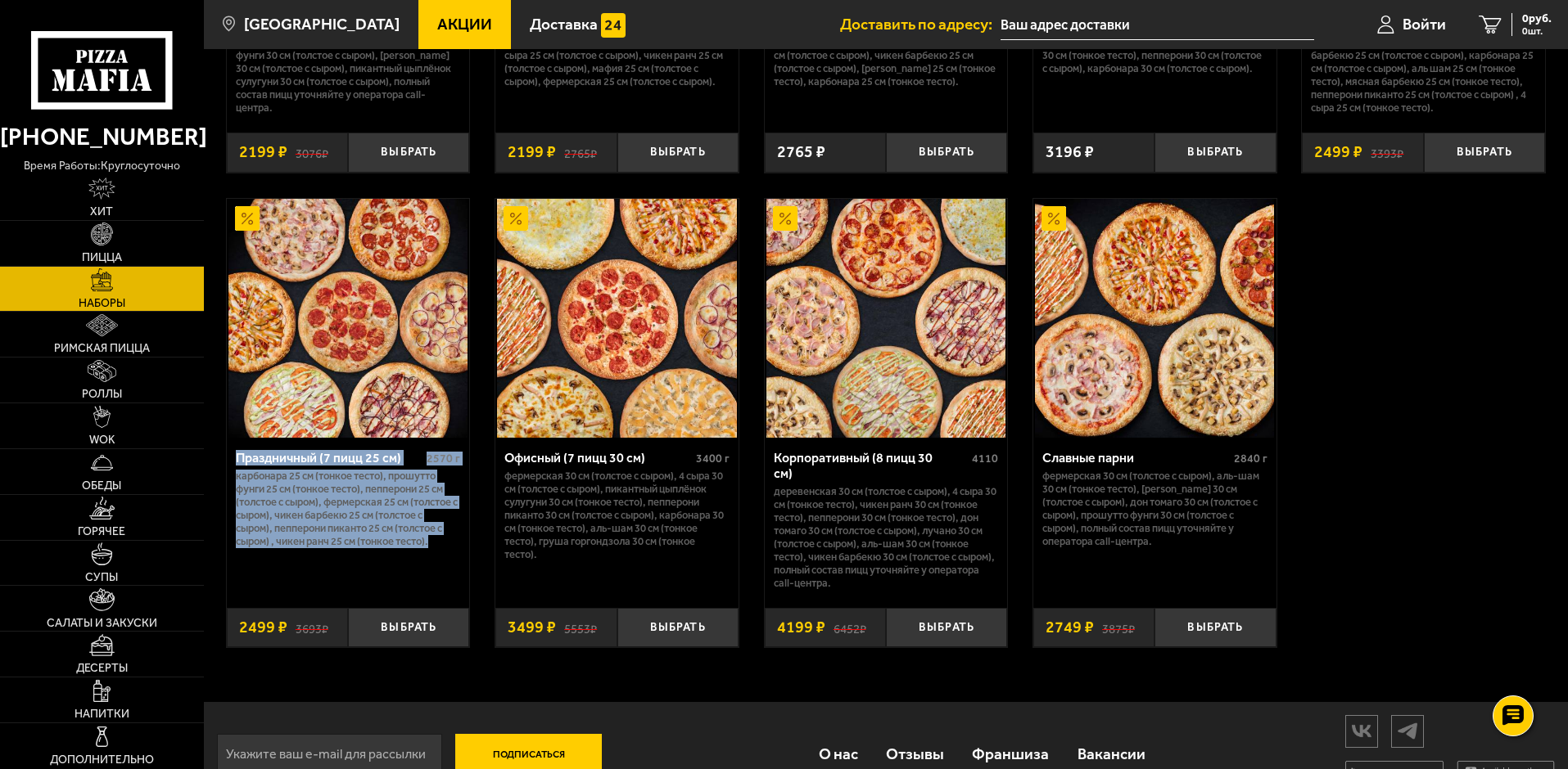
drag, startPoint x: 437, startPoint y: 560, endPoint x: 234, endPoint y: 464, distance: 224.6
click at [234, 464] on div "Праздничный (7 пицц 25 см) 2570 г Карбонара 25 см (тонкое тесто), Прошутто Фунг…" at bounding box center [348, 517] width 243 height 158
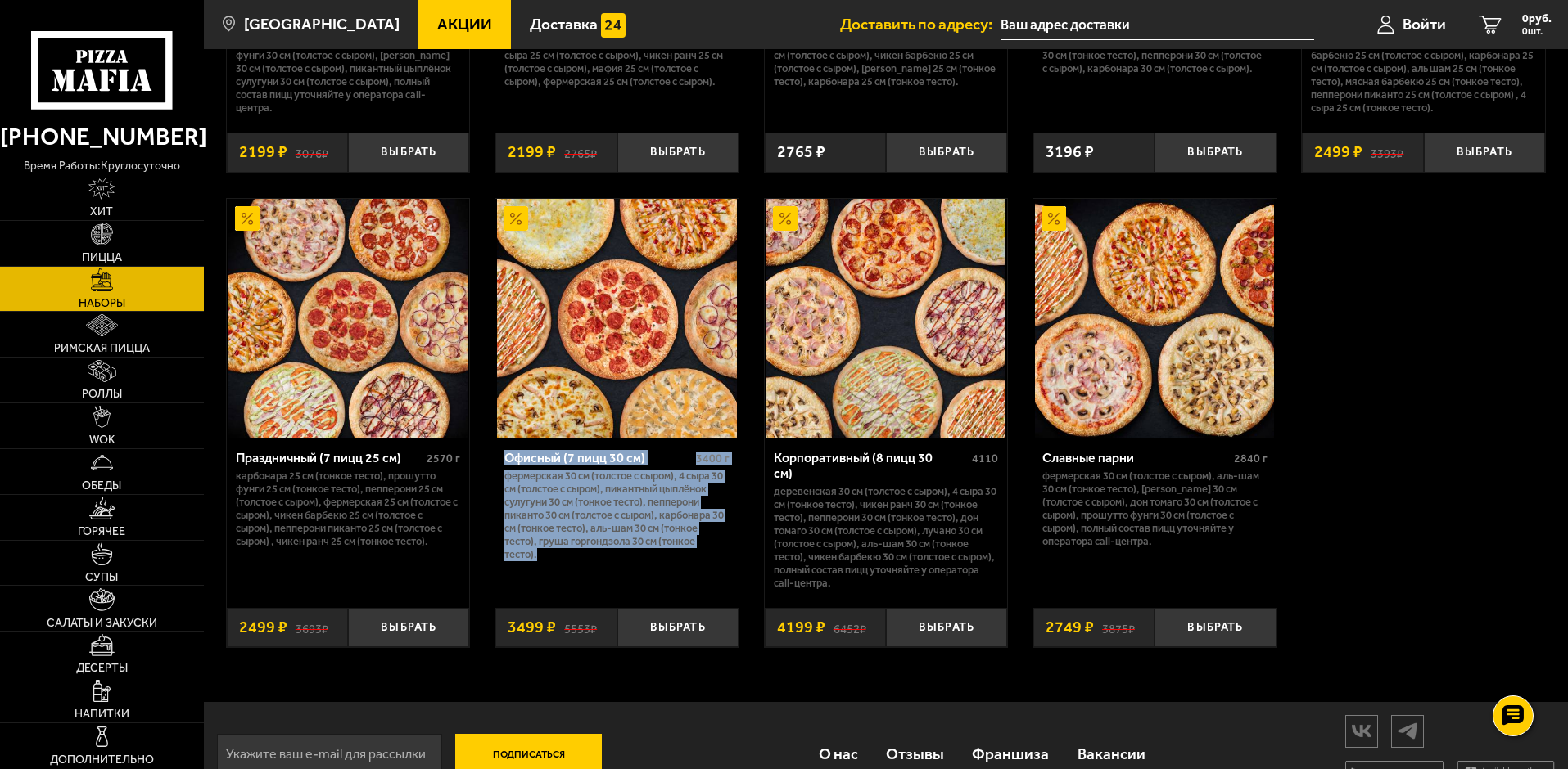
drag, startPoint x: 710, startPoint y: 569, endPoint x: 489, endPoint y: 460, distance: 246.4
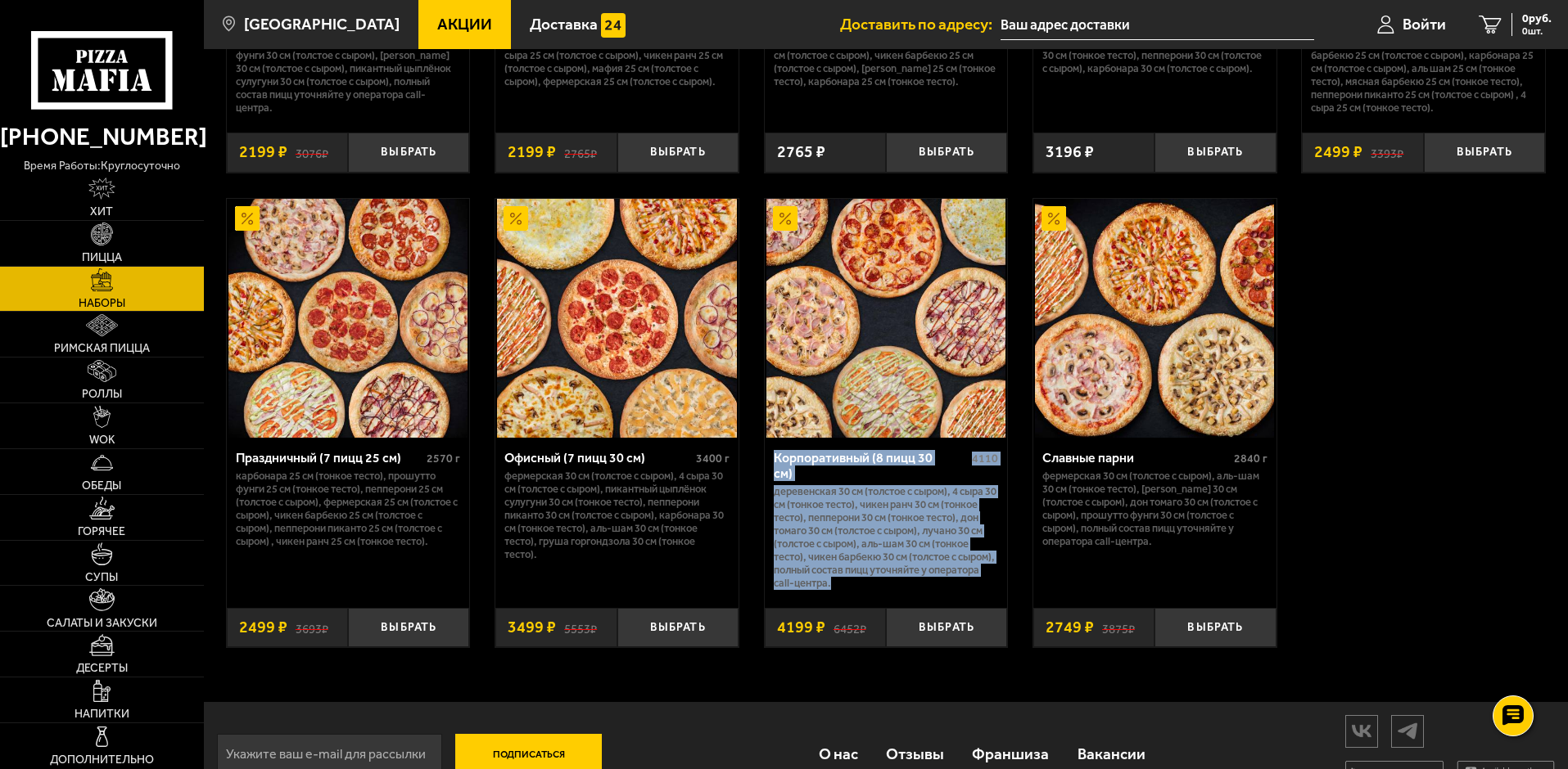
drag, startPoint x: 956, startPoint y: 579, endPoint x: 757, endPoint y: 462, distance: 230.8
drag, startPoint x: 1182, startPoint y: 550, endPoint x: 1035, endPoint y: 455, distance: 175.0
click at [1035, 455] on div "Славные парни 2840 г Фермерская 30 см (толстое с сыром), Аль-Шам 30 см (тонкое …" at bounding box center [1154, 517] width 243 height 158
